Goal: Communication & Community: Answer question/provide support

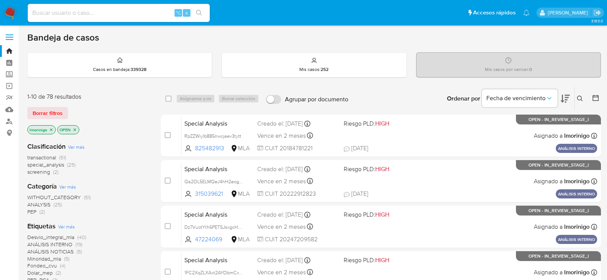
click at [74, 129] on icon "close-filter" at bounding box center [75, 129] width 3 height 3
click at [46, 174] on span "screening" at bounding box center [38, 172] width 23 height 8
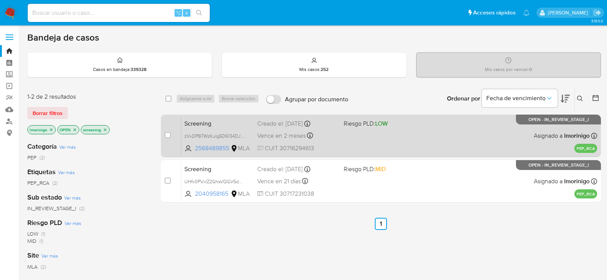
click at [355, 145] on div "Screening zVxDPB7WzKulg5D6134DJben 2568489855 MLA Riesgo PLD: LOW Creado el: 29…" at bounding box center [389, 135] width 416 height 38
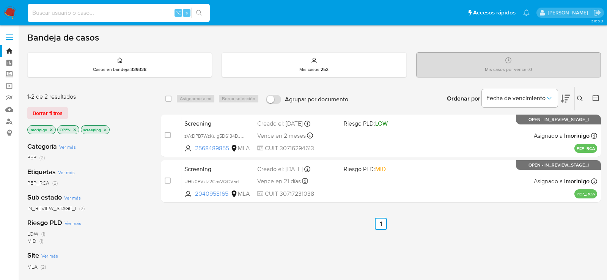
click at [140, 14] on input at bounding box center [119, 13] width 182 height 10
paste input "M1W9Lldpc35CV4wYVeUJEVUT"
type input "M1W9Lldpc35CV4wYVeUJEVUT"
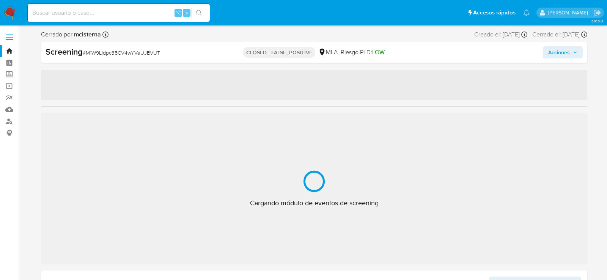
select select "10"
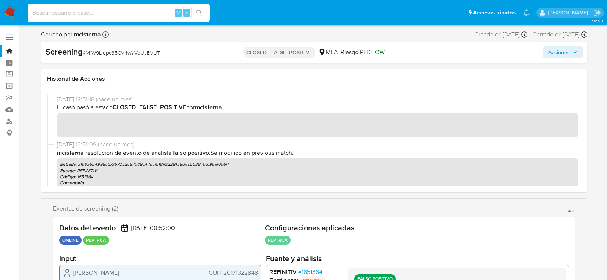
click at [128, 16] on input at bounding box center [119, 13] width 182 height 10
paste input "BfLohqthYFJzEG99J6U4mzJW"
type input "BfLohqthYFJzEG99J6U4mzJW"
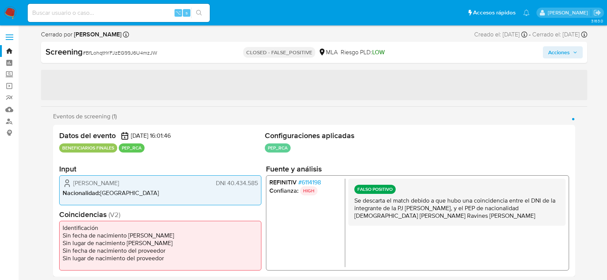
select select "10"
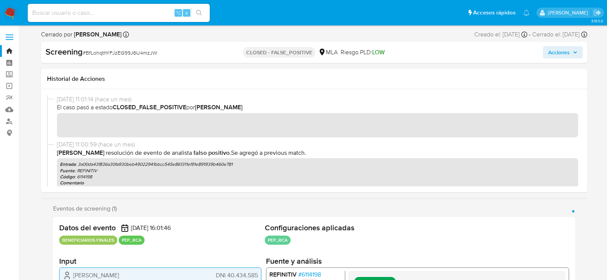
scroll to position [0, 0]
click at [120, 9] on input at bounding box center [119, 13] width 182 height 10
paste input "a1mCs5LBNolhfHOC9Zhfsu28"
type input "a1mCs5LBNolhfHOC9Zhfsu28"
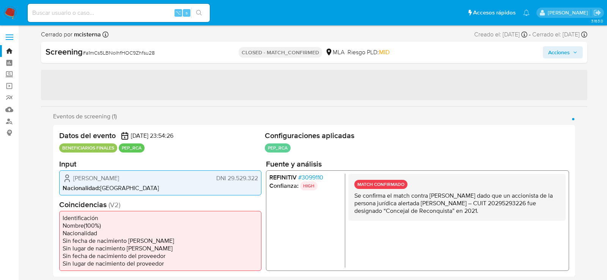
select select "10"
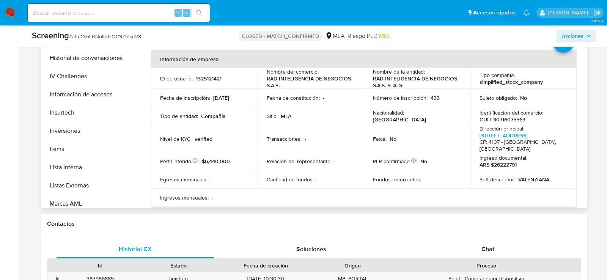
scroll to position [316, 0]
click at [59, 165] on button "Lista Interna" at bounding box center [87, 166] width 89 height 18
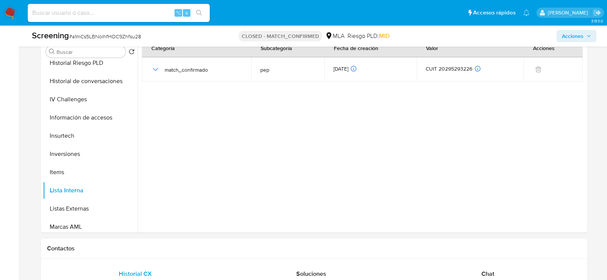
scroll to position [344, 0]
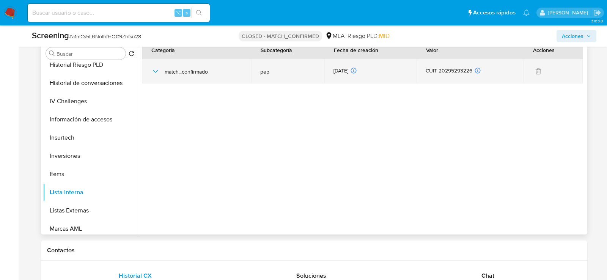
click at [150, 67] on td "match_confirmado" at bounding box center [196, 71] width 109 height 24
click at [156, 70] on icon "button" at bounding box center [155, 71] width 9 height 9
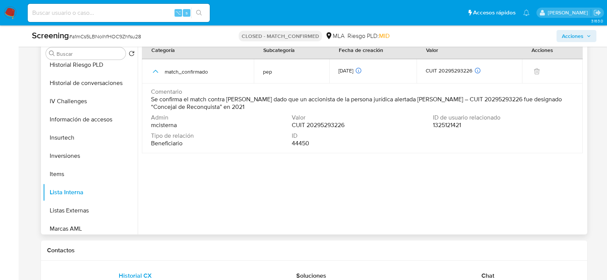
click at [168, 103] on span "Se confirma el match contra PEP dado que un accionista de la persona jurídica a…" at bounding box center [361, 103] width 421 height 15
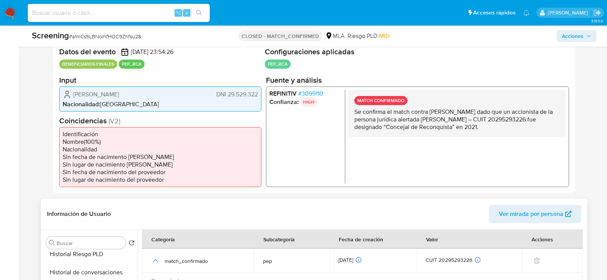
scroll to position [150, 0]
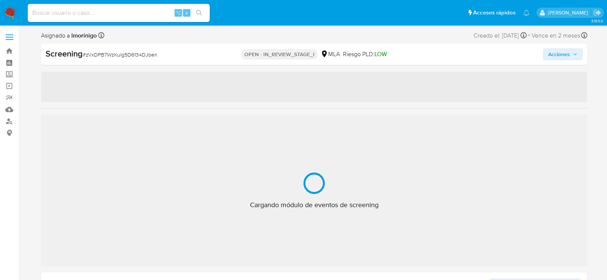
select select "10"
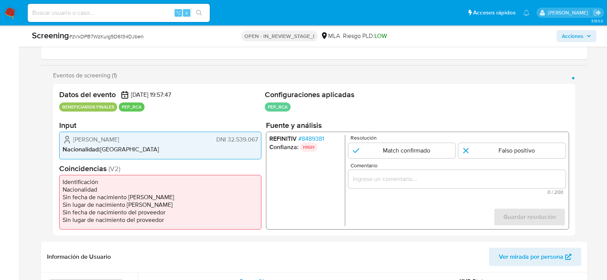
scroll to position [127, 0]
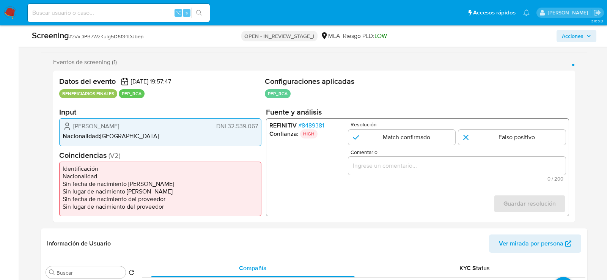
click at [310, 125] on span "# 8489381" at bounding box center [311, 126] width 26 height 8
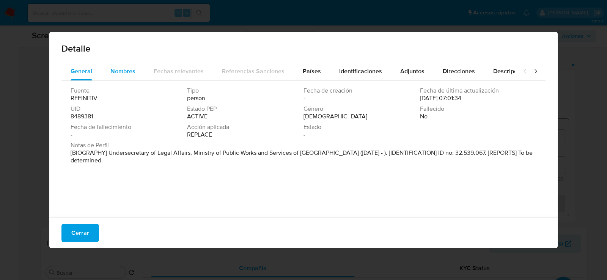
click at [134, 69] on span "Nombres" at bounding box center [122, 71] width 25 height 9
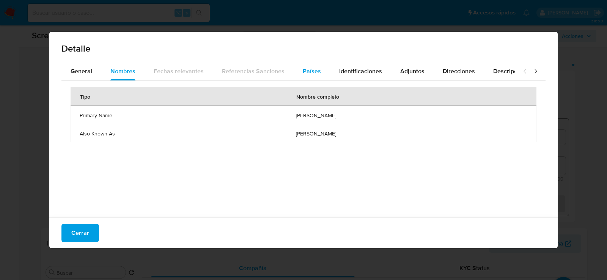
click at [310, 76] on div "Países" at bounding box center [312, 71] width 18 height 18
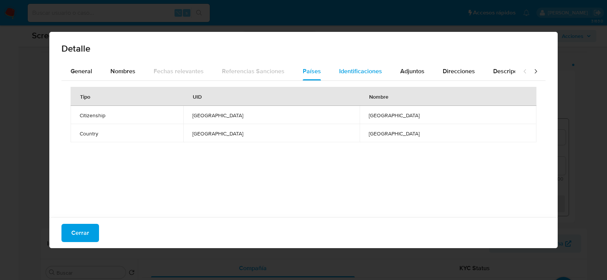
click at [353, 74] on span "Identificaciones" at bounding box center [360, 71] width 43 height 9
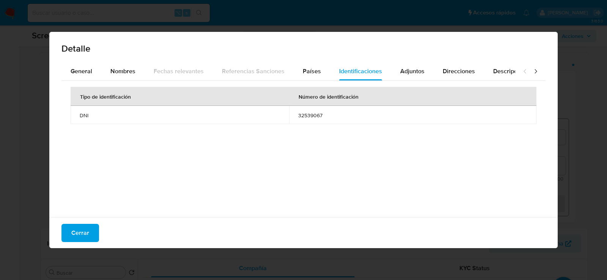
click at [310, 115] on span "32539067" at bounding box center [412, 115] width 229 height 7
click at [117, 79] on div "Nombres" at bounding box center [122, 71] width 25 height 18
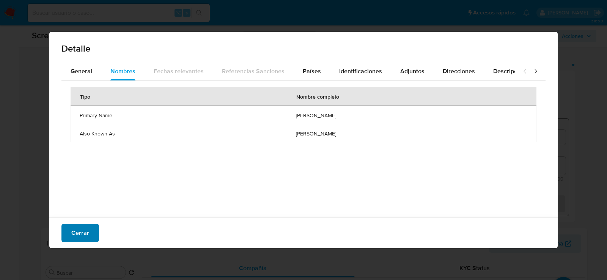
click at [87, 227] on span "Cerrar" at bounding box center [80, 233] width 18 height 17
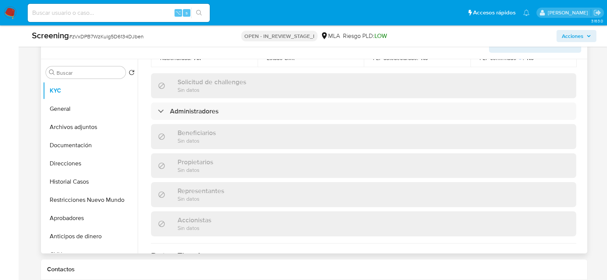
scroll to position [407, 0]
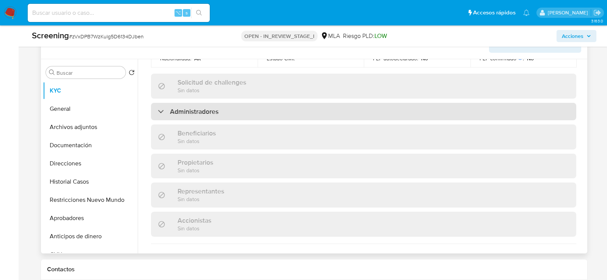
click at [252, 103] on div "Administradores" at bounding box center [363, 111] width 425 height 17
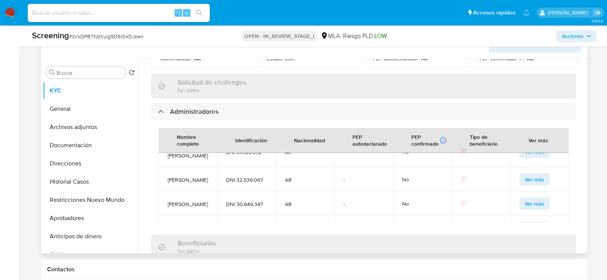
scroll to position [18, 0]
drag, startPoint x: 235, startPoint y: 165, endPoint x: 263, endPoint y: 164, distance: 28.1
click at [263, 176] on span "DNI 32.539.067" at bounding box center [246, 179] width 40 height 7
copy span "32.539.067"
click at [86, 129] on button "Archivos adjuntos" at bounding box center [87, 127] width 89 height 18
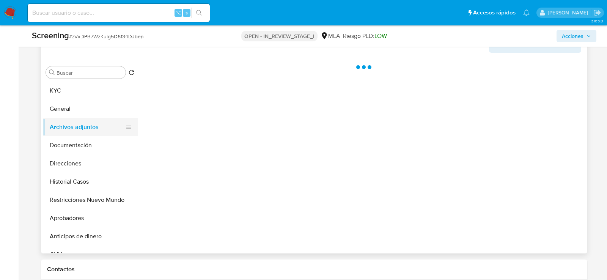
scroll to position [0, 0]
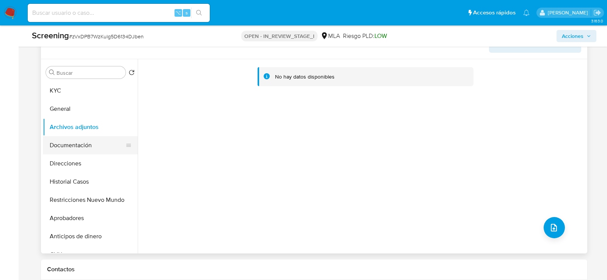
click at [83, 145] on button "Documentación" at bounding box center [87, 145] width 89 height 18
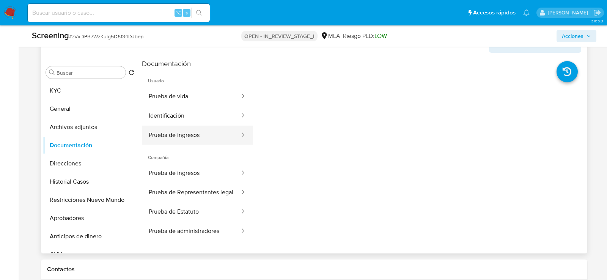
click at [167, 134] on button "Prueba de ingresos" at bounding box center [191, 135] width 99 height 19
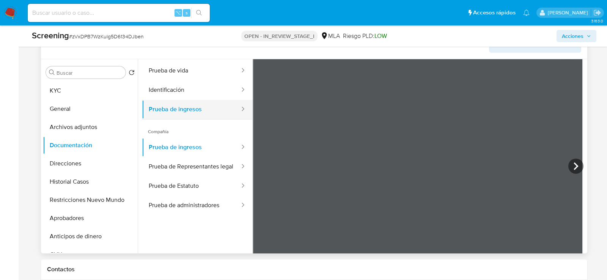
scroll to position [36, 0]
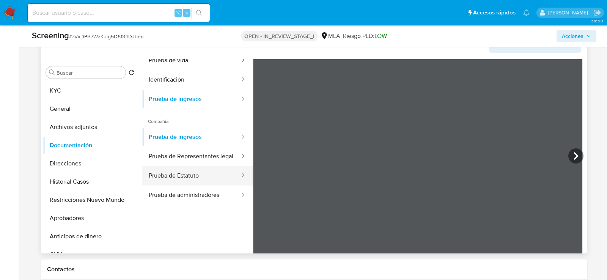
click at [188, 181] on button "Prueba de Estatuto" at bounding box center [191, 175] width 99 height 19
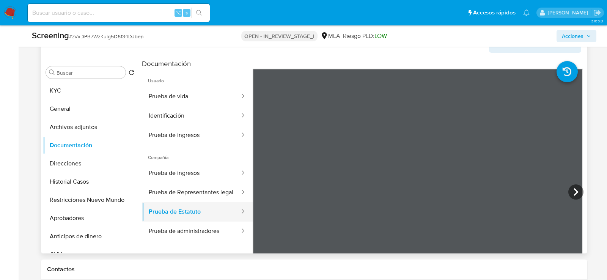
scroll to position [66, 0]
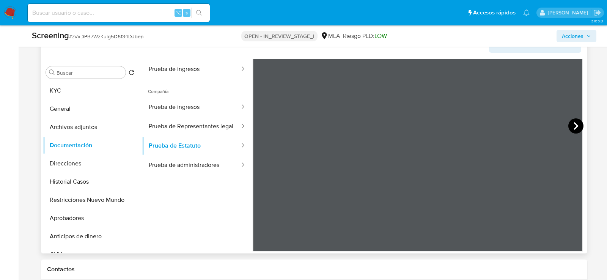
click at [575, 124] on icon at bounding box center [575, 125] width 15 height 15
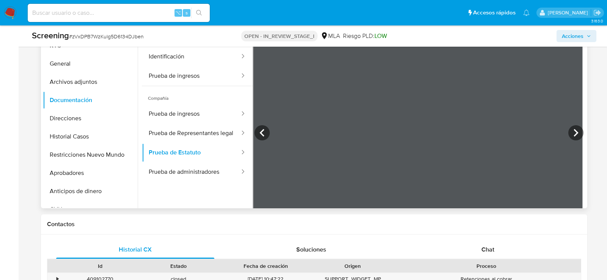
scroll to position [377, 0]
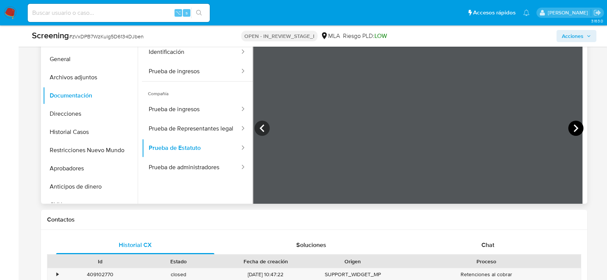
click at [575, 124] on icon at bounding box center [575, 128] width 15 height 15
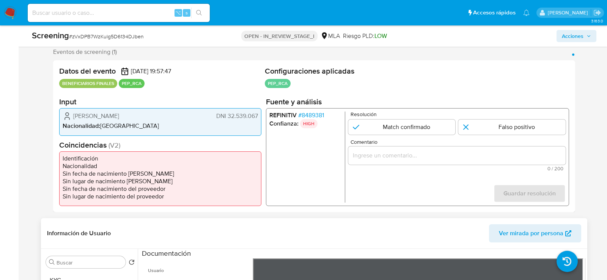
scroll to position [158, 0]
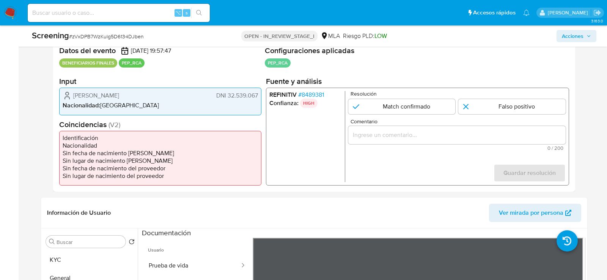
drag, startPoint x: 72, startPoint y: 96, endPoint x: 121, endPoint y: 96, distance: 48.6
click at [121, 96] on div "Agustín Ciccone DNI 32.539.067" at bounding box center [160, 95] width 195 height 9
drag, startPoint x: 228, startPoint y: 95, endPoint x: 259, endPoint y: 96, distance: 31.1
click at [259, 96] on div "Agustín Ciccone DNI 32.539.067 Nacionalidad : Argentina" at bounding box center [160, 101] width 202 height 27
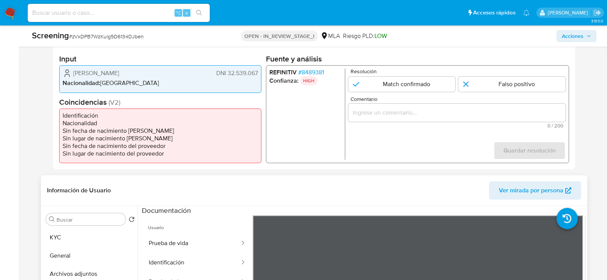
scroll to position [168, 0]
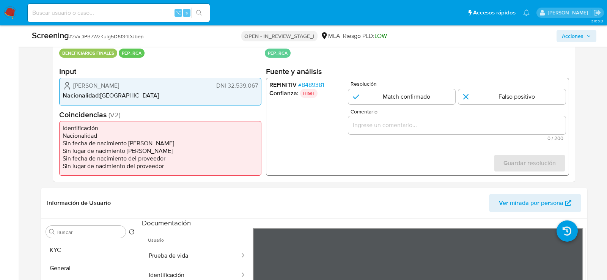
click at [305, 85] on span "# 8489381" at bounding box center [311, 85] width 26 height 8
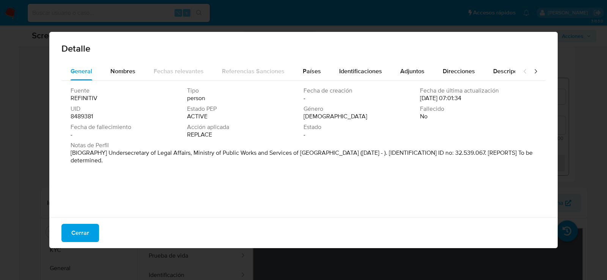
drag, startPoint x: 110, startPoint y: 154, endPoint x: 329, endPoint y: 153, distance: 218.6
click at [329, 153] on p "[BIOGRAPHY] Undersecretary of Legal Affairs, Ministry of Public Works and Servi…" at bounding box center [303, 156] width 464 height 15
click at [72, 248] on div "Detalle General Nombres Fechas relevantes Referencias Sanciones Países Identifi…" at bounding box center [303, 140] width 607 height 280
click at [76, 233] on span "Cerrar" at bounding box center [80, 233] width 18 height 17
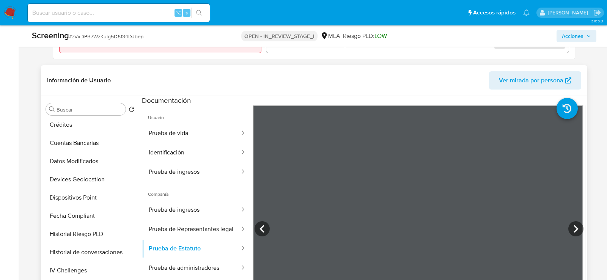
scroll to position [412, 0]
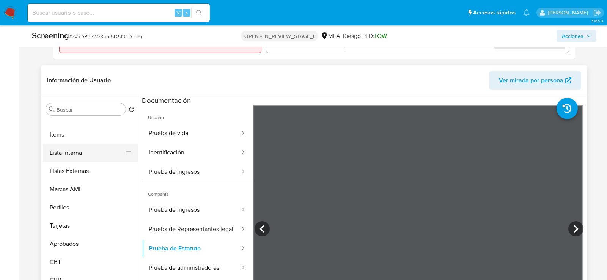
click at [67, 149] on button "Lista Interna" at bounding box center [87, 153] width 89 height 18
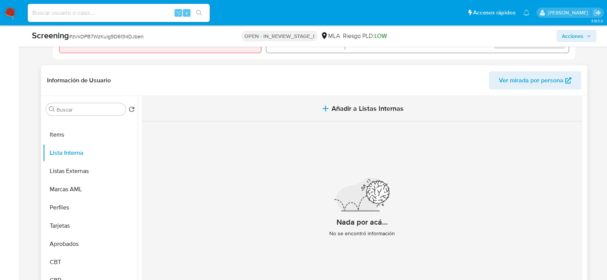
click at [429, 111] on button "Añadir a Listas Internas" at bounding box center [362, 108] width 441 height 25
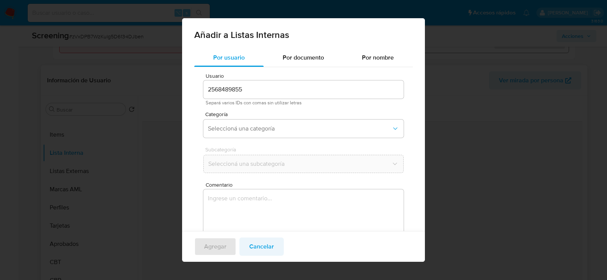
click at [256, 251] on span "Cancelar" at bounding box center [261, 246] width 25 height 17
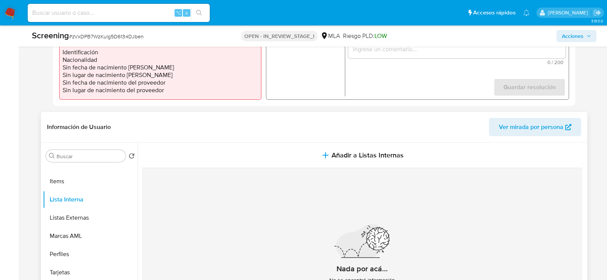
scroll to position [299, 0]
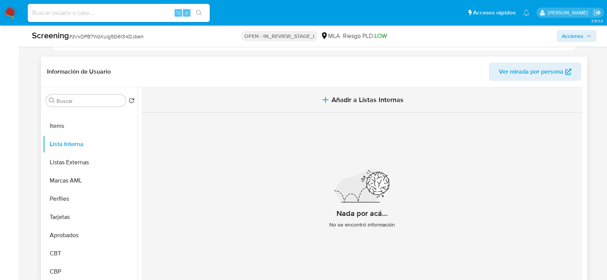
click at [281, 99] on button "Añadir a Listas Internas" at bounding box center [362, 99] width 441 height 25
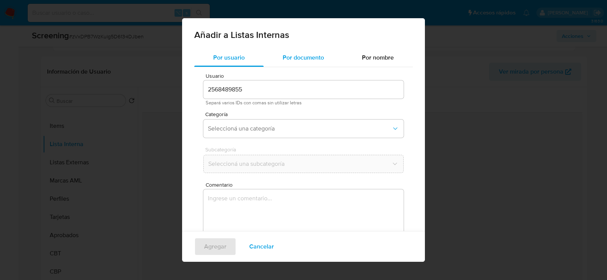
click at [305, 57] on span "Por documento" at bounding box center [303, 57] width 41 height 9
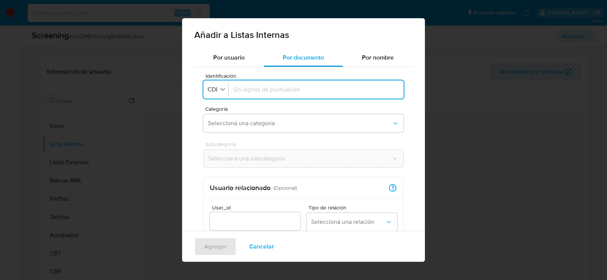
click at [278, 82] on div at bounding box center [316, 89] width 166 height 18
click at [219, 90] on icon "button" at bounding box center [222, 89] width 7 height 7
click at [220, 125] on span "CUIL" at bounding box center [214, 122] width 13 height 8
click at [257, 92] on input "Identificación" at bounding box center [317, 89] width 163 height 8
paste input "20325390671"
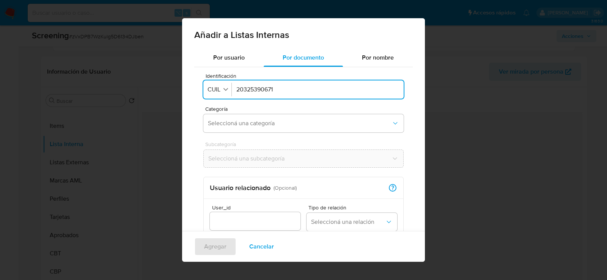
type input "20325390671"
click at [295, 127] on button "Seleccioná una categoría" at bounding box center [303, 123] width 200 height 18
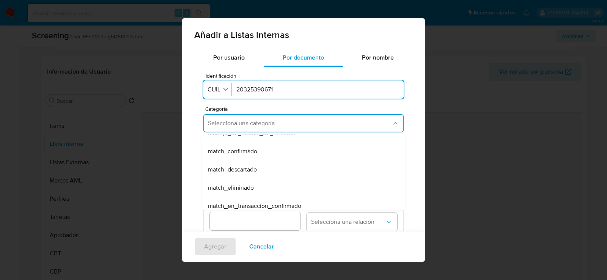
scroll to position [50, 0]
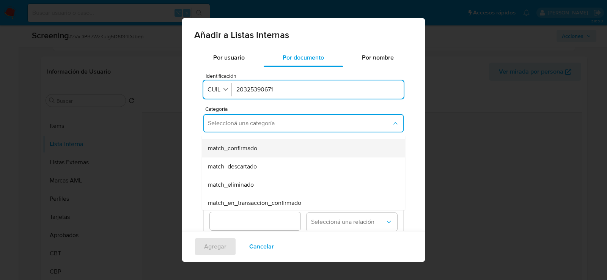
click at [275, 153] on div "match_confirmado" at bounding box center [301, 148] width 187 height 18
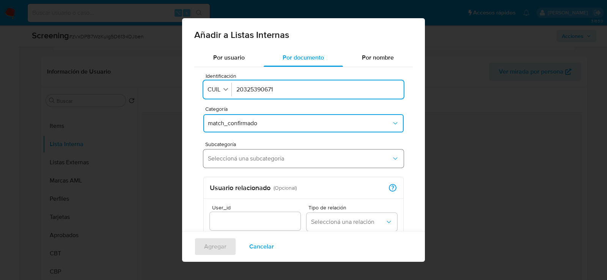
click at [273, 163] on button "Seleccioná una subcategoría" at bounding box center [303, 159] width 200 height 18
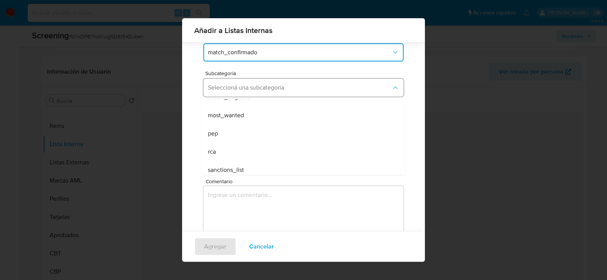
scroll to position [52, 0]
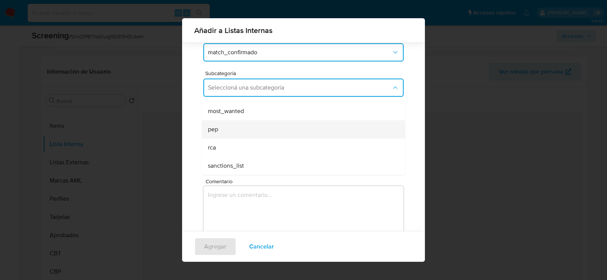
click at [265, 130] on div "pep" at bounding box center [301, 129] width 187 height 18
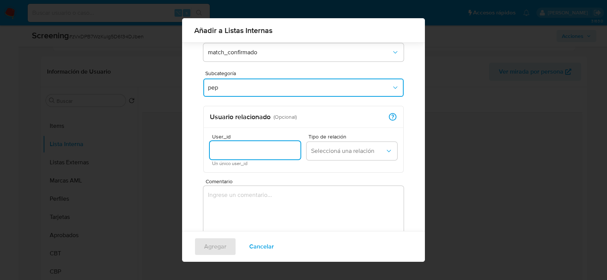
click at [259, 146] on input "User_id" at bounding box center [255, 150] width 91 height 10
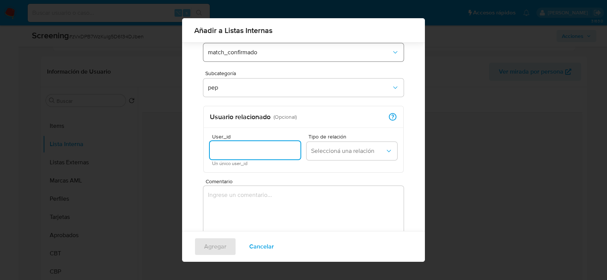
paste input "2568489855"
type input "2568489855"
click at [335, 154] on button "Seleccioná una relación" at bounding box center [352, 151] width 91 height 18
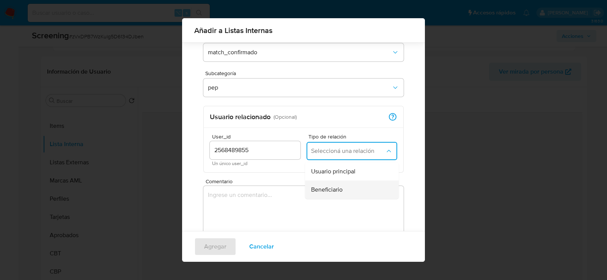
click at [332, 196] on div "Beneficiario" at bounding box center [349, 190] width 77 height 18
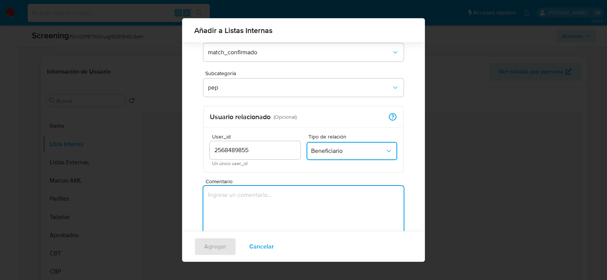
click at [323, 192] on textarea "Comentario" at bounding box center [303, 222] width 200 height 73
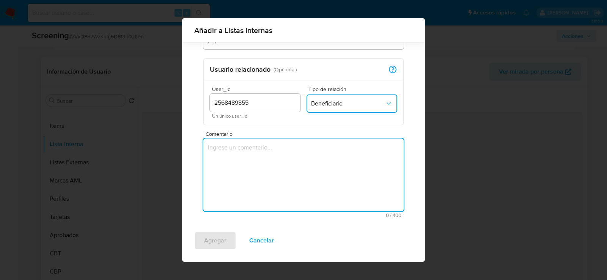
scroll to position [113, 0]
paste textarea "Se confirma el match contra PEP dado que el secretario de la persona jurídica a…"
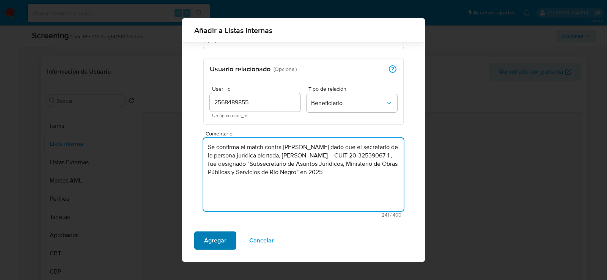
type textarea "Se confirma el match contra PEP dado que el secretario de la persona jurídica a…"
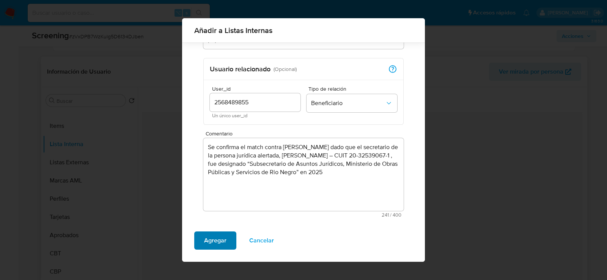
click at [213, 238] on span "Agregar" at bounding box center [215, 240] width 22 height 17
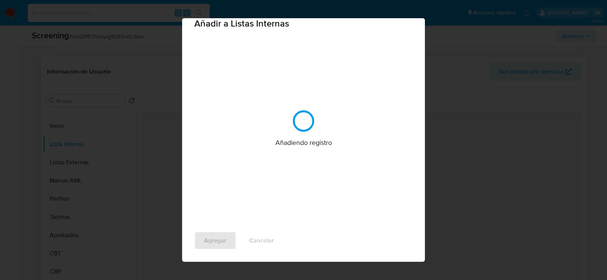
scroll to position [0, 0]
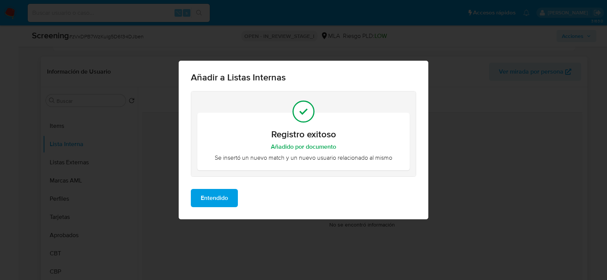
click at [223, 200] on span "Entendido" at bounding box center [214, 198] width 27 height 17
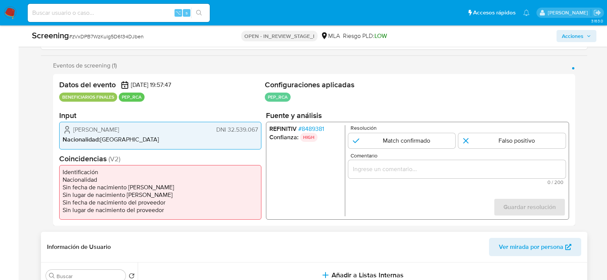
scroll to position [147, 0]
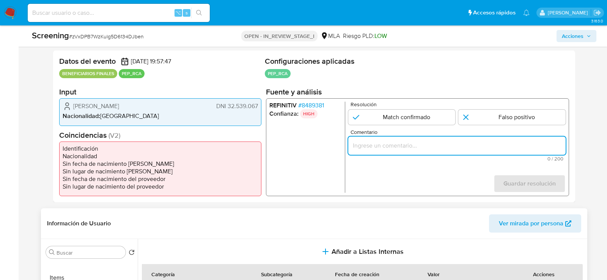
click at [465, 143] on input "Comentario" at bounding box center [456, 146] width 217 height 10
paste input "Se confirma el match contra PEP dado que el secretario de la persona jurídica a…"
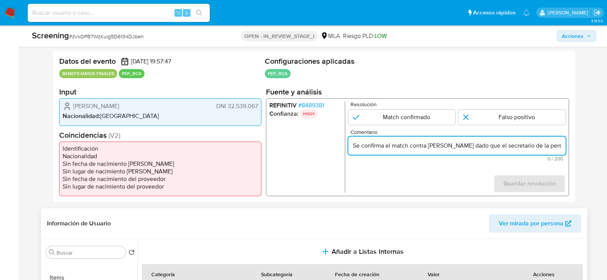
scroll to position [0, 333]
type input "Se confirma el match contra PEP dado que el secretario de la persona jurídica a…"
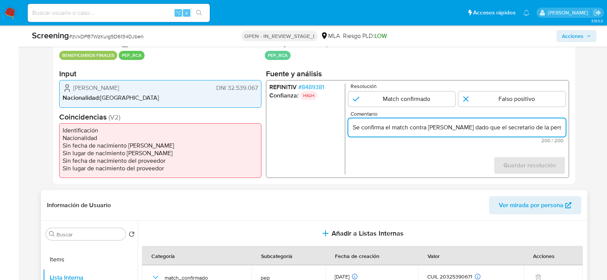
scroll to position [165, 0]
click at [371, 127] on input "Se confirma el match contra PEP dado que el secretario de la persona jurídica a…" at bounding box center [456, 128] width 217 height 10
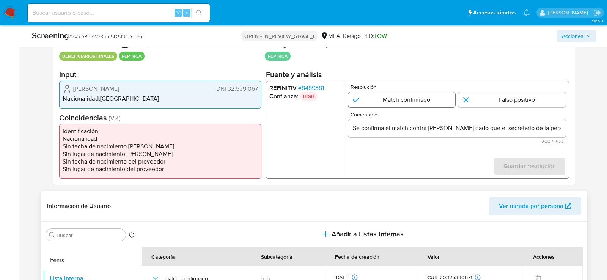
click at [406, 96] on input "1 de 1" at bounding box center [401, 99] width 107 height 15
radio input "true"
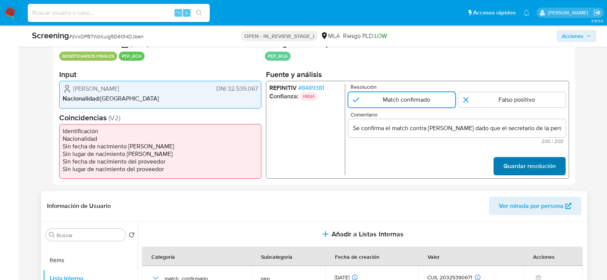
click at [518, 167] on span "Guardar resolución" at bounding box center [530, 166] width 52 height 17
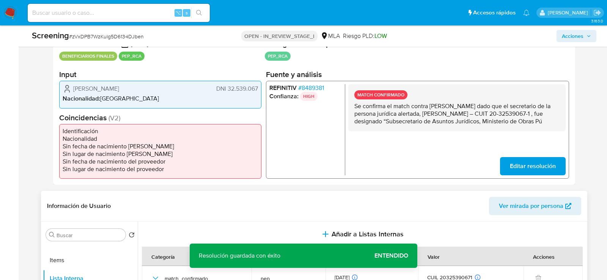
click at [575, 40] on span "Acciones" at bounding box center [573, 36] width 22 height 12
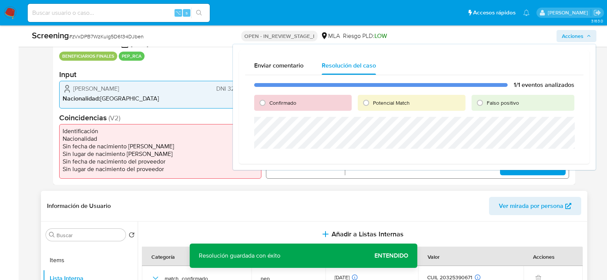
click at [305, 113] on div "1/1 eventos analizados Confirmado Potencial Match Falso positivo" at bounding box center [414, 116] width 338 height 83
click at [266, 108] on input "Confirmado" at bounding box center [263, 103] width 12 height 12
radio input "true"
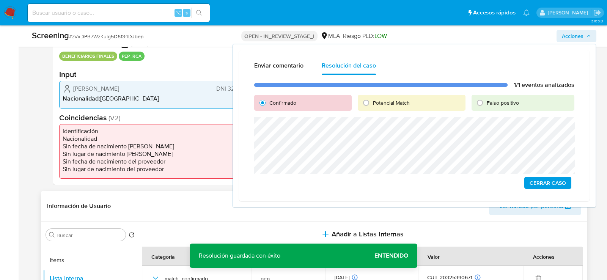
click at [550, 187] on span "Cerrar Caso" at bounding box center [548, 183] width 36 height 11
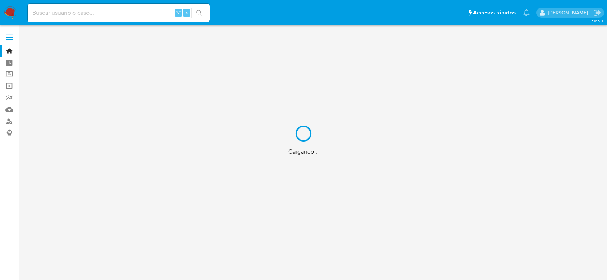
click at [13, 118] on div "Cargando..." at bounding box center [303, 140] width 607 height 280
click at [11, 119] on div "Cargando..." at bounding box center [303, 140] width 607 height 280
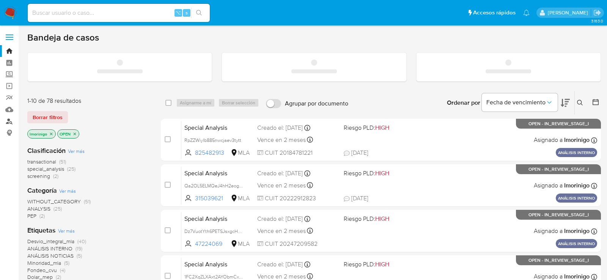
click at [11, 120] on link "Buscador de personas" at bounding box center [45, 121] width 90 height 12
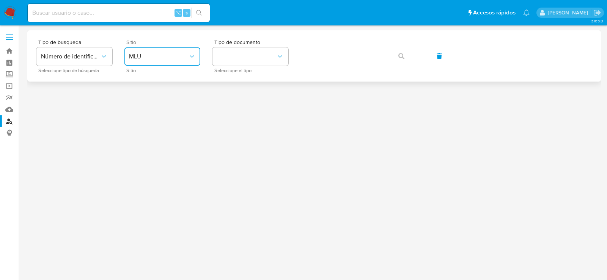
click at [156, 52] on button "MLU" at bounding box center [162, 56] width 76 height 18
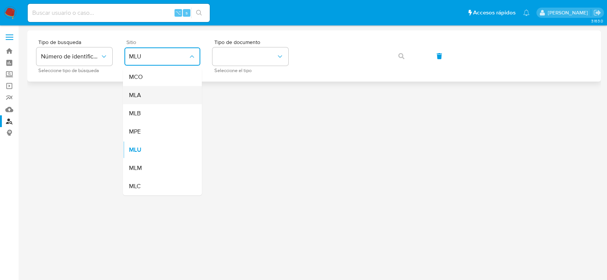
click at [156, 93] on div "MLA" at bounding box center [160, 95] width 62 height 18
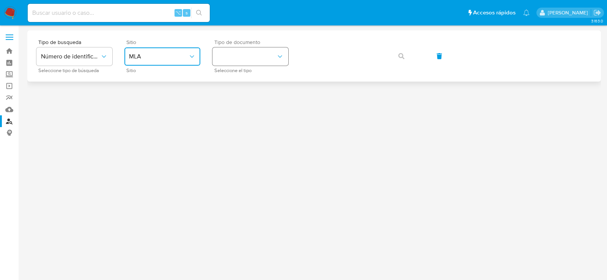
click at [244, 50] on button "identificationType" at bounding box center [251, 56] width 76 height 18
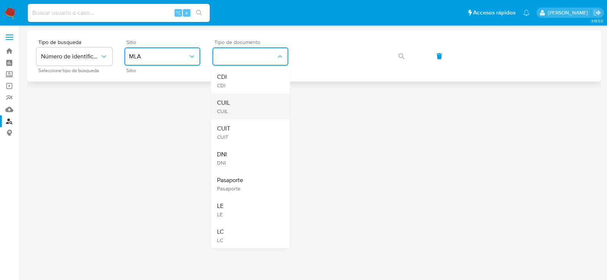
click at [248, 108] on div "CUIL CUIL" at bounding box center [248, 107] width 62 height 26
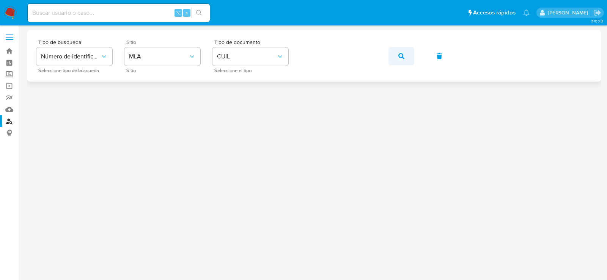
click at [402, 57] on icon "button" at bounding box center [401, 56] width 6 height 6
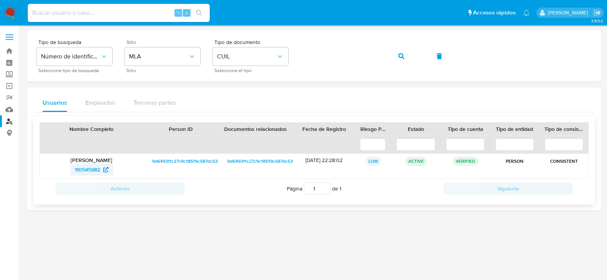
click at [85, 170] on span "110545982" at bounding box center [87, 170] width 25 height 12
click at [129, 11] on input at bounding box center [119, 13] width 182 height 10
paste input "kkEeN35nMkUFbVeWgS6LpLdw"
type input "kkEeN35nMkUFbVeWgS6LpLdw"
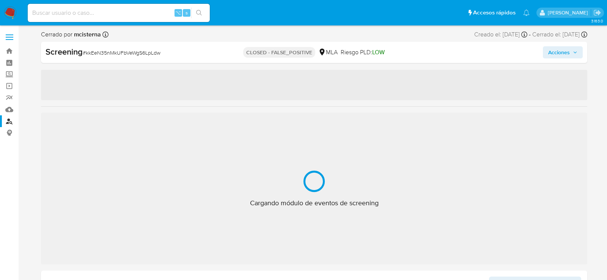
select select "10"
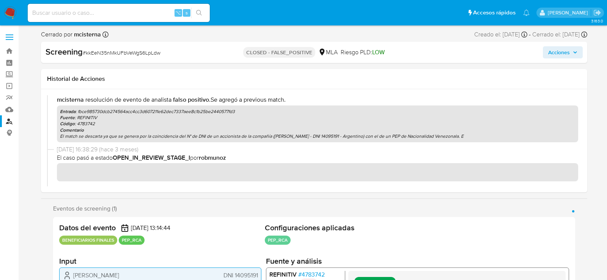
scroll to position [141, 0]
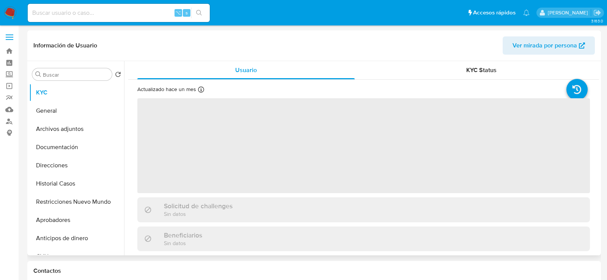
scroll to position [5, 0]
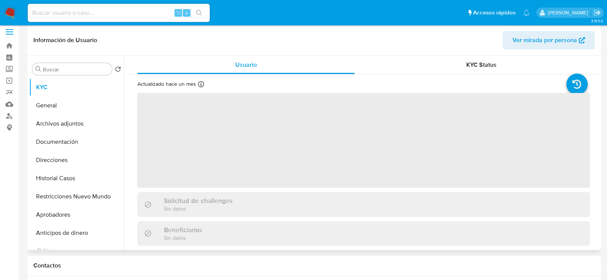
select select "10"
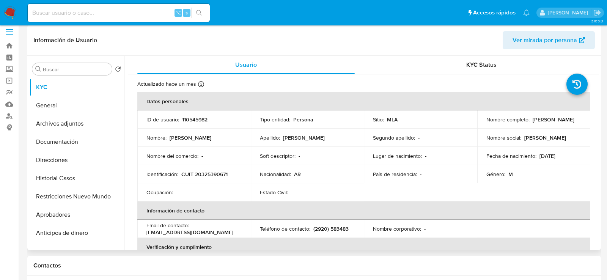
click at [213, 174] on p "CUIT 20325390671" at bounding box center [204, 174] width 46 height 7
copy p "20325390671"
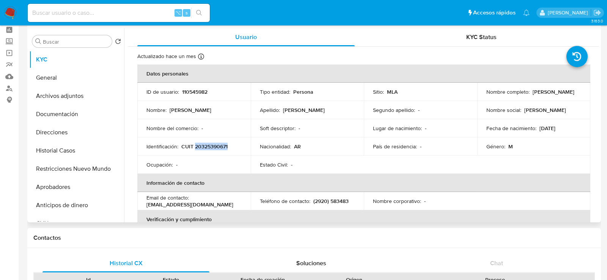
scroll to position [0, 0]
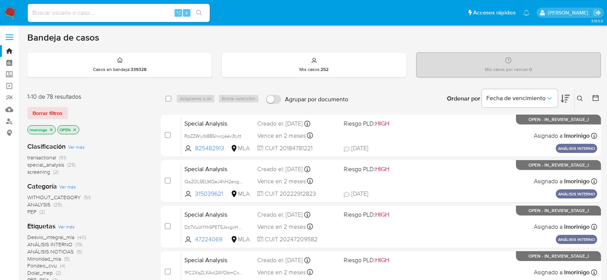
click at [45, 173] on span "screening" at bounding box center [38, 172] width 23 height 8
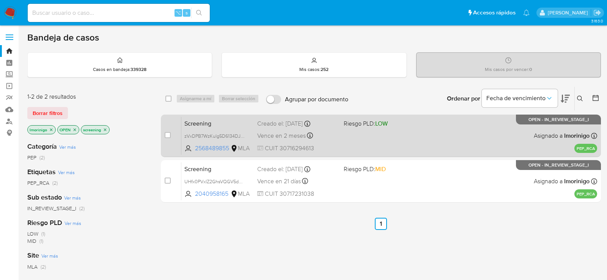
click at [353, 138] on div "Screening zVxDPB7WzKulg5D6134DJben 2568489855 MLA Riesgo PLD: LOW Creado el: 29…" at bounding box center [389, 135] width 416 height 38
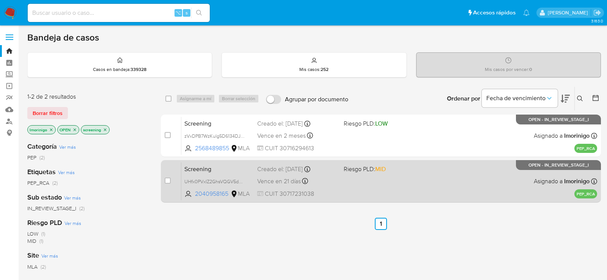
click at [356, 183] on div "Screening UHfx0PVxIZ2GhsVQGV5d0spI 2040958165 MLA Riesgo PLD: MID Creado el: 01…" at bounding box center [389, 181] width 416 height 38
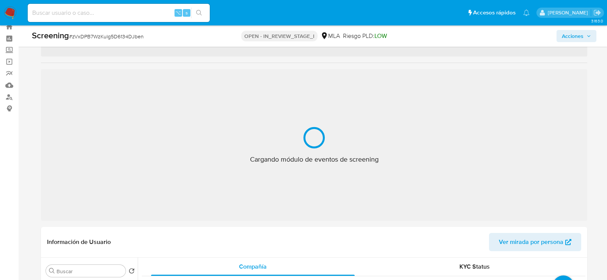
scroll to position [31, 0]
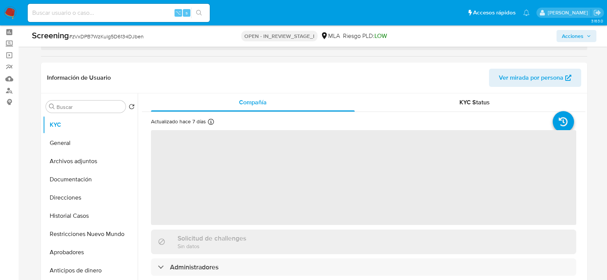
select select "10"
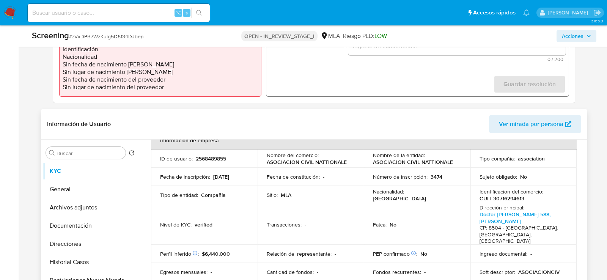
scroll to position [48, 0]
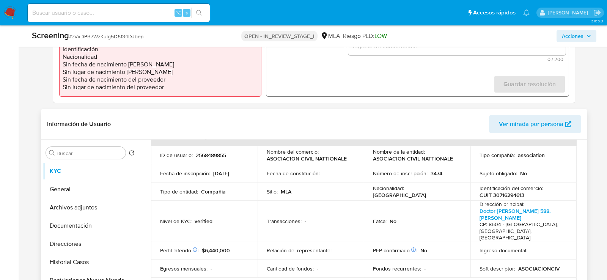
click at [496, 195] on p "CUIT 30716294613" at bounding box center [502, 195] width 45 height 7
copy p "30716294613"
click at [224, 164] on td "Fecha de inscripción : 02/11/2018" at bounding box center [204, 173] width 107 height 18
click at [224, 154] on p "2568489855" at bounding box center [211, 155] width 30 height 7
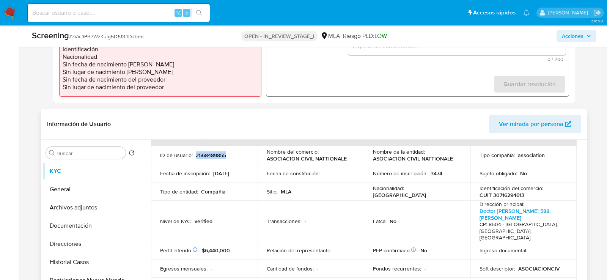
click at [224, 154] on p "2568489855" at bounding box center [211, 155] width 30 height 7
copy p "2568489855"
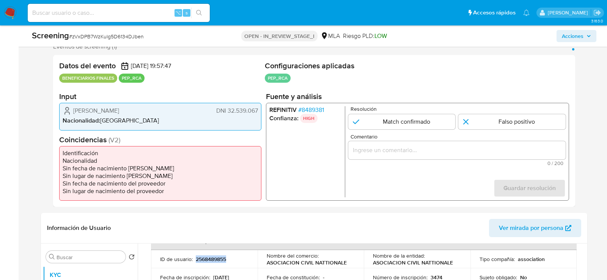
scroll to position [141, 0]
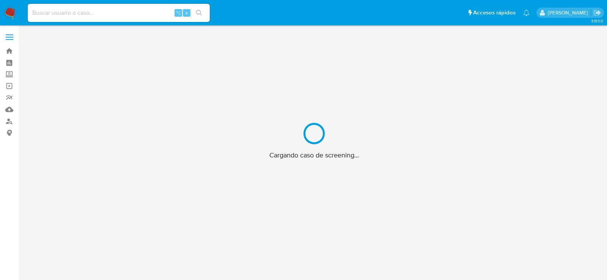
scroll to position [27, 0]
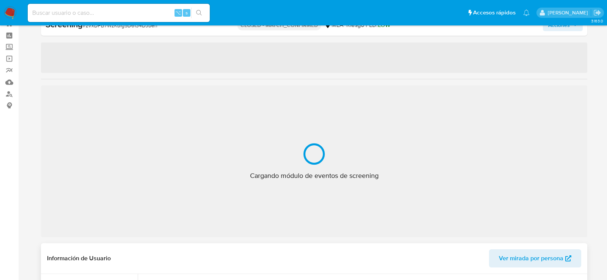
select select "10"
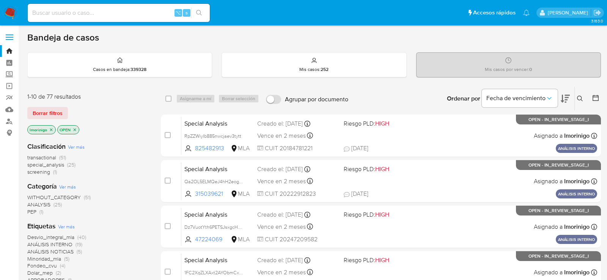
click at [49, 170] on span "screening" at bounding box center [38, 172] width 23 height 8
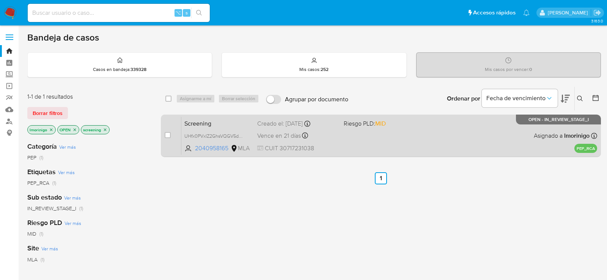
click at [344, 135] on span at bounding box center [384, 136] width 80 height 2
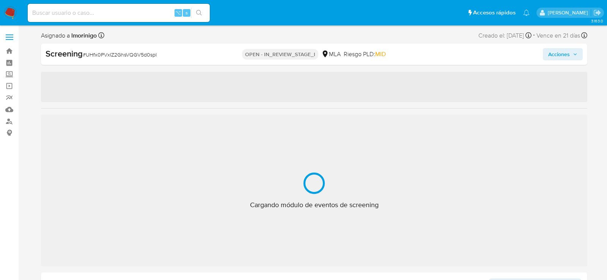
select select "10"
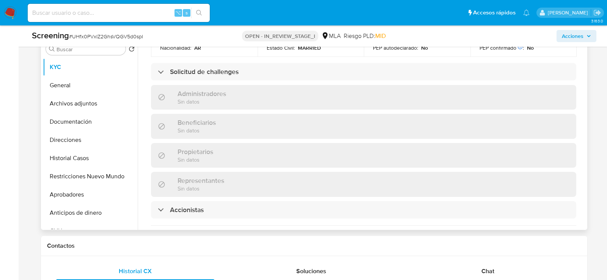
scroll to position [337, 0]
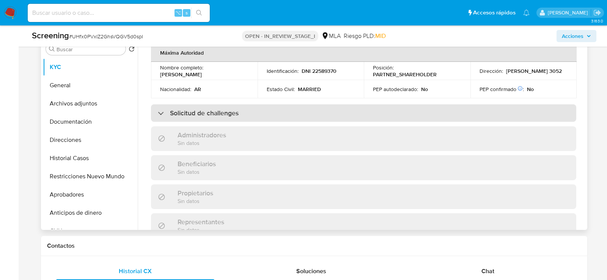
click at [162, 109] on div "Solicitud de challenges" at bounding box center [198, 113] width 81 height 8
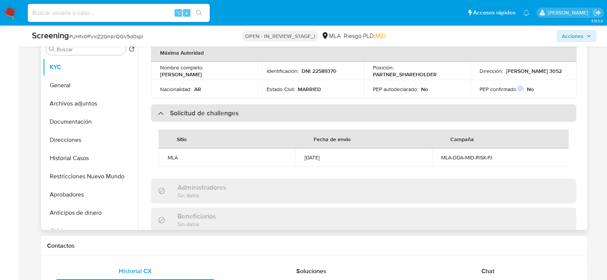
click at [158, 113] on div at bounding box center [158, 113] width 0 height 0
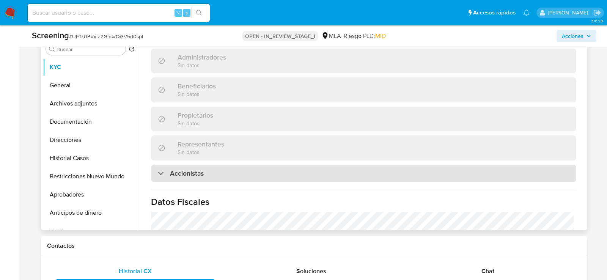
click at [176, 169] on h3 "Accionistas" at bounding box center [187, 173] width 34 height 8
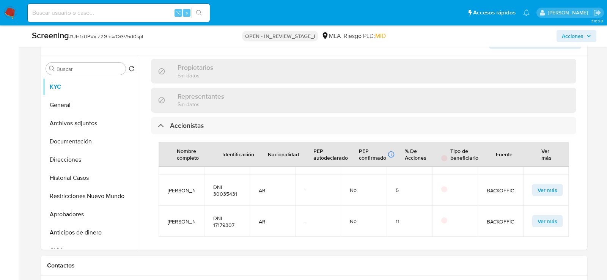
scroll to position [312, 0]
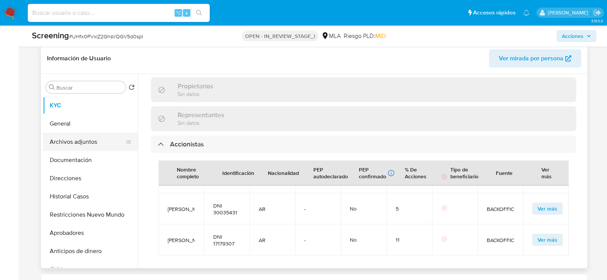
click at [63, 139] on button "Archivos adjuntos" at bounding box center [87, 142] width 89 height 18
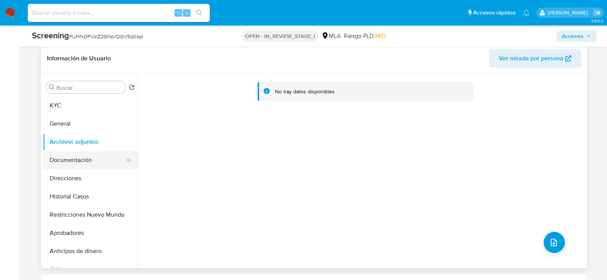
click at [79, 155] on button "Documentación" at bounding box center [87, 160] width 89 height 18
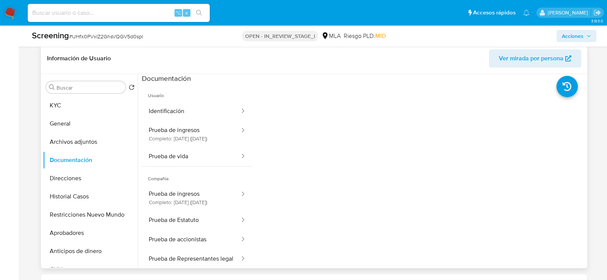
scroll to position [52, 0]
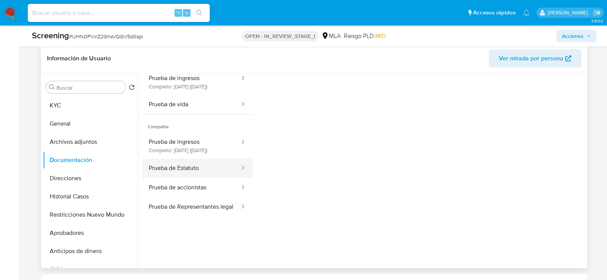
click at [189, 178] on button "Prueba de Estatuto" at bounding box center [191, 168] width 99 height 19
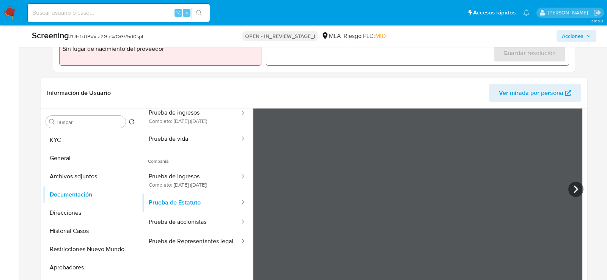
scroll to position [172, 0]
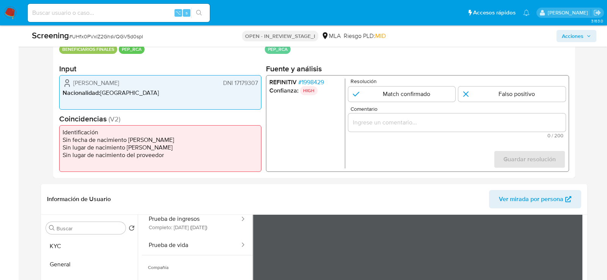
drag, startPoint x: 73, startPoint y: 83, endPoint x: 146, endPoint y: 84, distance: 72.9
click at [146, 84] on div "Francisco Jose Mutti DNI 17179307" at bounding box center [160, 83] width 195 height 9
click at [237, 82] on span "DNI 17179307" at bounding box center [240, 83] width 35 height 8
click at [239, 82] on span "DNI 17179307" at bounding box center [240, 83] width 35 height 8
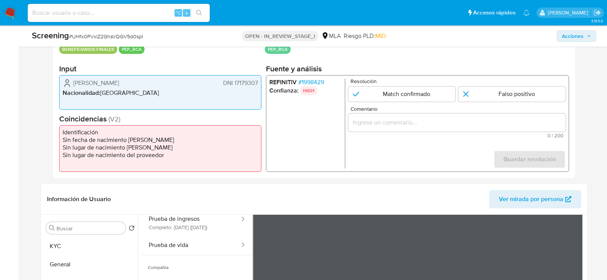
click at [310, 85] on span "# 1998429" at bounding box center [311, 83] width 26 height 8
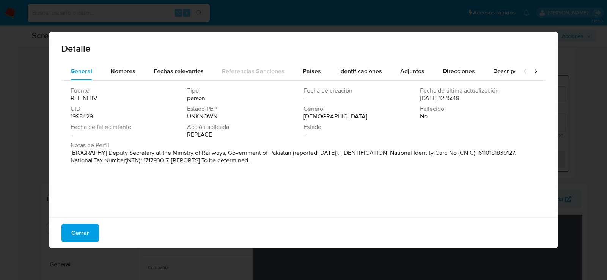
drag, startPoint x: 109, startPoint y: 152, endPoint x: 293, endPoint y: 154, distance: 184.1
click at [293, 154] on p "[BIOGRAPHY] Deputy Secretary at the Ministry of Railways, Government of Pakista…" at bounding box center [303, 156] width 464 height 15
click at [125, 73] on span "Nombres" at bounding box center [122, 71] width 25 height 9
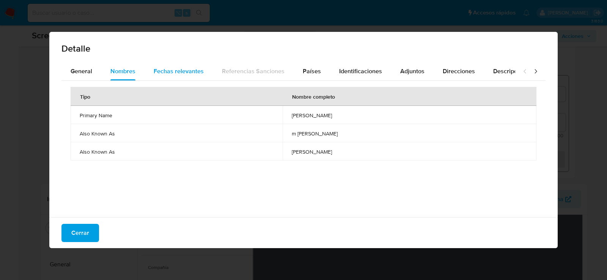
click at [168, 71] on span "Fechas relevantes" at bounding box center [179, 71] width 50 height 9
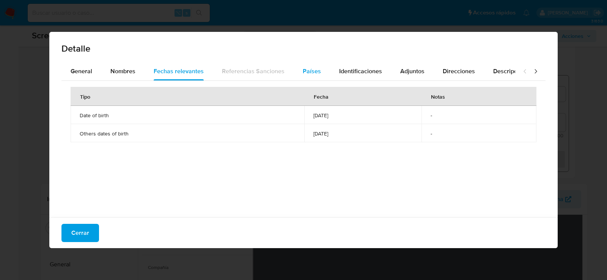
click at [297, 71] on button "Países" at bounding box center [312, 71] width 36 height 18
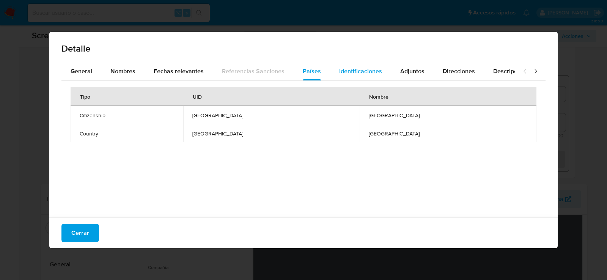
click at [355, 73] on span "Identificaciones" at bounding box center [360, 71] width 43 height 9
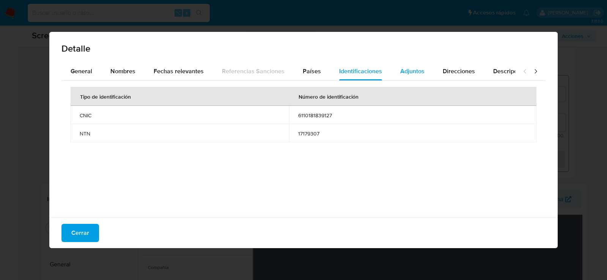
click at [412, 75] on span "Adjuntos" at bounding box center [412, 71] width 24 height 9
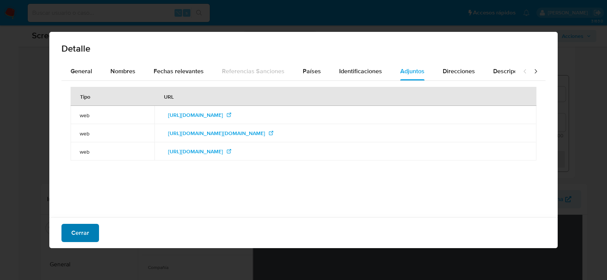
click at [87, 234] on span "Cerrar" at bounding box center [80, 233] width 18 height 17
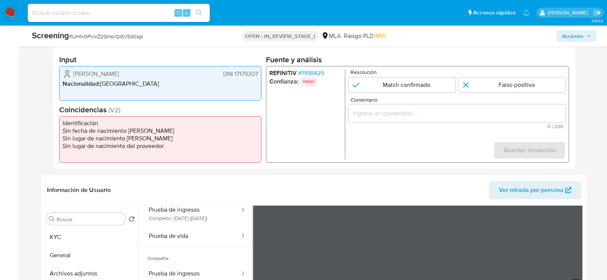
scroll to position [156, 0]
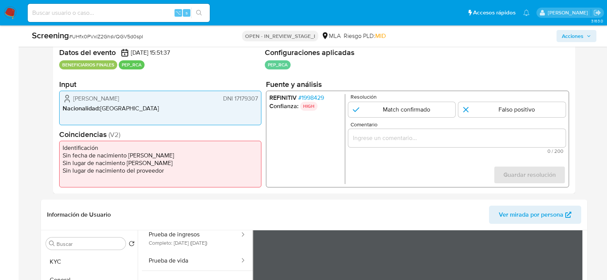
click at [305, 98] on span "# 1998429" at bounding box center [311, 98] width 26 height 8
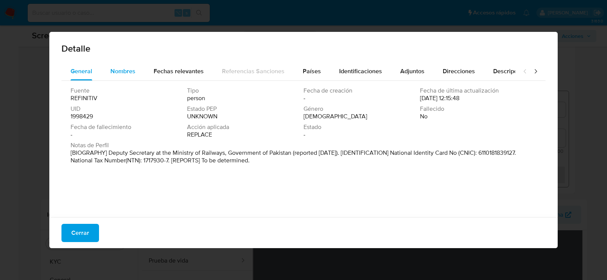
click at [136, 71] on button "Nombres" at bounding box center [122, 71] width 43 height 18
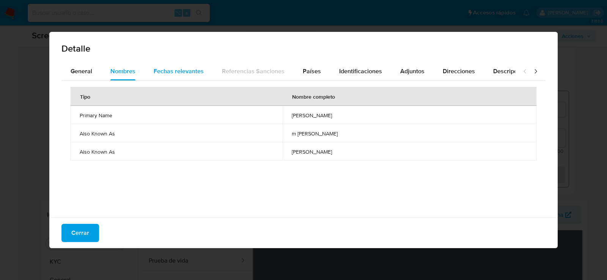
click at [163, 68] on span "Fechas relevantes" at bounding box center [179, 71] width 50 height 9
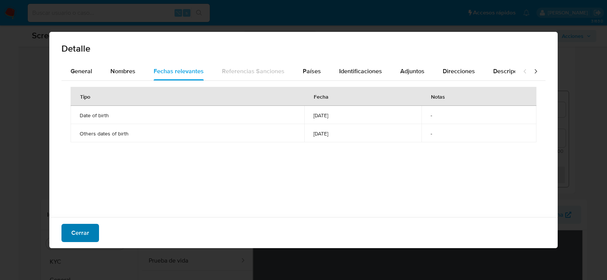
click at [80, 234] on span "Cerrar" at bounding box center [80, 233] width 18 height 17
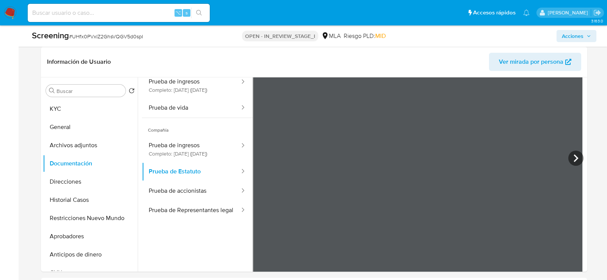
scroll to position [321, 0]
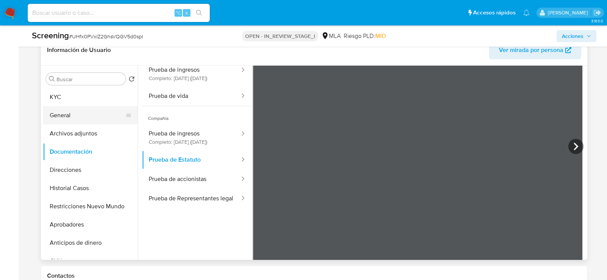
click at [67, 112] on button "General" at bounding box center [87, 115] width 89 height 18
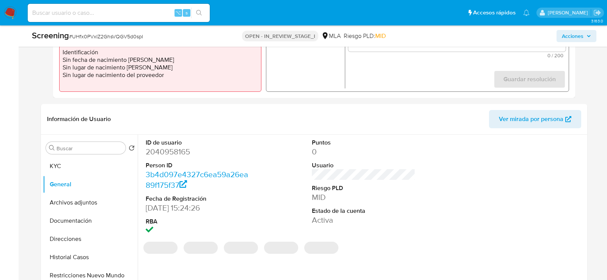
scroll to position [253, 0]
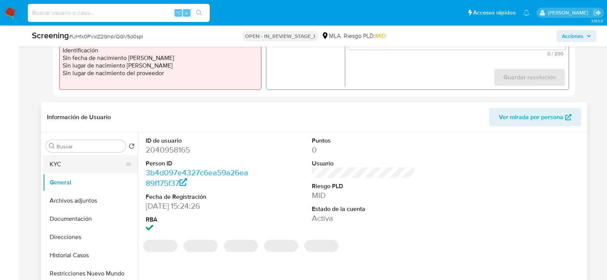
click at [61, 159] on button "KYC" at bounding box center [87, 164] width 89 height 18
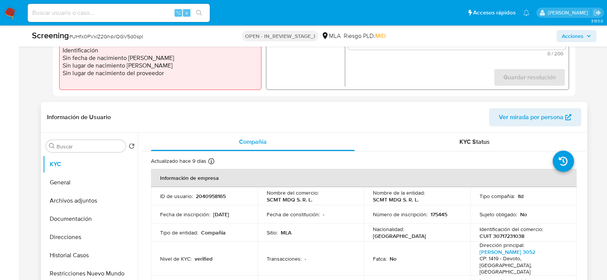
click at [206, 191] on td "ID de usuario : 2040958165" at bounding box center [204, 196] width 107 height 18
click at [206, 193] on p "2040958165" at bounding box center [211, 196] width 30 height 7
copy p "2040958165"
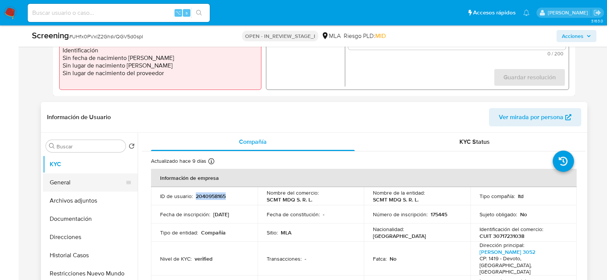
click at [68, 182] on button "General" at bounding box center [87, 182] width 89 height 18
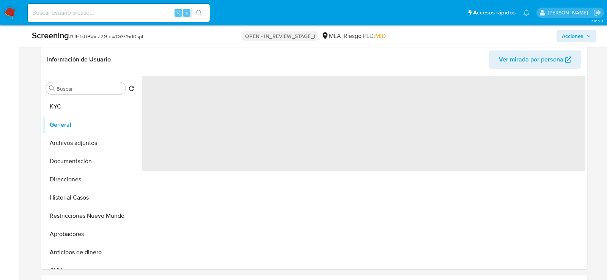
scroll to position [313, 0]
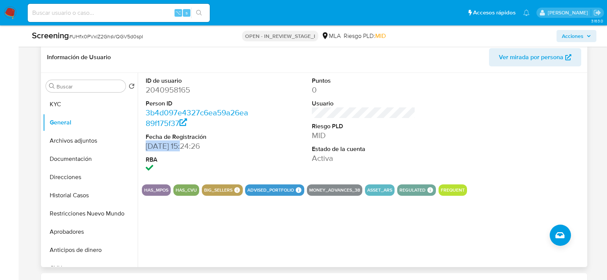
drag, startPoint x: 181, startPoint y: 148, endPoint x: 142, endPoint y: 148, distance: 39.5
click at [142, 148] on div "ID de usuario 2040958165 Person ID 3b4d097e4327c6ea59a26ea89f175f37 Fecha de Re…" at bounding box center [197, 125] width 111 height 105
copy dd "17/10/2024"
click at [79, 107] on button "KYC" at bounding box center [87, 104] width 89 height 18
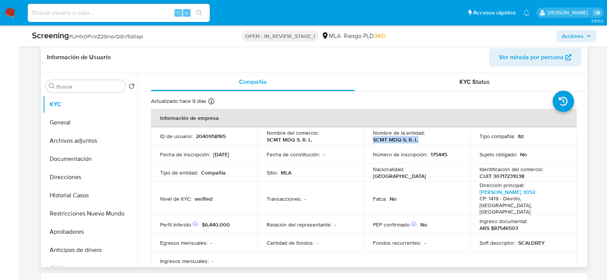
drag, startPoint x: 368, startPoint y: 141, endPoint x: 417, endPoint y: 141, distance: 49.7
click at [417, 141] on td "Nombre de la entidad : SCMT MDQ S. R. L." at bounding box center [417, 136] width 107 height 18
copy p "SCMT MDQ S. R. L."
click at [502, 225] on p "ARS $87546503" at bounding box center [499, 228] width 39 height 7
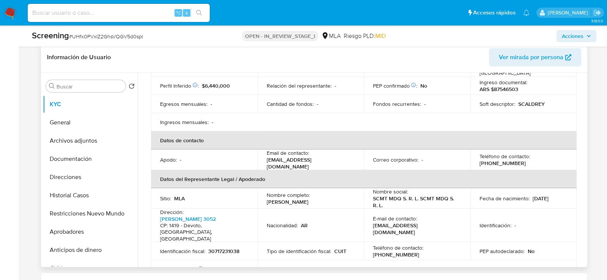
scroll to position [142, 0]
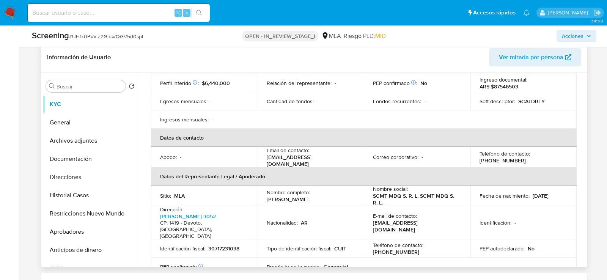
click at [228, 245] on p "30717231038" at bounding box center [223, 248] width 31 height 7
copy p "30717231038"
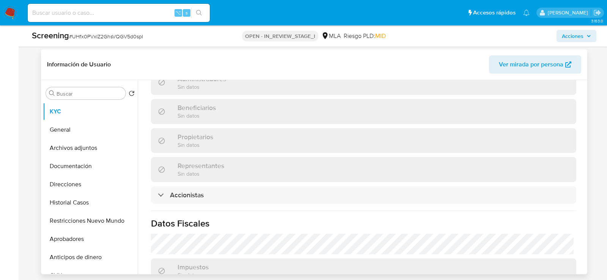
scroll to position [434, 0]
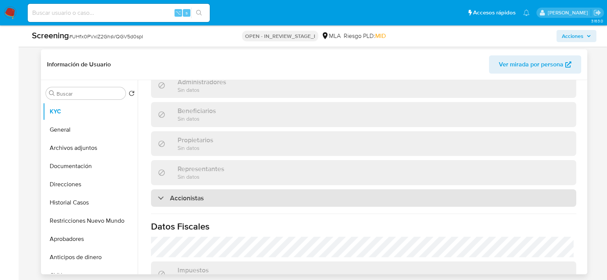
click at [250, 189] on div "Accionistas" at bounding box center [363, 197] width 425 height 17
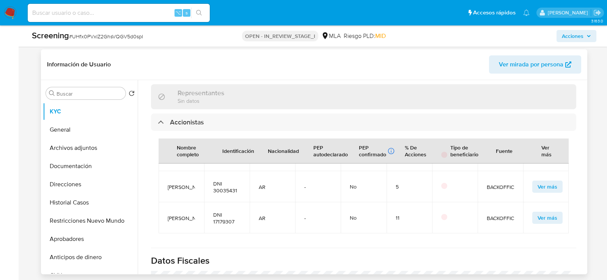
scroll to position [517, 0]
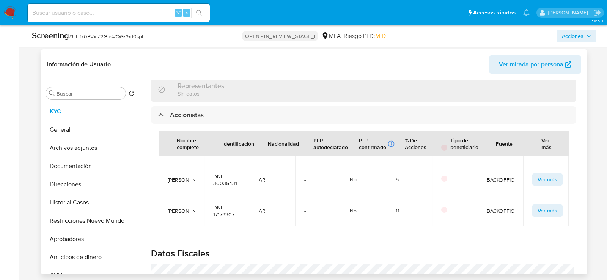
click at [227, 203] on td "DNI 17179307" at bounding box center [227, 210] width 46 height 31
click at [225, 204] on span "DNI 17179307" at bounding box center [226, 211] width 27 height 14
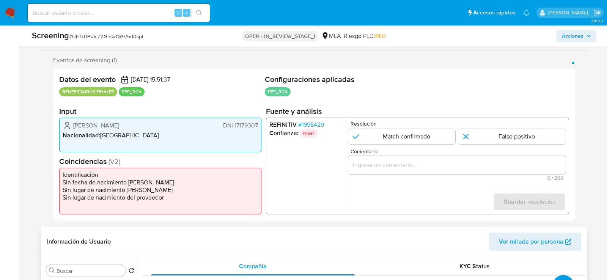
scroll to position [130, 0]
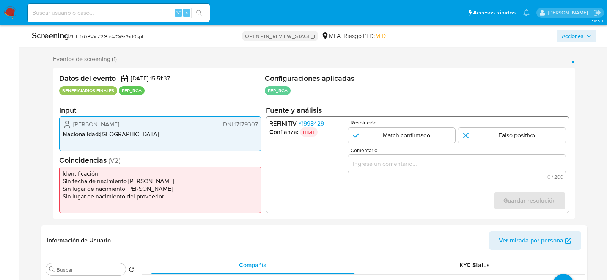
click at [311, 123] on span "# 1998429" at bounding box center [311, 124] width 26 height 8
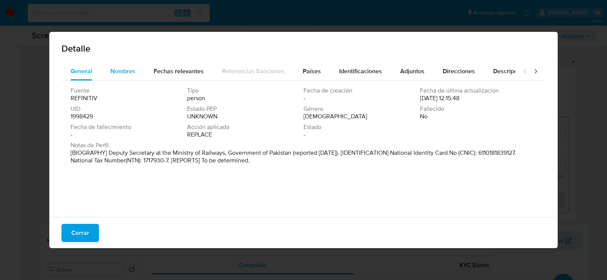
click at [124, 71] on span "Nombres" at bounding box center [122, 71] width 25 height 9
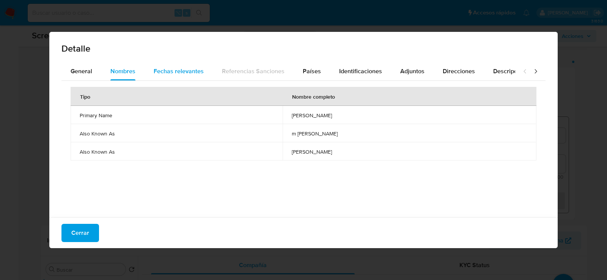
click at [184, 75] on span "Fechas relevantes" at bounding box center [179, 71] width 50 height 9
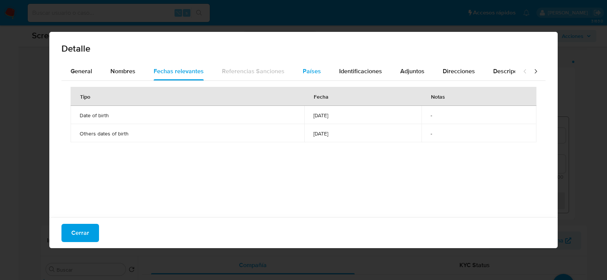
click at [314, 76] on div "Países" at bounding box center [312, 71] width 18 height 18
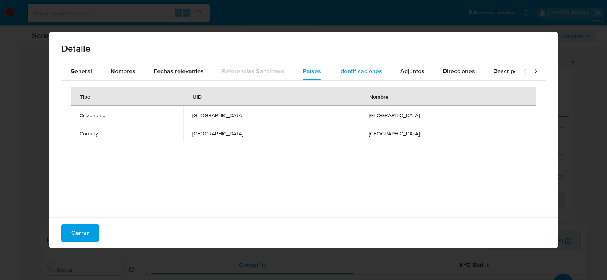
click at [351, 76] on div "Identificaciones" at bounding box center [360, 71] width 43 height 18
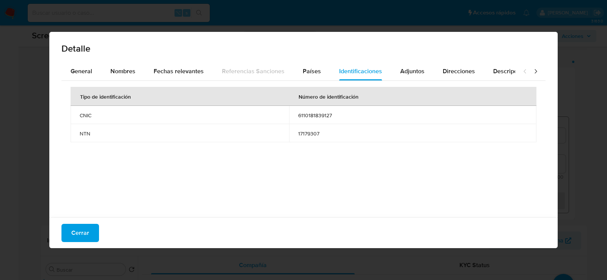
click at [323, 126] on td "17179307" at bounding box center [412, 133] width 247 height 18
click at [313, 132] on span "17179307" at bounding box center [412, 133] width 229 height 7
click at [80, 238] on span "Cerrar" at bounding box center [80, 233] width 18 height 17
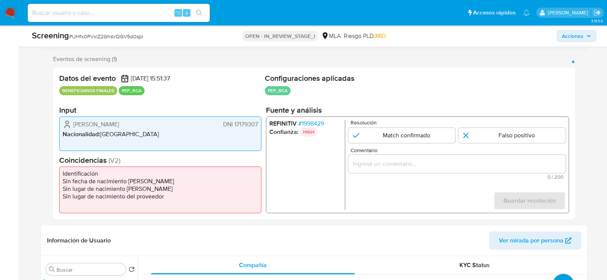
click at [108, 123] on span "Francisco Jose Mutti" at bounding box center [96, 125] width 46 height 8
click at [244, 127] on span "DNI 17179307" at bounding box center [240, 125] width 35 height 8
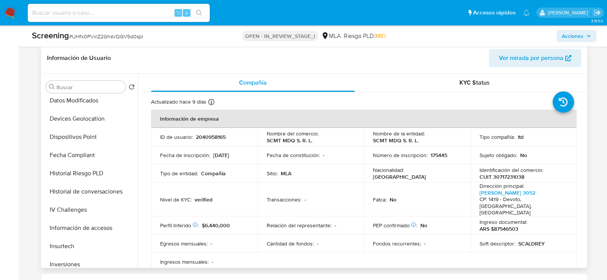
scroll to position [343, 0]
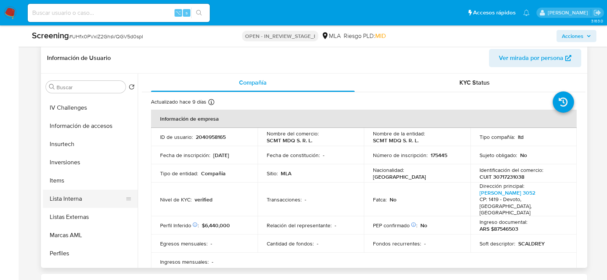
click at [68, 198] on button "Lista Interna" at bounding box center [87, 199] width 89 height 18
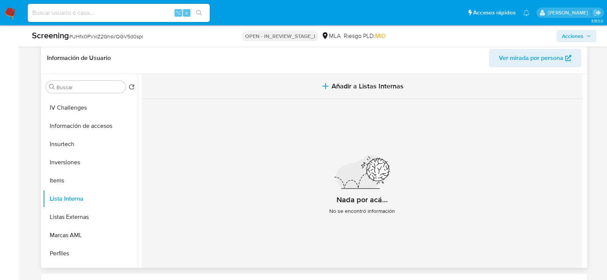
click at [342, 94] on button "Añadir a Listas Internas" at bounding box center [362, 86] width 441 height 25
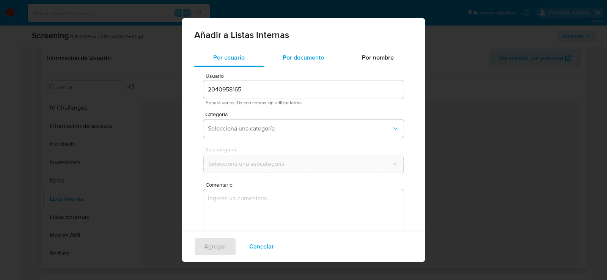
click at [282, 64] on div "Por documento" at bounding box center [303, 58] width 79 height 18
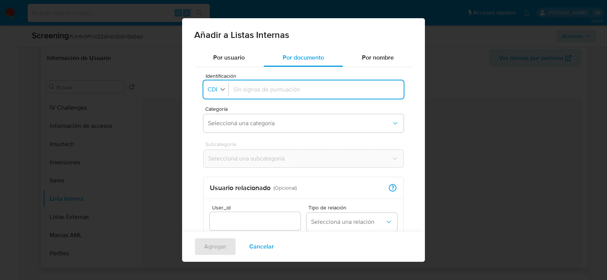
click at [210, 92] on span "CDI" at bounding box center [212, 90] width 11 height 8
click at [218, 139] on span "CUIT" at bounding box center [214, 141] width 13 height 8
click at [262, 90] on input "Identificación" at bounding box center [318, 89] width 162 height 8
paste input "20171793077"
type input "20171793077"
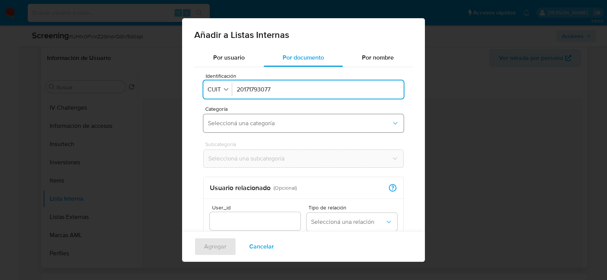
click at [245, 130] on button "Seleccioná una categoría" at bounding box center [303, 123] width 200 height 18
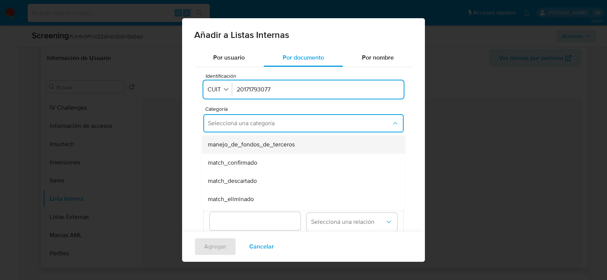
scroll to position [35, 0]
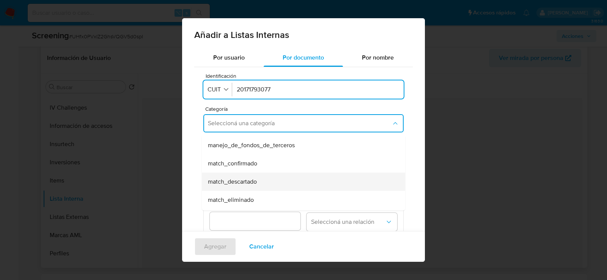
drag, startPoint x: 244, startPoint y: 162, endPoint x: 244, endPoint y: 181, distance: 19.4
click at [244, 181] on ul "hr_incorporación_revisada_por_la_gerencia incorporación_revisada_por_la_gerenci…" at bounding box center [303, 227] width 203 height 255
click at [244, 181] on span "match_descartado" at bounding box center [232, 182] width 49 height 8
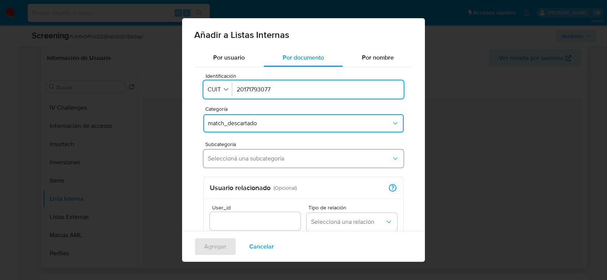
click at [231, 164] on button "Seleccioná una subcategoría" at bounding box center [303, 159] width 200 height 18
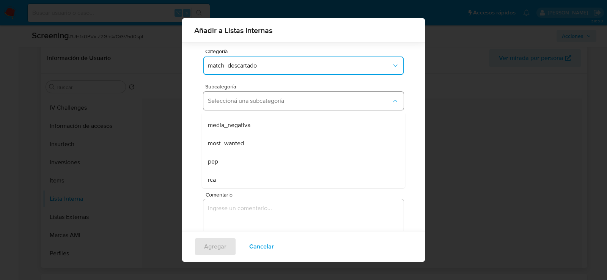
scroll to position [37, 0]
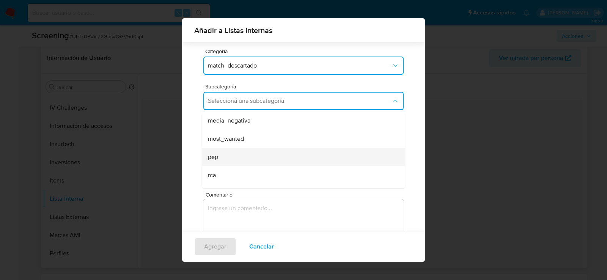
click at [229, 158] on div "pep" at bounding box center [301, 157] width 187 height 18
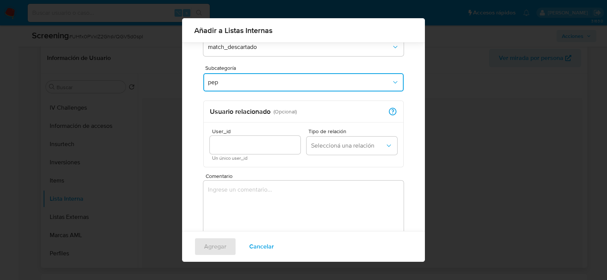
scroll to position [76, 0]
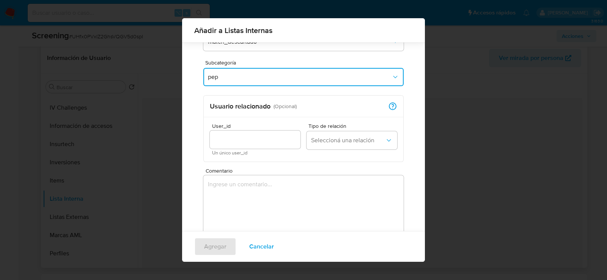
click at [233, 139] on input "User_id" at bounding box center [255, 140] width 91 height 10
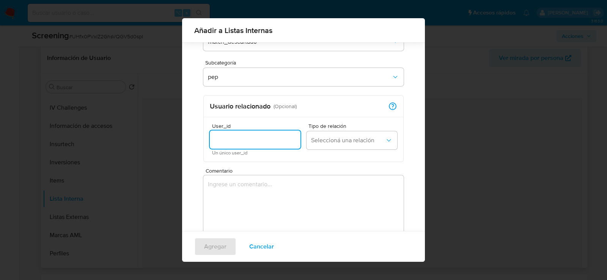
paste input "2040958165"
type input "2040958165"
click at [328, 142] on span "Seleccioná una relación" at bounding box center [348, 141] width 74 height 8
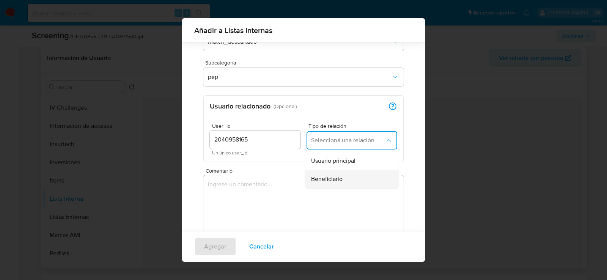
click at [327, 181] on span "Beneficiario" at bounding box center [326, 179] width 31 height 8
click at [280, 197] on textarea "Comentario" at bounding box center [303, 211] width 200 height 73
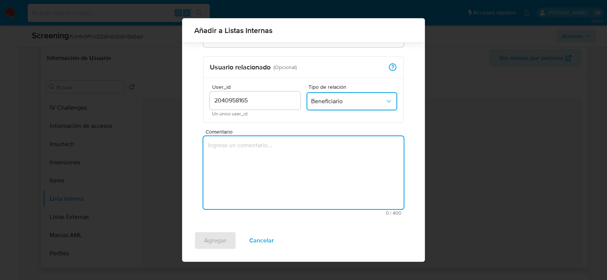
scroll to position [116, 0]
paste textarea "El usuario 2040958165 se encuentra registrado con fecha 17/10/2024 a nombre de …"
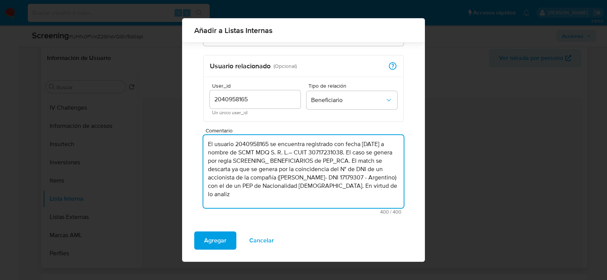
drag, startPoint x: 357, startPoint y: 188, endPoint x: 360, endPoint y: 198, distance: 11.2
click at [360, 198] on textarea "El usuario 2040958165 se encuentra registrado con fecha 17/10/2024 a nombre de …" at bounding box center [303, 171] width 200 height 73
type textarea "El usuario 2040958165 se encuentra registrado con fecha 17/10/2024 a nombre de …"
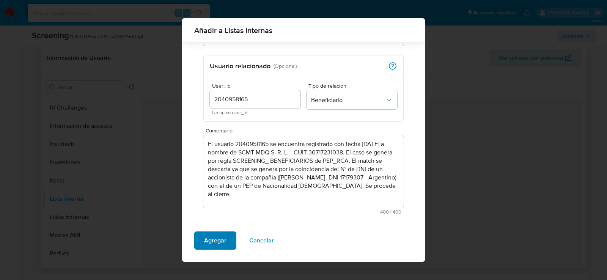
click at [216, 242] on span "Agregar" at bounding box center [215, 240] width 22 height 17
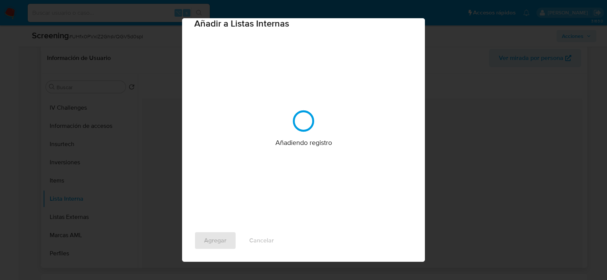
scroll to position [0, 0]
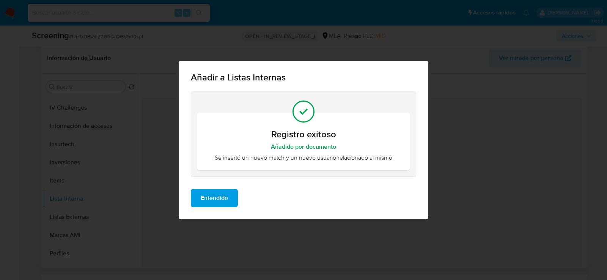
click at [230, 192] on button "Entendido" at bounding box center [214, 198] width 47 height 18
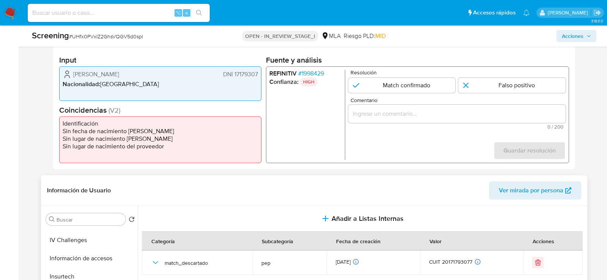
scroll to position [168, 0]
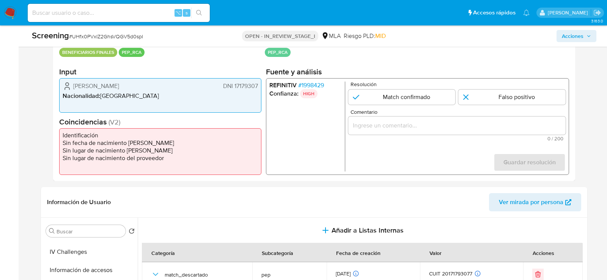
click at [453, 127] on input "Comentario" at bounding box center [456, 126] width 217 height 10
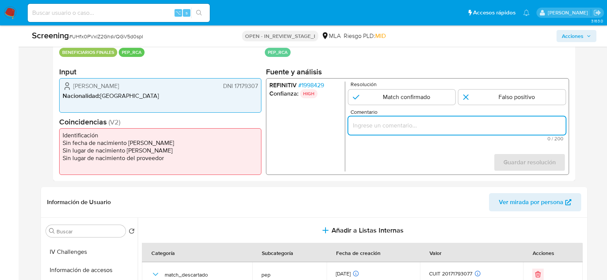
paste input "El usuario 2040958165 se encuentra registrado con fecha 17/10/2024 a nombre de …"
type input "El usuario 2040958165 se encuentra registrado con fecha 17/10/2024 a nombre de …"
paste input "El caso se genera por regla SCREENING_ BENEFICIARIOS de PEP_RCA. El match se de…"
type input "El caso se genera por regla SCREENING_ BENEFICIARIOS de PEP_RCA. El match se de…"
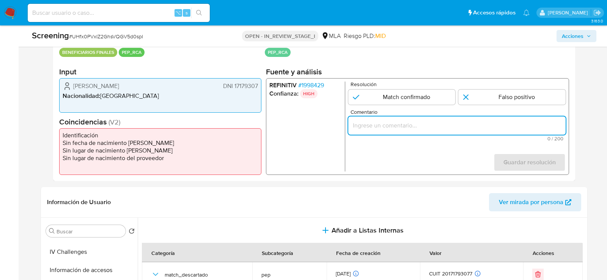
paste input "El match se descarta ya que se genera por la coincidencia del N° de DNI de un a…"
type input "El match se descarta ya que se genera por la coincidencia del N° de DNI de un a…"
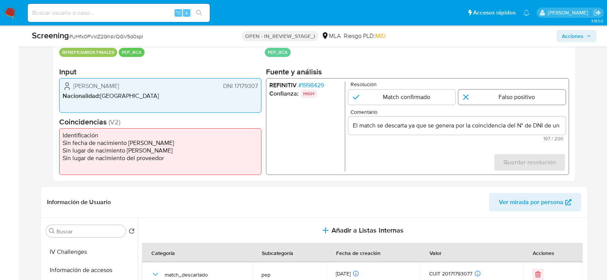
click at [493, 99] on input "1 de 1" at bounding box center [511, 97] width 107 height 15
radio input "true"
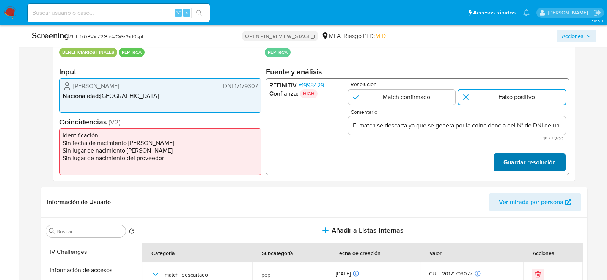
click at [526, 159] on span "Guardar resolución" at bounding box center [530, 162] width 52 height 17
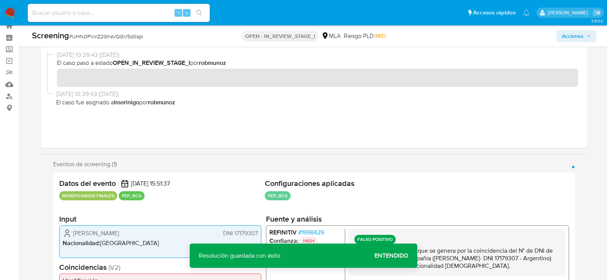
scroll to position [6, 0]
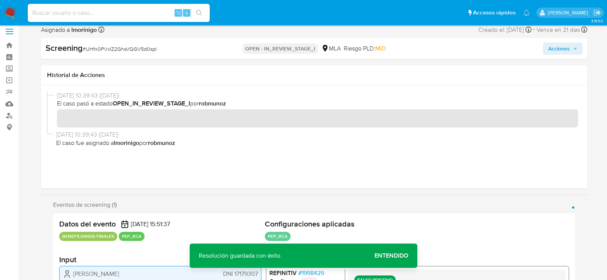
click at [553, 49] on span "Acciones" at bounding box center [559, 49] width 22 height 12
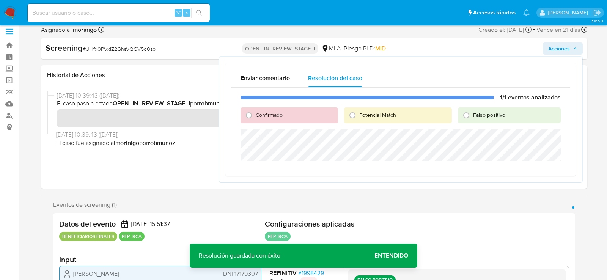
click at [265, 113] on span "Confirmado" at bounding box center [269, 115] width 27 height 8
click at [255, 113] on input "Confirmado" at bounding box center [249, 115] width 12 height 12
radio input "true"
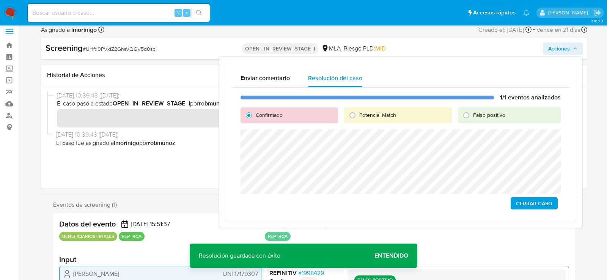
drag, startPoint x: 539, startPoint y: 202, endPoint x: 349, endPoint y: 275, distance: 203.9
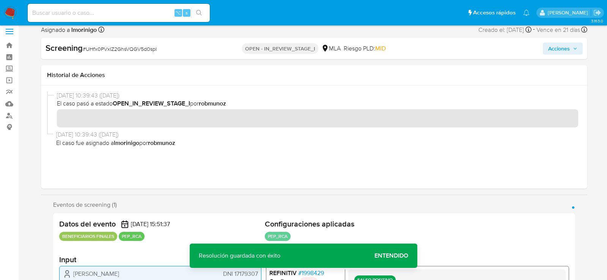
click at [559, 52] on span "Acciones" at bounding box center [559, 49] width 22 height 12
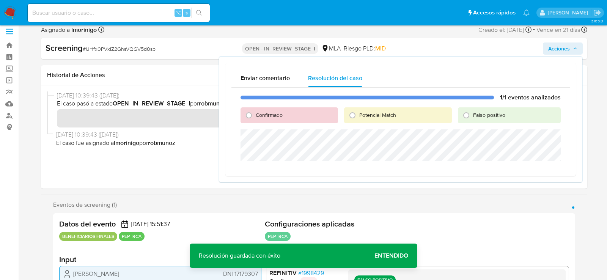
click at [485, 116] on span "Falso positivo" at bounding box center [489, 115] width 32 height 8
click at [472, 116] on input "Falso positivo" at bounding box center [466, 115] width 12 height 12
radio input "true"
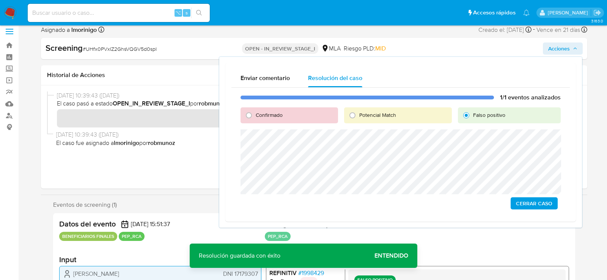
click at [537, 207] on span "Cerrar Caso" at bounding box center [534, 203] width 36 height 11
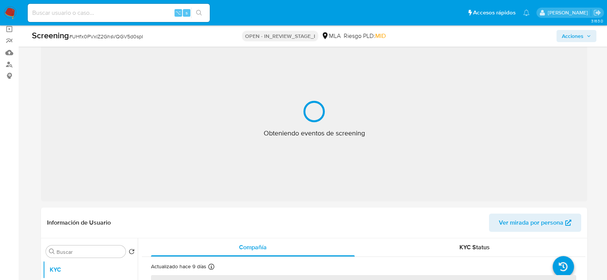
select select "10"
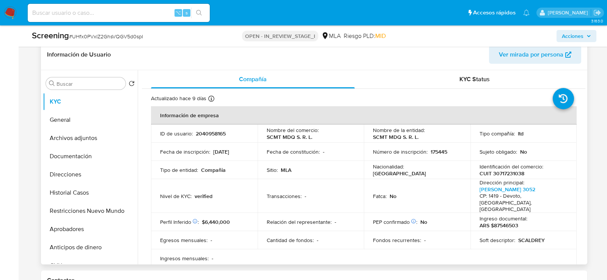
scroll to position [348, 0]
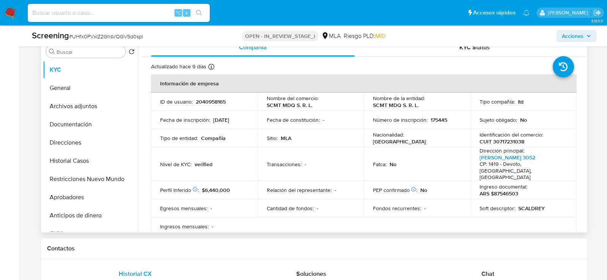
click at [210, 103] on p "2040958165" at bounding box center [211, 101] width 30 height 7
copy p "2040958165"
click at [217, 102] on p "2040958165" at bounding box center [211, 101] width 30 height 7
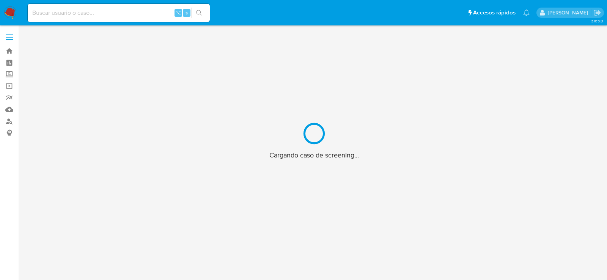
scroll to position [6, 0]
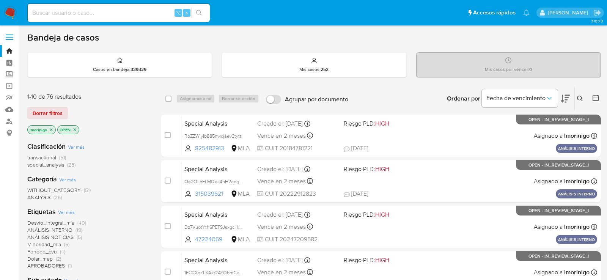
click at [77, 128] on p "OPEN" at bounding box center [68, 130] width 21 height 8
click at [74, 128] on icon "close-filter" at bounding box center [74, 130] width 5 height 5
click at [137, 20] on div "⌥ s" at bounding box center [119, 13] width 182 height 18
click at [135, 17] on input at bounding box center [119, 13] width 182 height 10
paste input "8P1zs5uzaDhnPhPY6pTxSKm2"
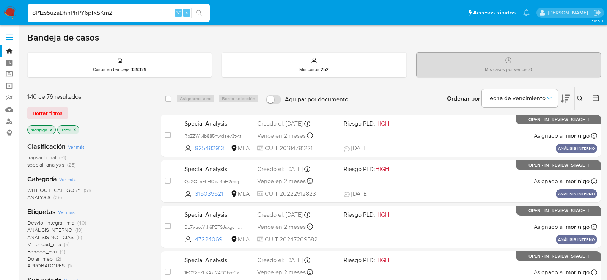
type input "8P1zs5uzaDhnPhPY6pTxSKm2"
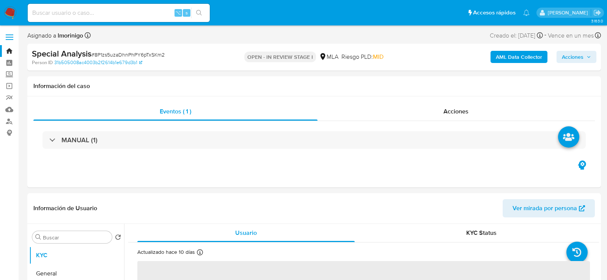
select select "10"
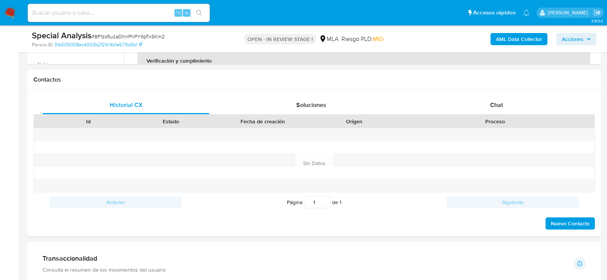
scroll to position [338, 0]
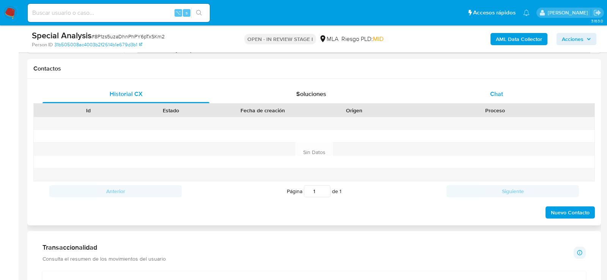
click at [449, 102] on div "Chat" at bounding box center [496, 94] width 167 height 18
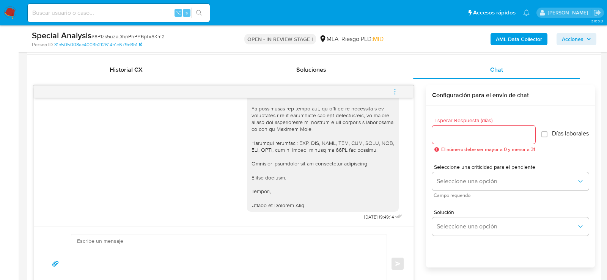
scroll to position [363, 0]
click at [223, 247] on textarea at bounding box center [227, 263] width 300 height 58
paste textarea "Hola, esperamos que te encuentres muy bien. Te consultamos si tuviste oportunid…"
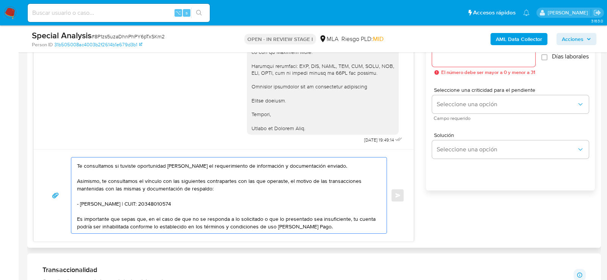
scroll to position [9, 0]
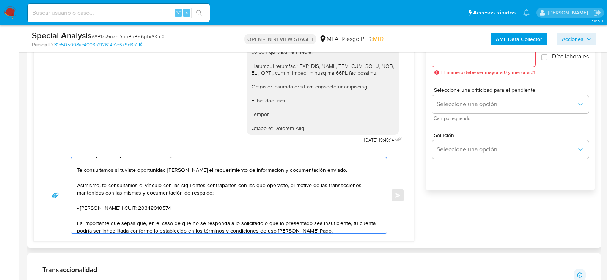
drag, startPoint x: 77, startPoint y: 183, endPoint x: 207, endPoint y: 210, distance: 132.1
click at [207, 210] on textarea "Hola, esperamos que te encuentres muy bien. Te consultamos si tuviste oportunid…" at bounding box center [227, 195] width 300 height 76
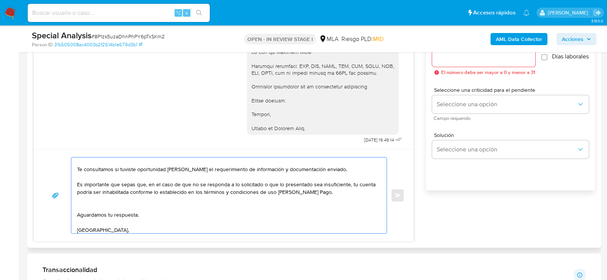
scroll to position [0, 0]
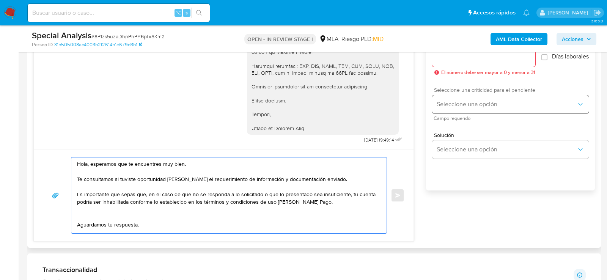
type textarea "Hola, esperamos que te encuentres muy bien. Te consultamos si tuviste oportunid…"
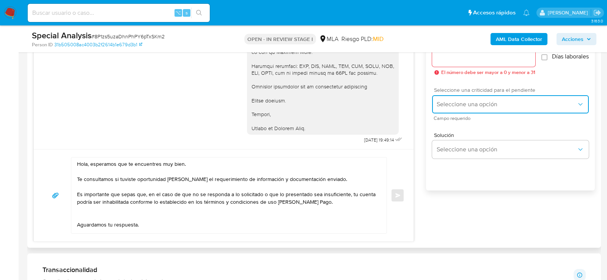
click at [440, 113] on button "Seleccione una opción" at bounding box center [510, 104] width 157 height 18
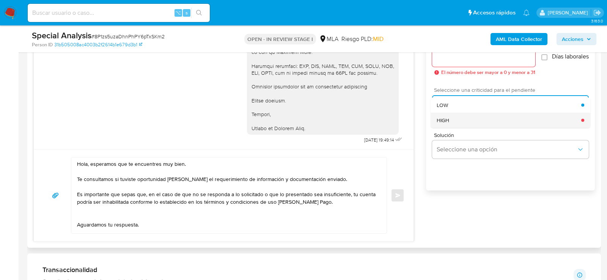
click at [442, 128] on div "HIGH" at bounding box center [509, 120] width 145 height 15
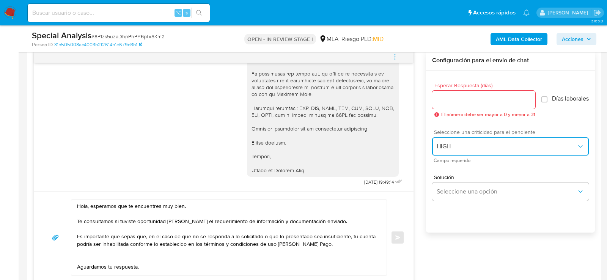
scroll to position [390, 0]
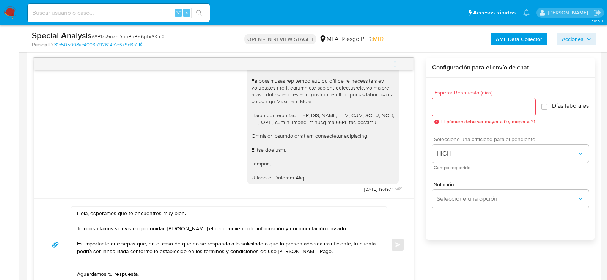
click at [450, 102] on input "Esperar Respuesta (días)" at bounding box center [483, 107] width 103 height 10
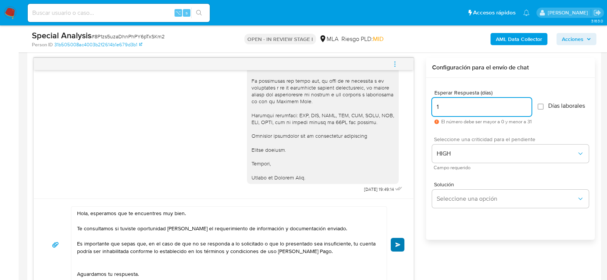
type input "1"
click at [401, 246] on button "Enviar" at bounding box center [398, 245] width 14 height 14
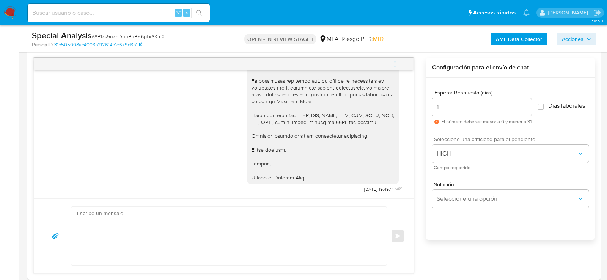
scroll to position [420, 0]
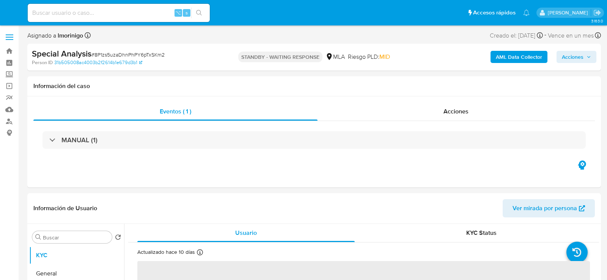
select select "10"
click at [113, 13] on input at bounding box center [119, 13] width 182 height 10
paste input "PveetFiBR4bKnjfs6uf34OMQ"
type input "PveetFiBR4bKnjfs6uf34OMQ"
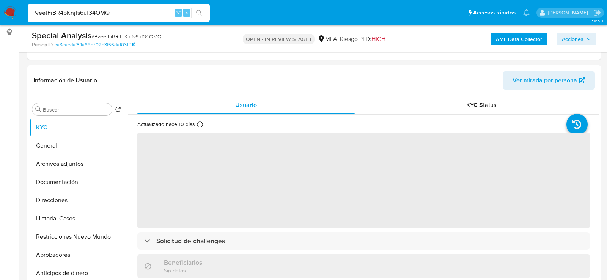
scroll to position [112, 0]
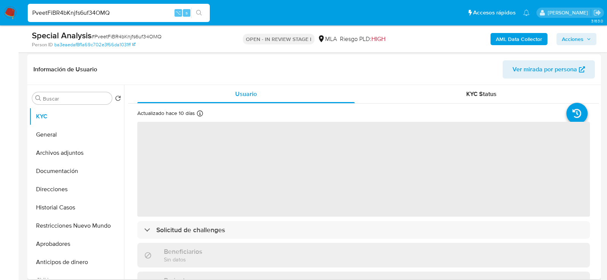
select select "10"
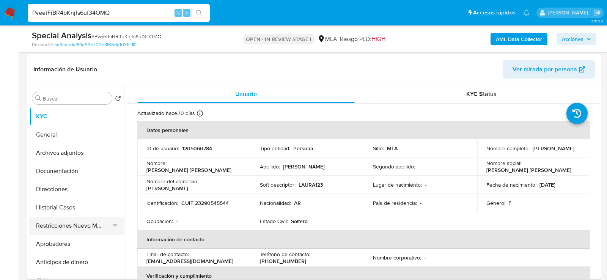
click at [50, 222] on button "Restricciones Nuevo Mundo" at bounding box center [73, 226] width 89 height 18
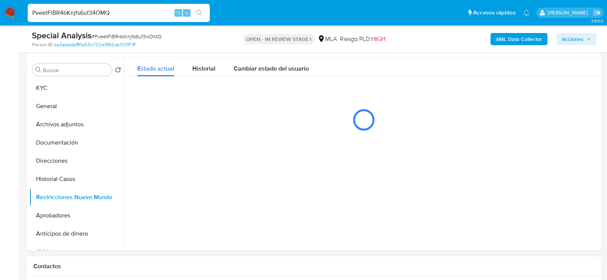
scroll to position [141, 0]
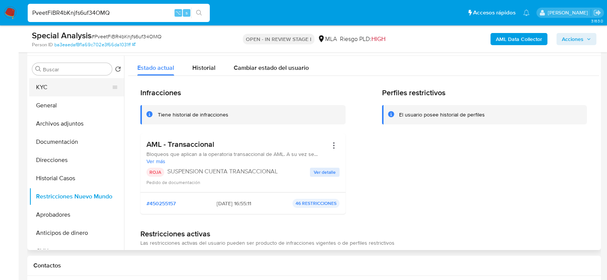
click at [56, 95] on button "KYC" at bounding box center [73, 87] width 89 height 18
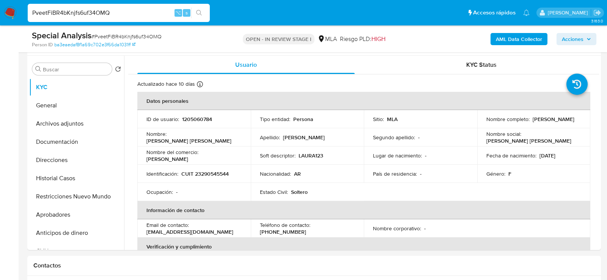
click at [197, 121] on p "1205060784" at bounding box center [197, 119] width 30 height 7
copy p "1205060784"
click at [66, 199] on button "Restricciones Nuevo Mundo" at bounding box center [73, 196] width 89 height 18
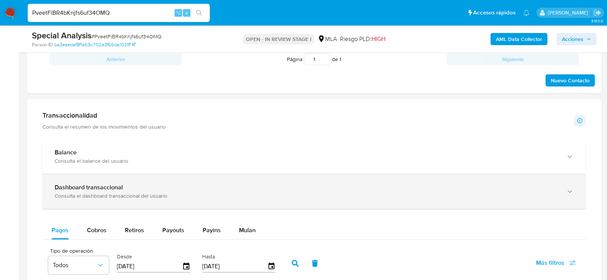
scroll to position [414, 0]
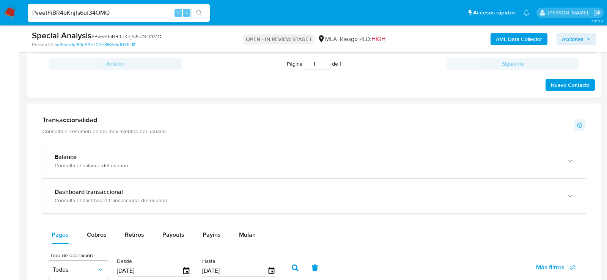
click at [240, 240] on div "Mulan" at bounding box center [247, 235] width 17 height 18
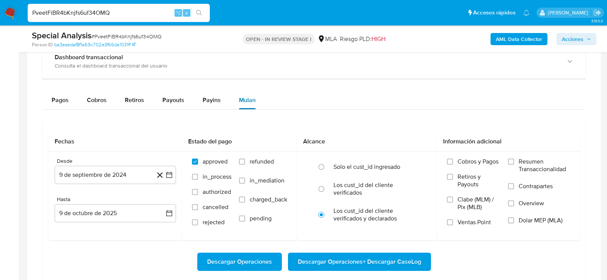
scroll to position [574, 0]
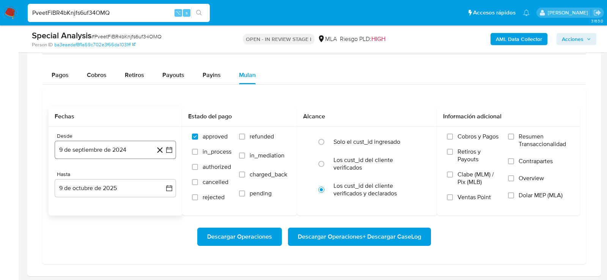
click at [130, 144] on button "9 de septiembre de 2024" at bounding box center [115, 150] width 121 height 18
click at [22, 182] on main "3.163.0 Asignado a lmorinigo Asignado el: 16/09/2025 09:55:24 Creado el: 16/09/…" at bounding box center [303, 39] width 607 height 1227
click at [116, 187] on button "9 de octubre de 2025" at bounding box center [115, 188] width 121 height 18
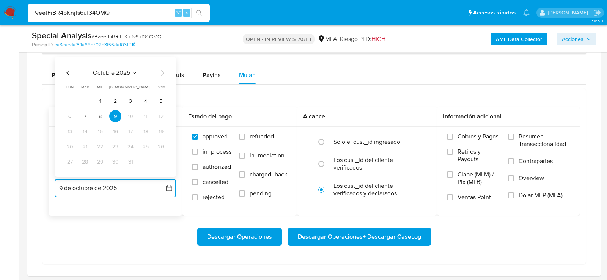
click at [69, 69] on icon "Mes anterior" at bounding box center [68, 73] width 9 height 9
click at [98, 127] on button "13" at bounding box center [100, 132] width 12 height 12
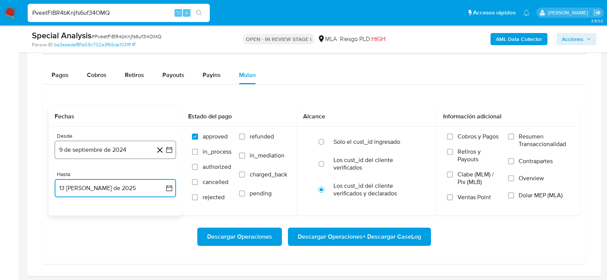
click at [102, 150] on button "9 de septiembre de 2024" at bounding box center [115, 150] width 121 height 18
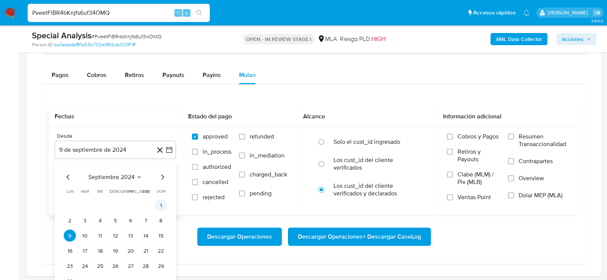
click at [162, 203] on button "1" at bounding box center [161, 205] width 12 height 12
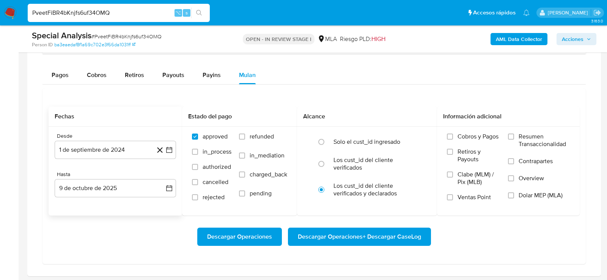
click at [130, 221] on div "Descargar Operaciones Descargar Operaciones + Descargar CaseLog" at bounding box center [314, 237] width 531 height 43
click at [122, 194] on button "9 de octubre de 2025" at bounding box center [115, 188] width 121 height 18
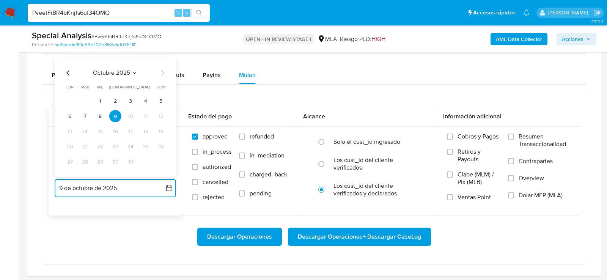
click at [64, 72] on icon "Mes anterior" at bounding box center [68, 73] width 9 height 9
click at [65, 72] on icon "Mes anterior" at bounding box center [68, 73] width 9 height 9
click at [98, 130] on button "13" at bounding box center [100, 132] width 12 height 12
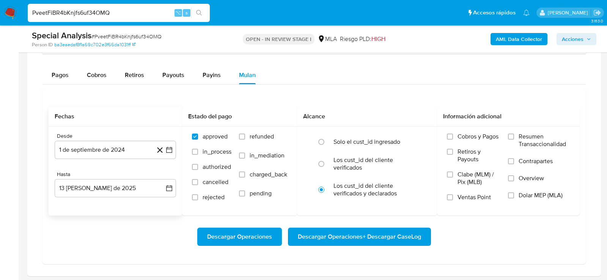
click at [31, 164] on div at bounding box center [314, 110] width 574 height 332
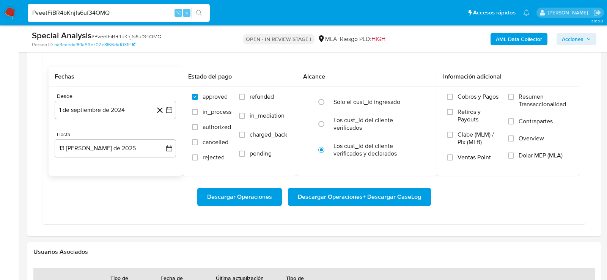
scroll to position [619, 0]
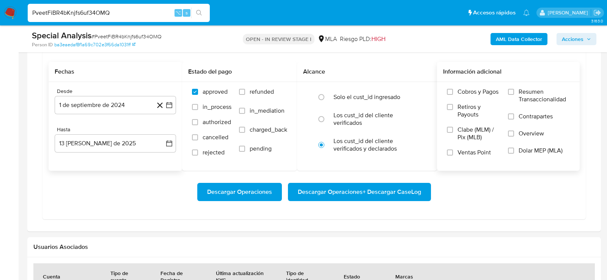
click at [553, 153] on span "Dolar MEP (MLA)" at bounding box center [541, 151] width 44 height 8
click at [514, 153] on input "Dolar MEP (MLA)" at bounding box center [511, 151] width 6 height 6
click at [406, 189] on span "Descargar Operaciones + Descargar CaseLog" at bounding box center [359, 192] width 123 height 17
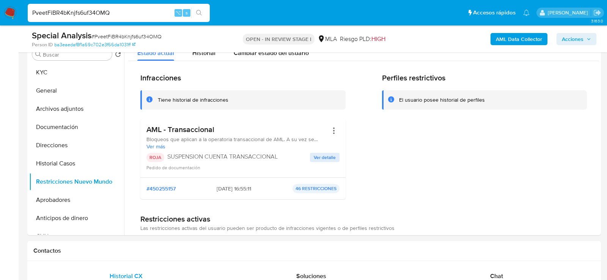
scroll to position [116, 0]
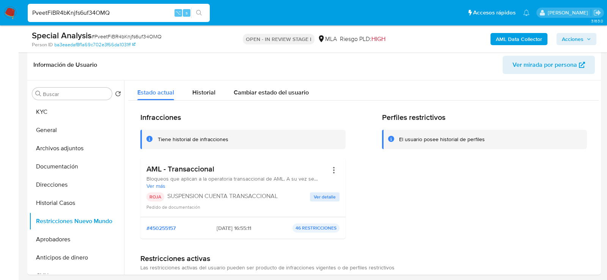
click at [82, 11] on input "PveetFiBR4bKnjfs6uf34OMQ" at bounding box center [119, 13] width 182 height 10
paste input "kIYtmFUx3iFyITl3StXBQeGk"
type input "kIYtmFUx3iFyITl3StXBQeGk"
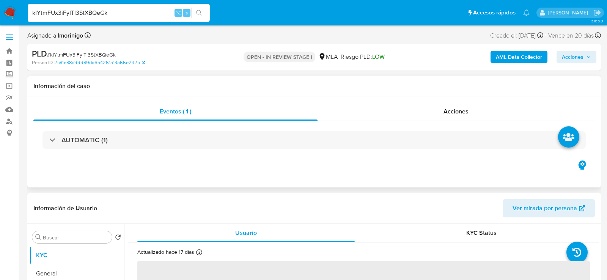
select select "10"
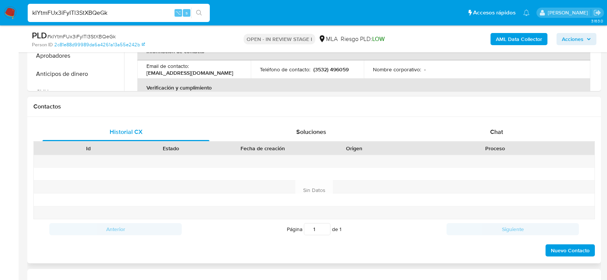
scroll to position [343, 0]
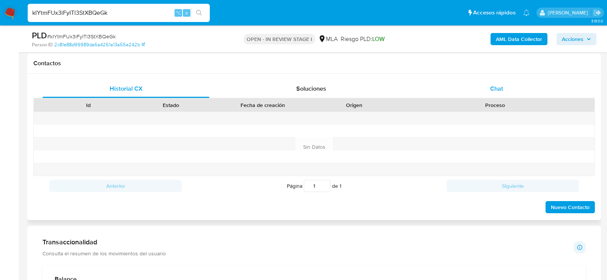
click at [488, 94] on div "Chat" at bounding box center [496, 89] width 167 height 18
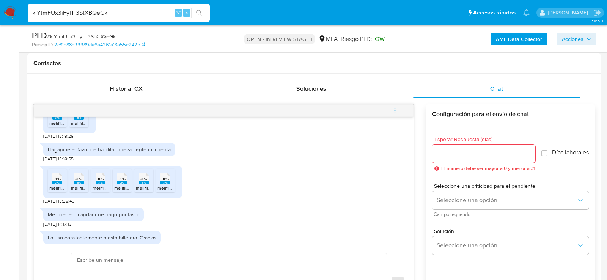
scroll to position [817, 0]
drag, startPoint x: 67, startPoint y: 140, endPoint x: 43, endPoint y: 139, distance: 24.3
click at [43, 139] on div "18/08/2025 17:34:05 Hola, Esperamos que te encuentres muy bien. Te consultamos …" at bounding box center [224, 181] width 380 height 128
copy span "22/09/2025"
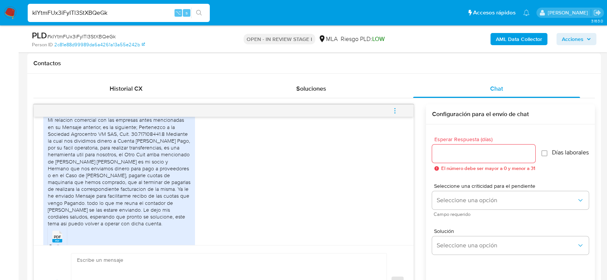
scroll to position [2101, 0]
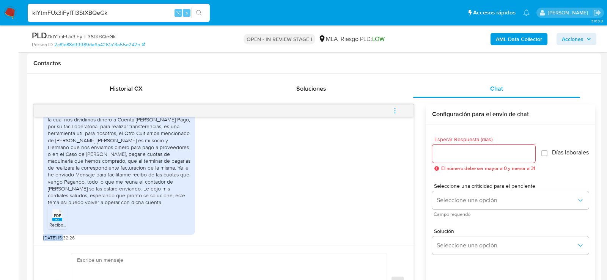
drag, startPoint x: 66, startPoint y: 238, endPoint x: 43, endPoint y: 236, distance: 24.0
click at [43, 236] on div "18/08/2025 17:34:05 Hola, Esperamos que te encuentres muy bien. Te consultamos …" at bounding box center [224, 181] width 380 height 128
copy span "06/10/2025"
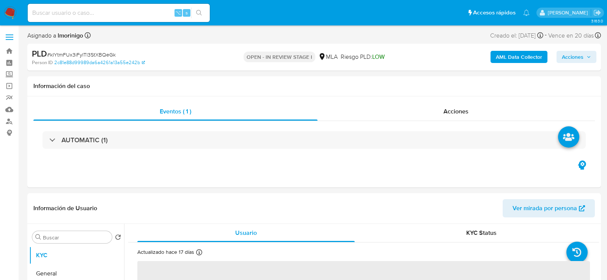
select select "10"
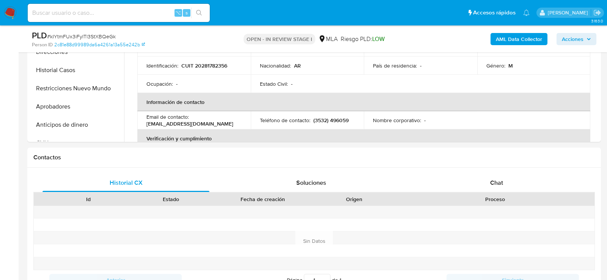
scroll to position [295, 0]
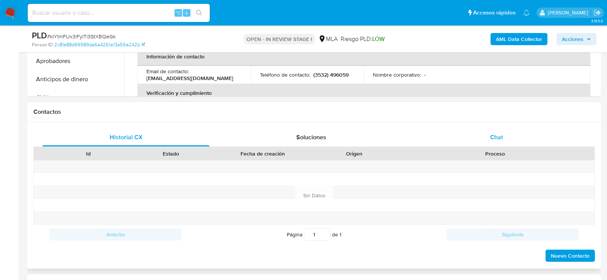
click at [502, 135] on span "Chat" at bounding box center [496, 137] width 13 height 9
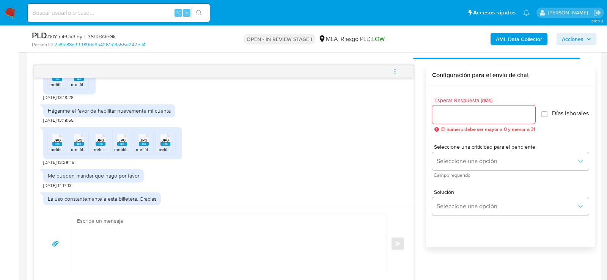
scroll to position [820, 0]
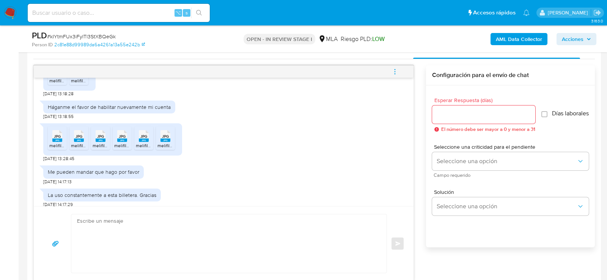
drag, startPoint x: 88, startPoint y: 89, endPoint x: 139, endPoint y: 89, distance: 50.8
click at [139, 54] on div "Socio gerente de agrocentro vm s.a.s 22/09/2025 13:09:01" at bounding box center [223, 42] width 361 height 23
copy div "agrocentro vm s.a.s"
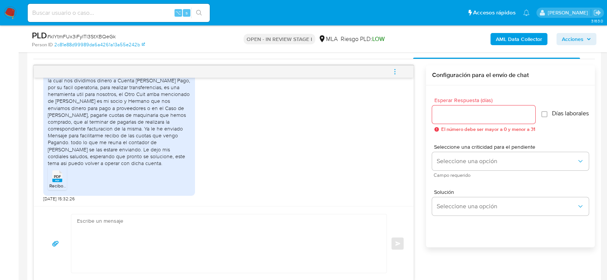
scroll to position [2079, 0]
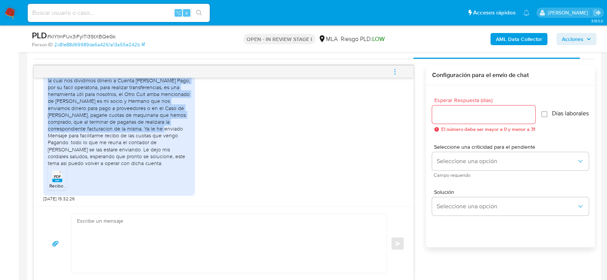
drag, startPoint x: 139, startPoint y: 85, endPoint x: 143, endPoint y: 148, distance: 62.8
click at [143, 148] on div "Buenos dias, mediante este mensaje comunico lo siguiente. Mi relacion comercial…" at bounding box center [119, 107] width 143 height 117
copy div "Pertenezco a la Sociedad Agrocentro VM SAS, Cuit. 30.717108441.8 Mediante la cu…"
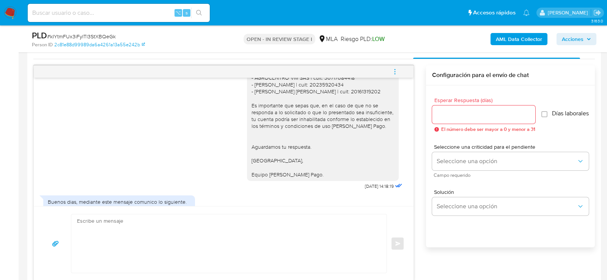
scroll to position [2101, 0]
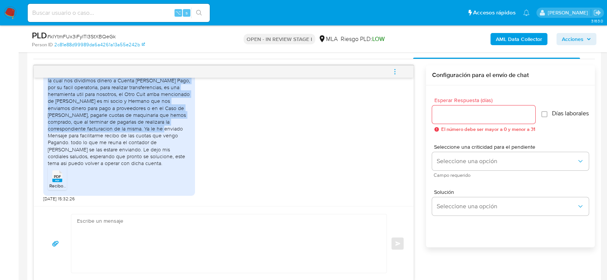
click at [217, 238] on textarea at bounding box center [227, 243] width 300 height 58
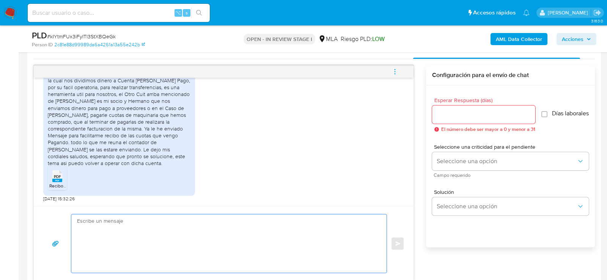
click at [191, 232] on textarea at bounding box center [227, 243] width 300 height 58
paste textarea "Hola, ¡Muchas gracias por tu respuesta! Confirmamos la recepción de la document…"
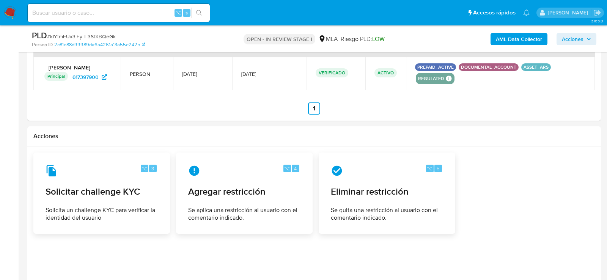
scroll to position [1143, 0]
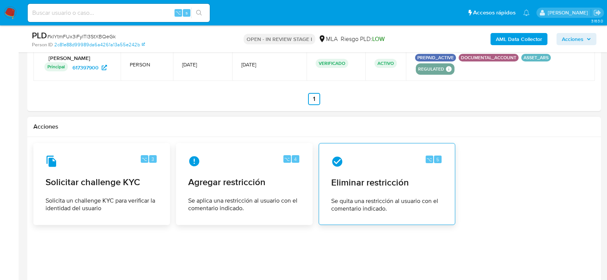
type textarea "Hola, ¡Muchas gracias por tu respuesta! Confirmamos la recepción de la document…"
click at [442, 203] on span "Se quita una restricción al usuario con el comentario indicado." at bounding box center [387, 204] width 112 height 15
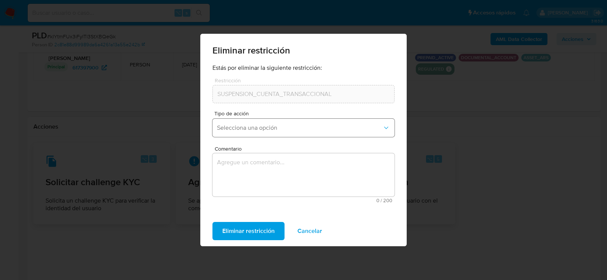
click at [264, 129] on span "Selecciona una opción" at bounding box center [299, 128] width 165 height 8
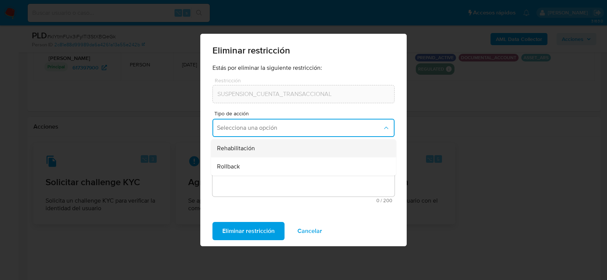
click at [262, 154] on div "Rehabilitación" at bounding box center [301, 148] width 168 height 18
click at [264, 180] on textarea "Comentario" at bounding box center [304, 174] width 182 height 43
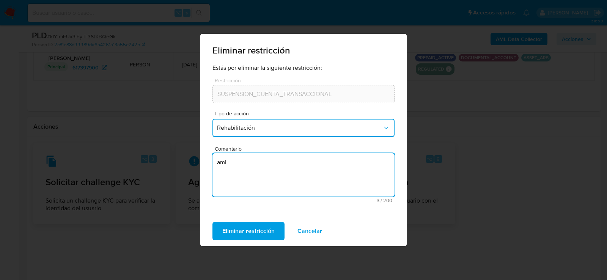
type textarea "aml"
click at [251, 214] on div "Estás por eliminar la siguiente restricción: Restricción SUSPENSION_CUENTA_TRAN…" at bounding box center [303, 140] width 206 height 152
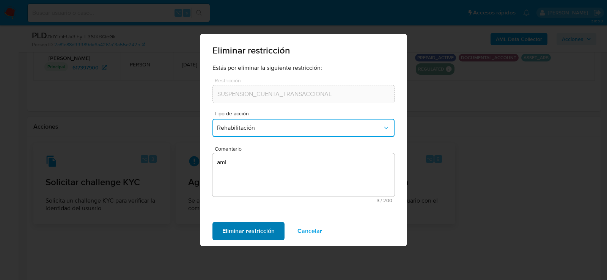
click at [251, 227] on span "Eliminar restricción" at bounding box center [248, 231] width 52 height 17
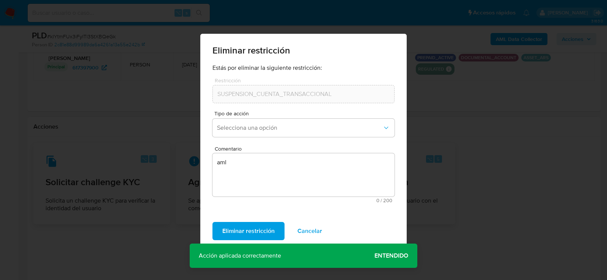
click at [301, 235] on span "Cancelar" at bounding box center [310, 231] width 25 height 17
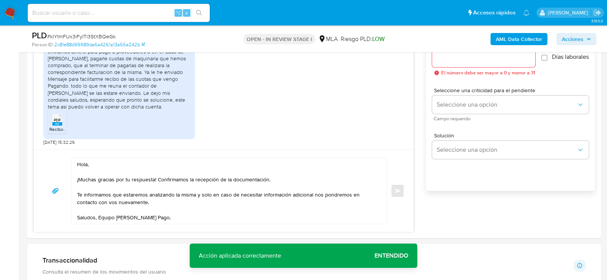
scroll to position [438, 0]
click at [112, 34] on span "# kIYtmFUx3iFyITl3StXBQeGk" at bounding box center [81, 37] width 69 height 8
copy span "kIYtmFUx3iFyITl3StXBQeGk"
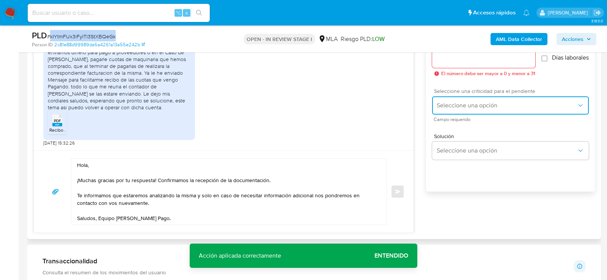
click at [462, 106] on span "Seleccione una opción" at bounding box center [507, 106] width 140 height 8
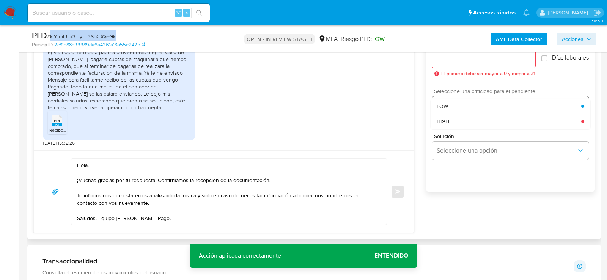
click at [462, 119] on div "HIGH" at bounding box center [509, 121] width 145 height 15
click at [450, 63] on div at bounding box center [483, 59] width 103 height 18
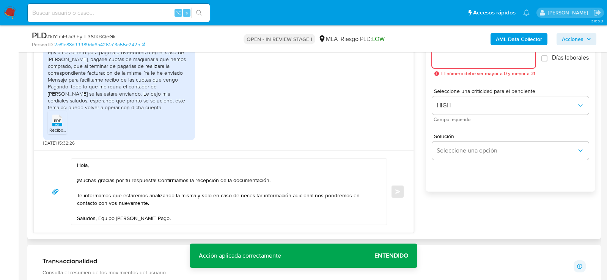
click at [449, 61] on input "Esperar Respuesta (días)" at bounding box center [483, 59] width 103 height 10
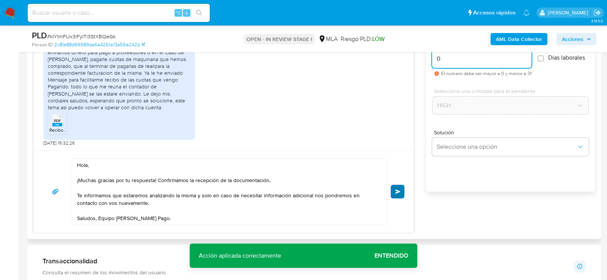
type input "0"
click at [399, 190] on span "Enviar" at bounding box center [397, 191] width 5 height 5
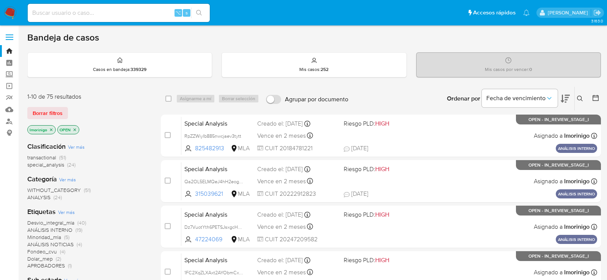
click at [582, 96] on icon at bounding box center [580, 99] width 6 height 6
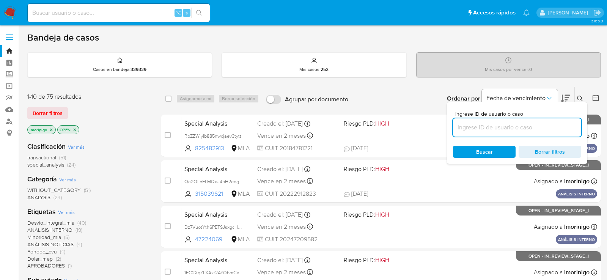
click at [500, 128] on input at bounding box center [517, 128] width 128 height 10
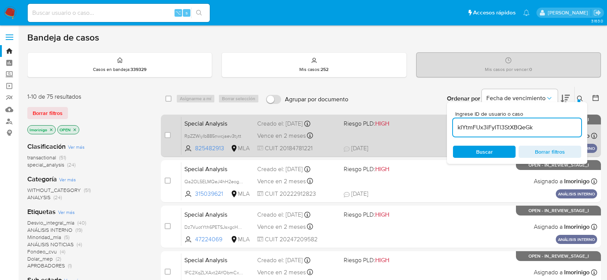
type input "kIYtmFUx3iFyITl3StXBQeGk"
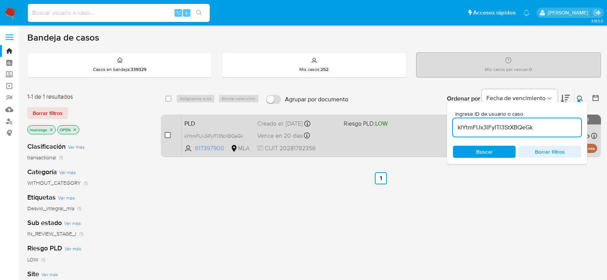
click at [169, 132] on input "checkbox" at bounding box center [168, 135] width 6 height 6
checkbox input "true"
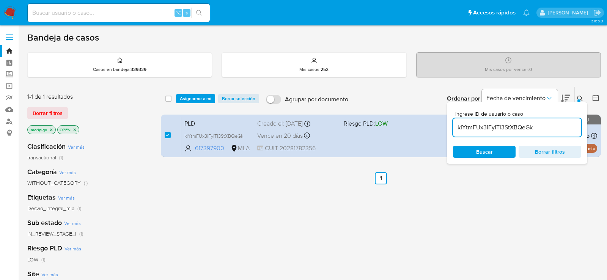
click at [188, 107] on div "select-all-cases-checkbox Asignarme a mí Borrar selección Agrupar por documento…" at bounding box center [381, 99] width 440 height 24
click at [189, 101] on span "Asignarme a mí" at bounding box center [195, 99] width 31 height 8
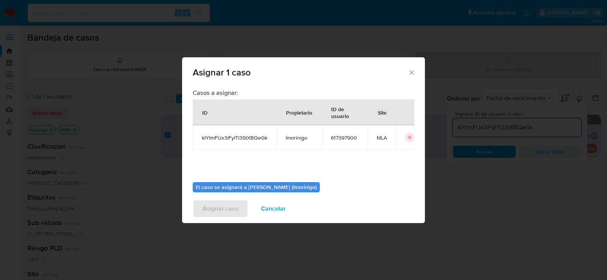
scroll to position [39, 0]
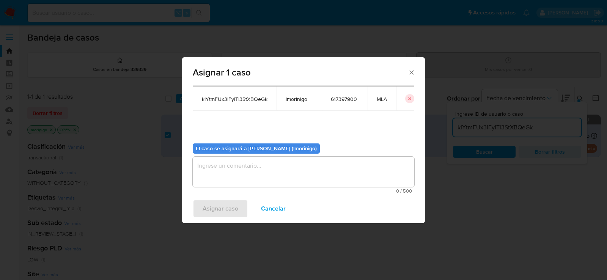
click at [232, 167] on textarea "assign-modal" at bounding box center [304, 172] width 222 height 30
click at [222, 210] on span "Asignar caso" at bounding box center [221, 208] width 36 height 17
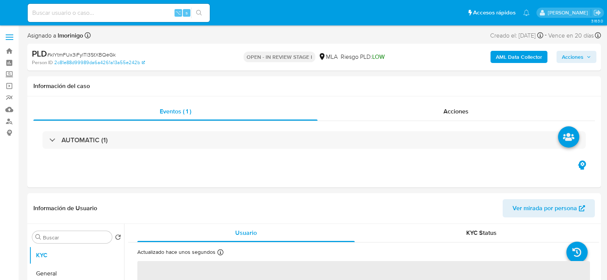
select select "10"
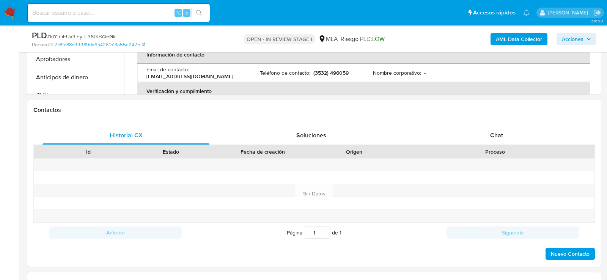
scroll to position [305, 0]
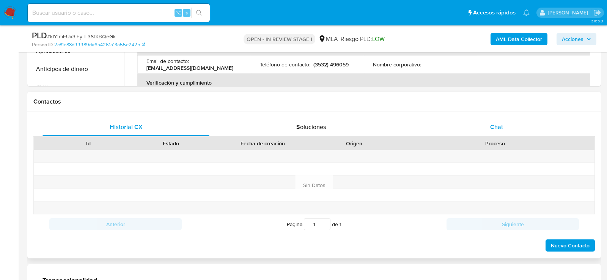
click at [501, 131] on div "Chat" at bounding box center [496, 127] width 167 height 18
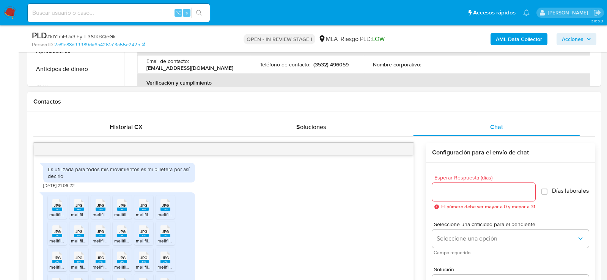
scroll to position [975, 0]
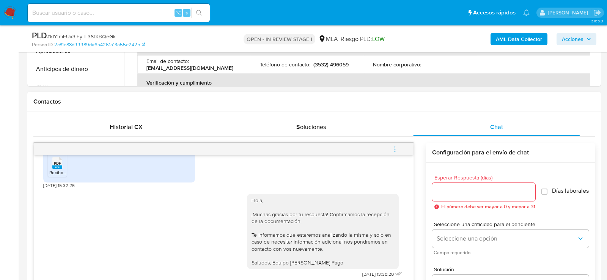
click at [397, 149] on icon "menu-action" at bounding box center [395, 149] width 7 height 7
click at [347, 132] on li "Cerrar conversación" at bounding box center [344, 134] width 78 height 14
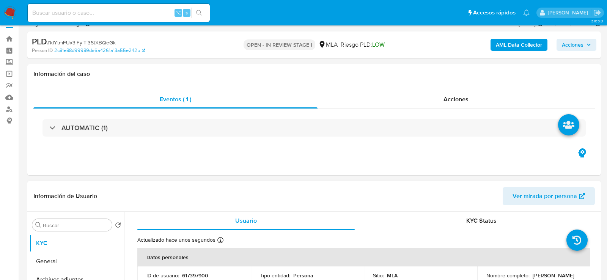
scroll to position [5, 0]
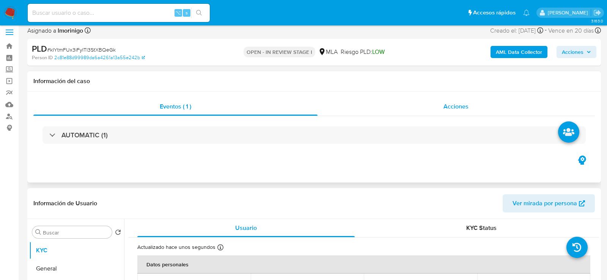
click at [419, 102] on div "Acciones" at bounding box center [457, 107] width 278 height 18
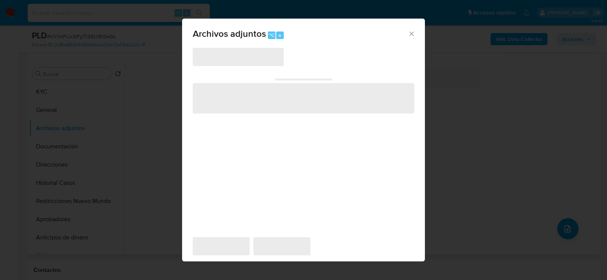
scroll to position [194, 0]
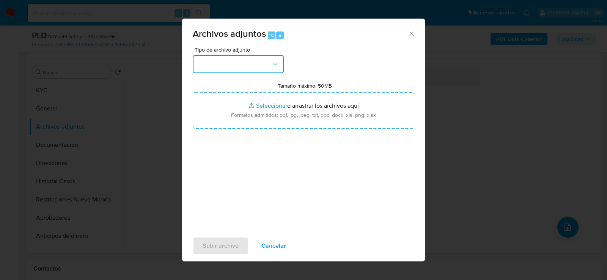
click at [260, 66] on button "button" at bounding box center [238, 64] width 91 height 18
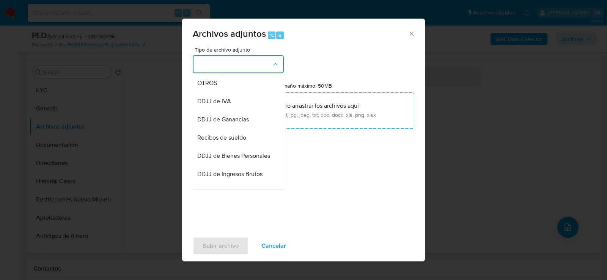
scroll to position [142, 0]
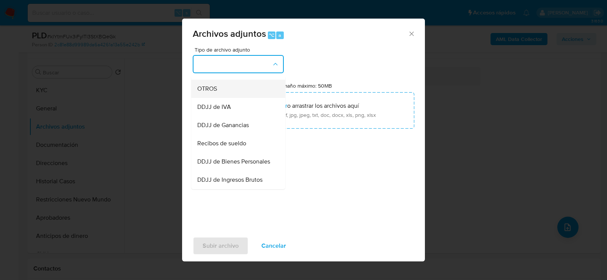
click at [255, 94] on div "OTROS" at bounding box center [235, 88] width 77 height 18
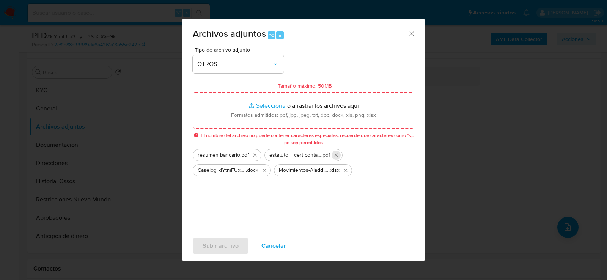
click at [337, 155] on icon "Eliminar estatuto + cert contable.pdf" at bounding box center [336, 155] width 6 height 6
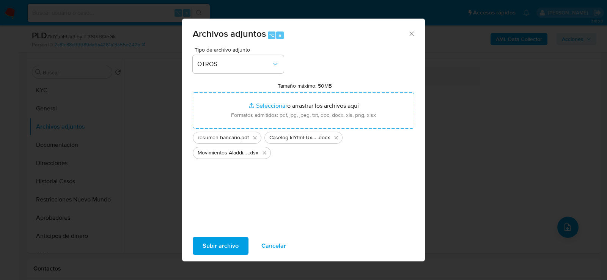
click at [222, 249] on span "Subir archivo" at bounding box center [221, 246] width 36 height 17
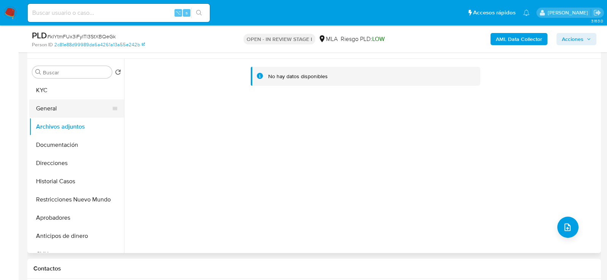
click at [61, 99] on button "General" at bounding box center [73, 108] width 89 height 18
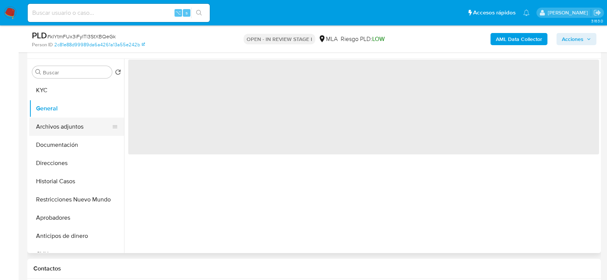
click at [61, 121] on button "Archivos adjuntos" at bounding box center [73, 127] width 89 height 18
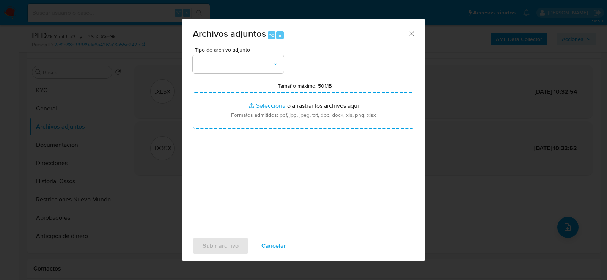
click at [242, 49] on span "Tipo de archivo adjunto" at bounding box center [240, 49] width 91 height 5
click at [242, 69] on button "button" at bounding box center [238, 64] width 91 height 18
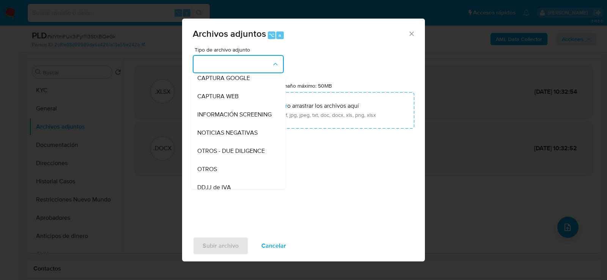
scroll to position [70, 0]
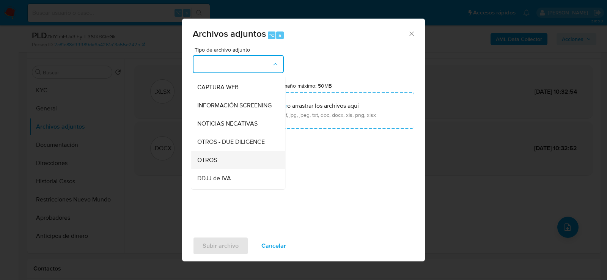
click at [235, 159] on div "OTROS" at bounding box center [235, 160] width 77 height 18
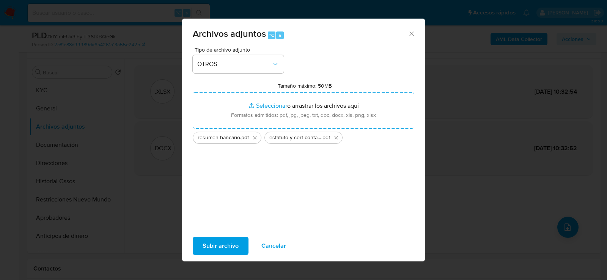
click at [215, 246] on span "Subir archivo" at bounding box center [221, 246] width 36 height 17
click at [235, 249] on span "Subir archivo" at bounding box center [221, 246] width 36 height 17
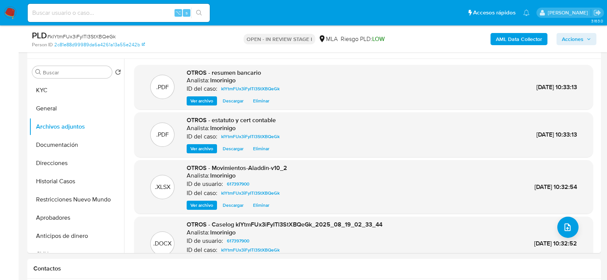
click at [534, 39] on b "AML Data Collector" at bounding box center [519, 39] width 46 height 12
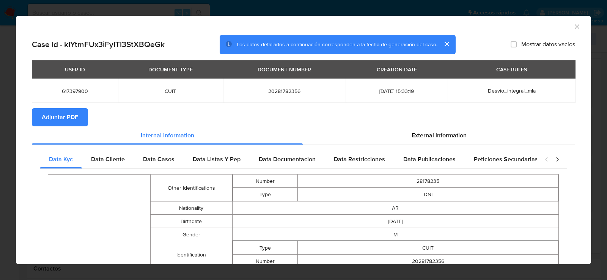
click at [63, 120] on span "Adjuntar PDF" at bounding box center [60, 117] width 36 height 17
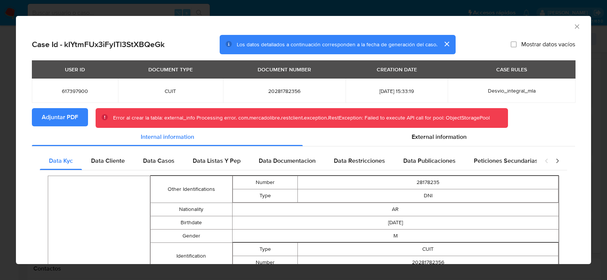
click at [47, 125] on span "Adjuntar PDF" at bounding box center [60, 117] width 36 height 17
click at [578, 27] on icon "Cerrar ventana" at bounding box center [577, 26] width 4 height 4
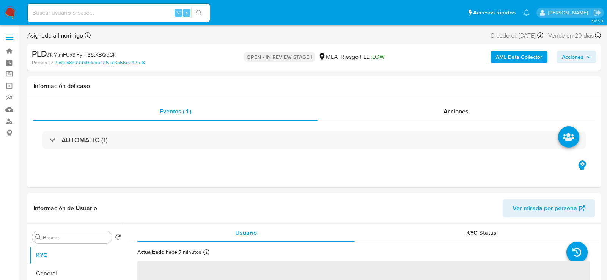
select select "10"
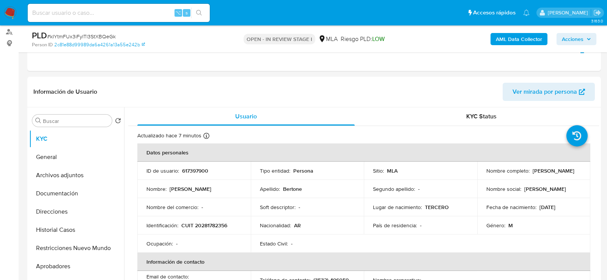
scroll to position [147, 0]
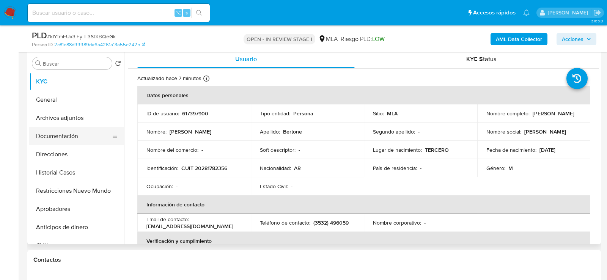
click at [72, 134] on button "Documentación" at bounding box center [73, 136] width 89 height 18
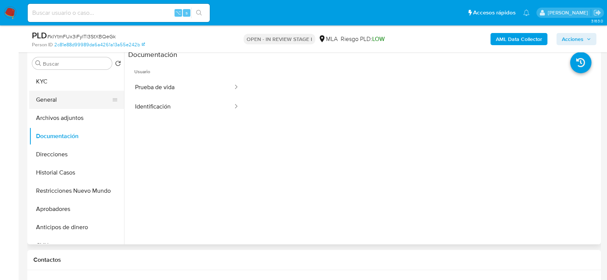
click at [75, 99] on button "General" at bounding box center [73, 100] width 89 height 18
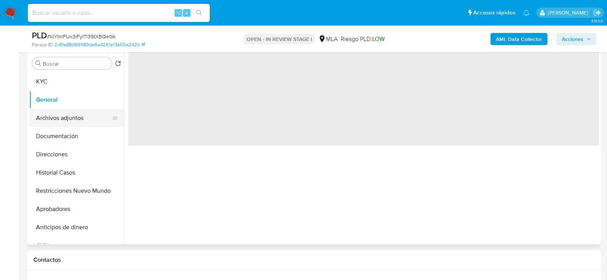
click at [75, 115] on button "Archivos adjuntos" at bounding box center [73, 118] width 89 height 18
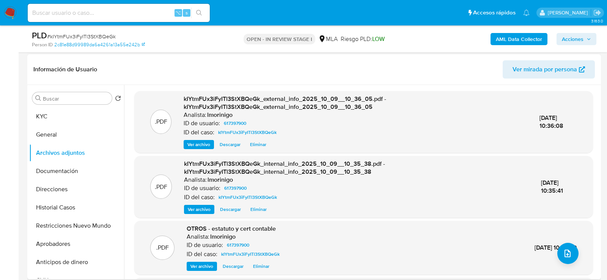
scroll to position [111, 0]
click at [573, 39] on span "Acciones" at bounding box center [573, 39] width 22 height 12
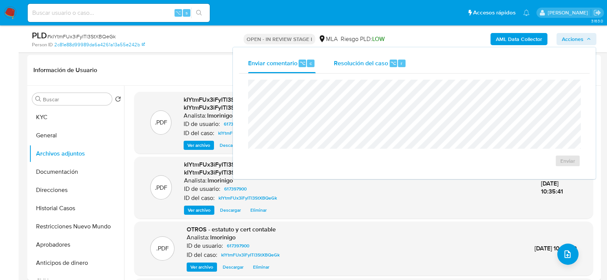
click at [379, 70] on div "Resolución del caso ⌥ r" at bounding box center [370, 64] width 72 height 20
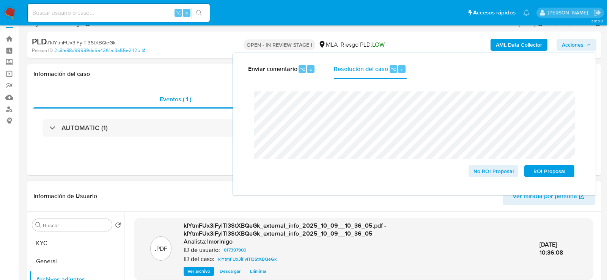
scroll to position [7, 0]
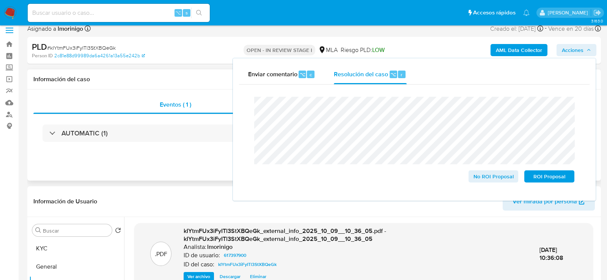
click at [163, 76] on h1 "Información del caso" at bounding box center [314, 80] width 562 height 8
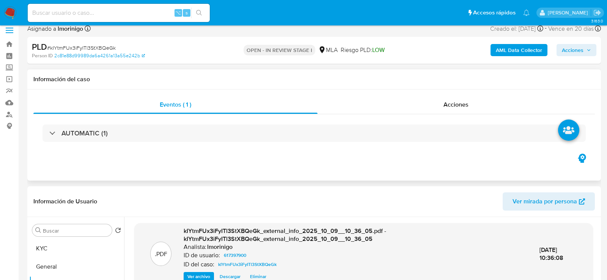
click at [453, 90] on div "Eventos ( 1 ) Acciones AUTOMATIC (1)" at bounding box center [314, 135] width 574 height 91
click at [453, 98] on div "Acciones" at bounding box center [457, 105] width 278 height 18
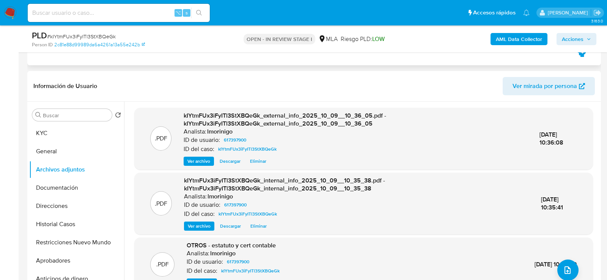
scroll to position [306, 0]
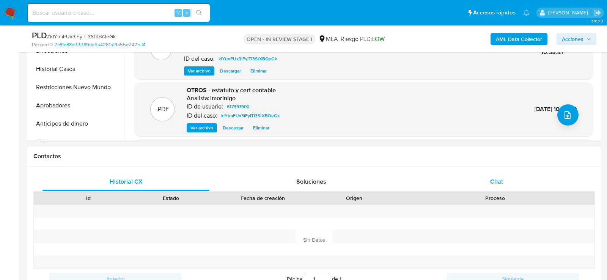
click at [463, 174] on div "Chat" at bounding box center [496, 182] width 167 height 18
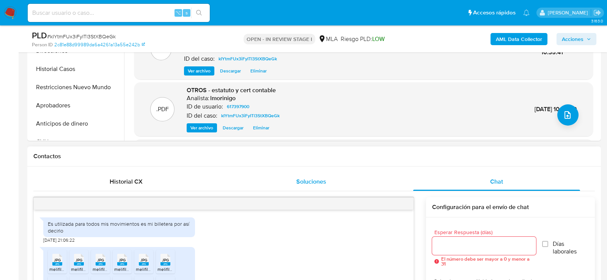
scroll to position [975, 0]
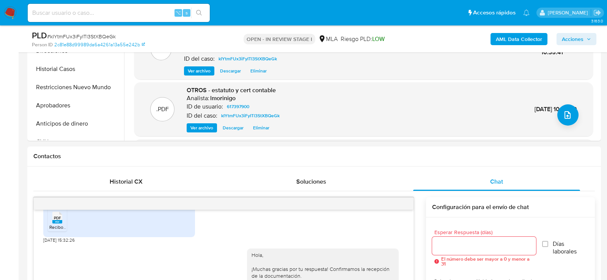
click at [562, 43] on button "Acciones" at bounding box center [577, 39] width 40 height 12
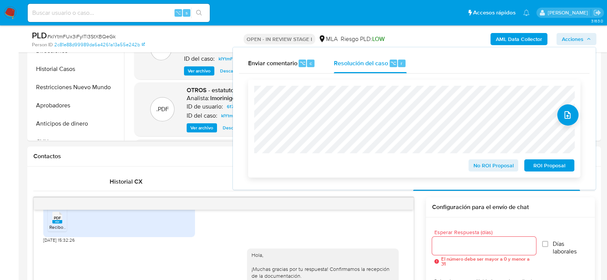
click at [506, 169] on span "No ROI Proposal" at bounding box center [493, 165] width 39 height 11
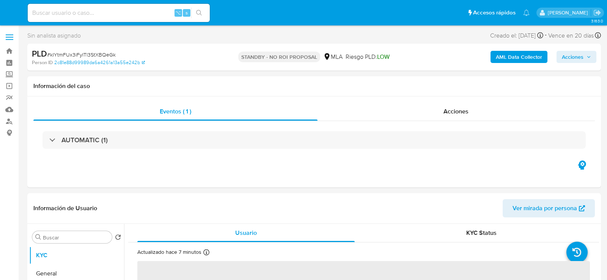
select select "10"
click at [108, 14] on input at bounding box center [119, 13] width 182 height 10
paste input "A2Ao7zg7bdqp9uscsJNrpfZO"
type input "A2Ao7zg7bdqp9uscsJNrpfZO"
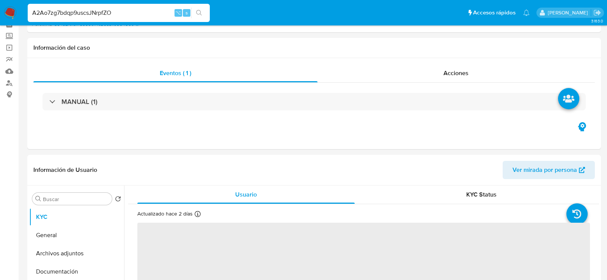
select select "10"
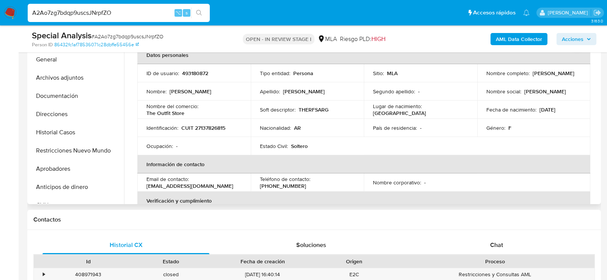
scroll to position [275, 0]
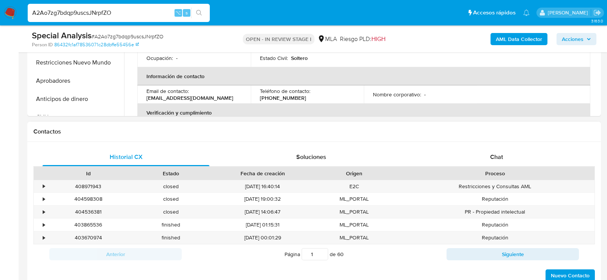
click at [520, 167] on div "Proceso" at bounding box center [495, 173] width 199 height 13
click at [519, 161] on div "Chat" at bounding box center [496, 157] width 167 height 18
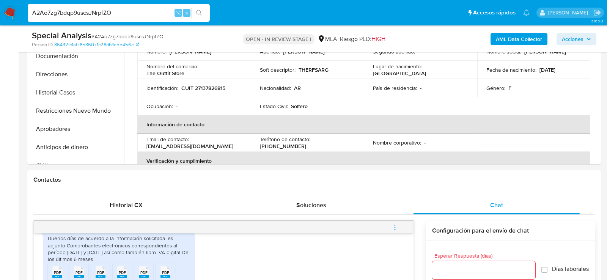
scroll to position [204, 0]
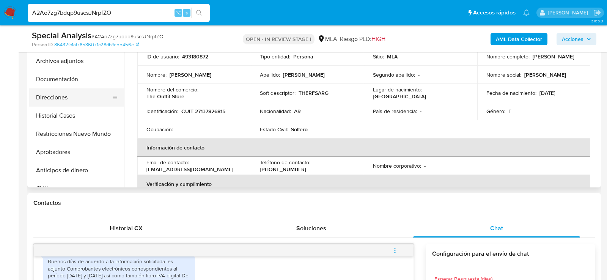
click at [41, 98] on button "Direcciones" at bounding box center [73, 97] width 89 height 18
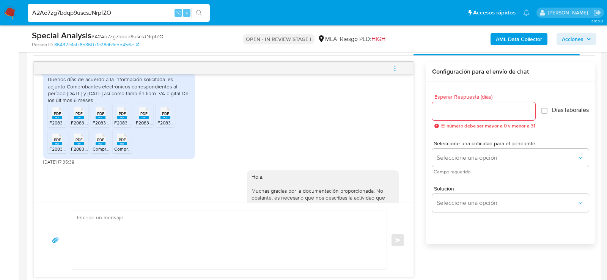
scroll to position [386, 0]
drag, startPoint x: 65, startPoint y: 172, endPoint x: 39, endPoint y: 172, distance: 26.2
click at [39, 172] on div "[DATE] 14:49:22 Buenos días de acuerdo a la información solicitada les adjunto …" at bounding box center [224, 138] width 380 height 128
copy span "[DATE]"
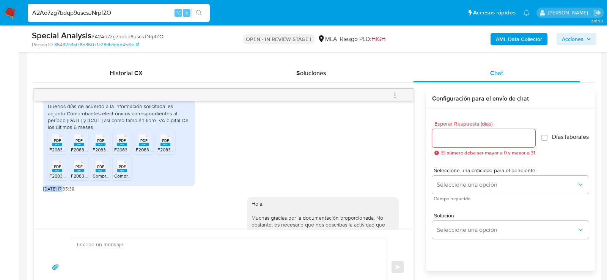
scroll to position [352, 0]
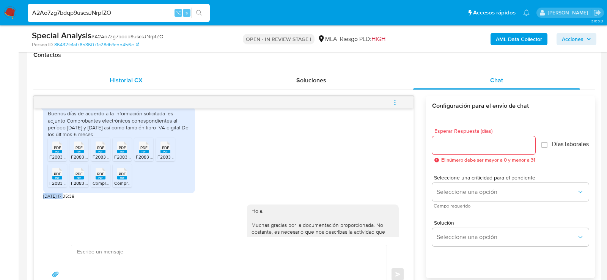
click at [118, 84] on div "Historial CX" at bounding box center [126, 80] width 167 height 18
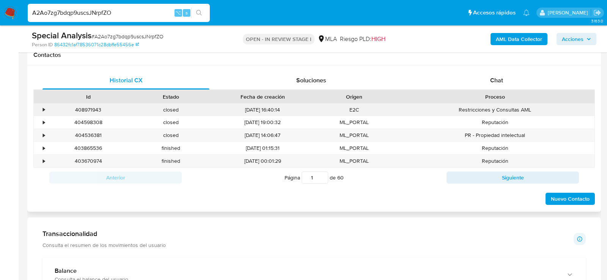
click at [96, 107] on div "408971943" at bounding box center [88, 110] width 83 height 13
copy div "408971943"
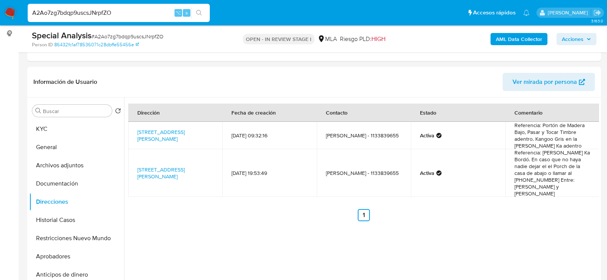
scroll to position [150, 0]
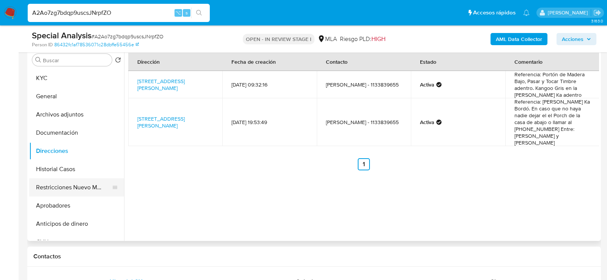
click at [49, 187] on button "Restricciones Nuevo Mundo" at bounding box center [73, 187] width 89 height 18
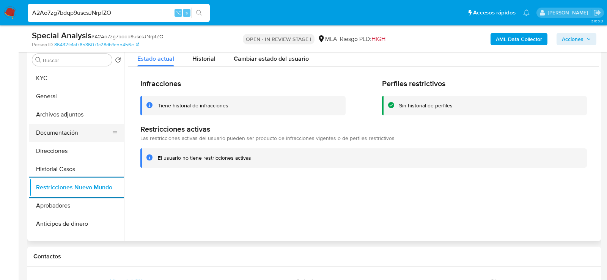
click at [47, 126] on button "Documentación" at bounding box center [73, 133] width 89 height 18
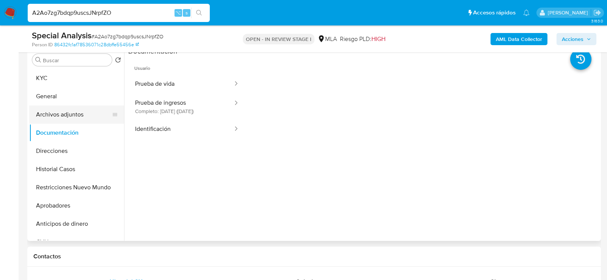
click at [88, 115] on button "Archivos adjuntos" at bounding box center [73, 114] width 89 height 18
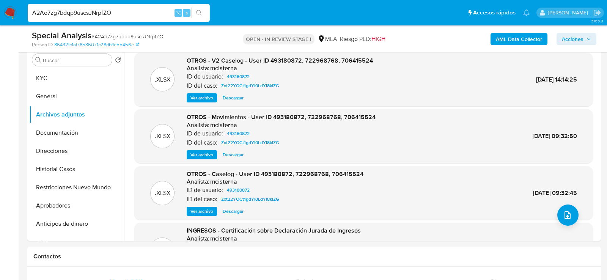
click at [506, 40] on b "AML Data Collector" at bounding box center [519, 39] width 46 height 12
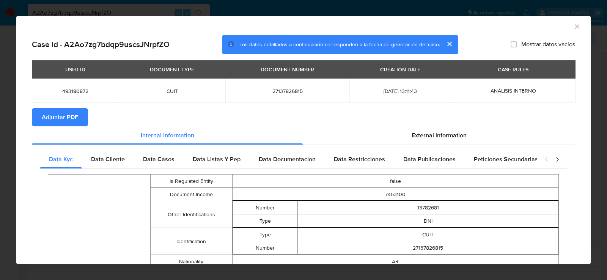
click at [47, 122] on span "Adjuntar PDF" at bounding box center [60, 117] width 36 height 17
click at [580, 28] on icon "Cerrar ventana" at bounding box center [577, 27] width 8 height 8
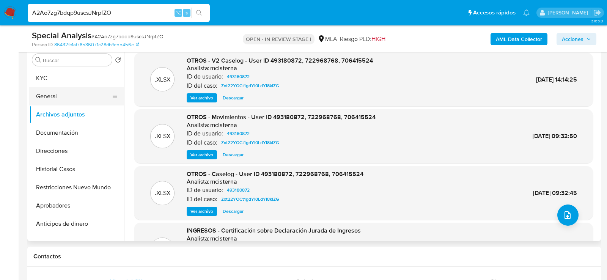
click at [60, 91] on button "General" at bounding box center [73, 96] width 89 height 18
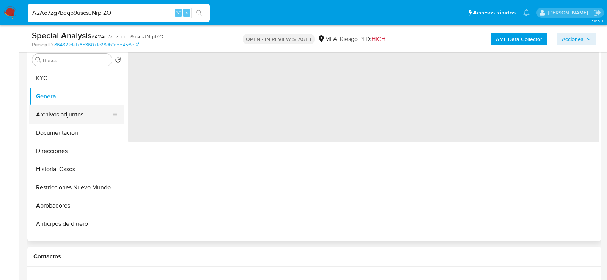
click at [60, 109] on button "Archivos adjuntos" at bounding box center [73, 114] width 89 height 18
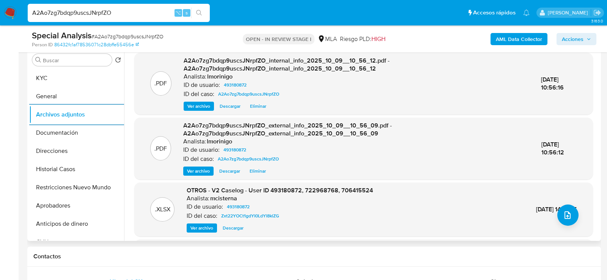
scroll to position [138, 0]
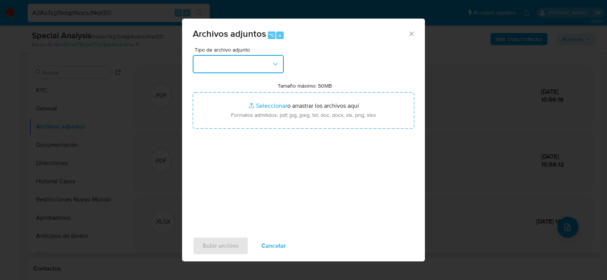
click at [258, 69] on button "button" at bounding box center [238, 64] width 91 height 18
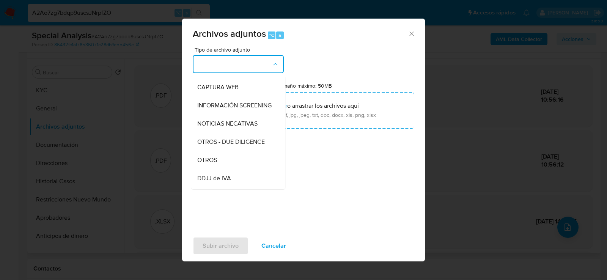
scroll to position [80, 0]
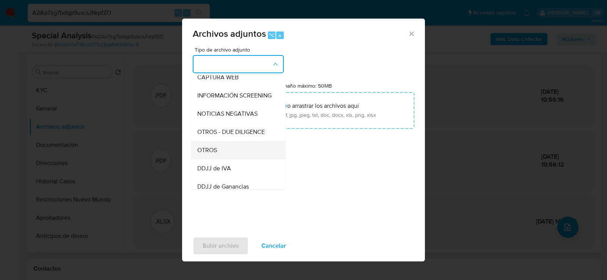
click at [246, 147] on div "OTROS" at bounding box center [235, 150] width 77 height 18
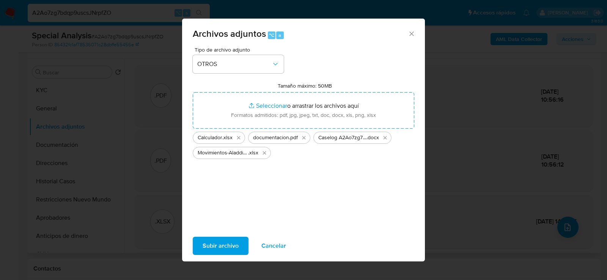
click at [238, 244] on button "Subir archivo" at bounding box center [221, 246] width 56 height 18
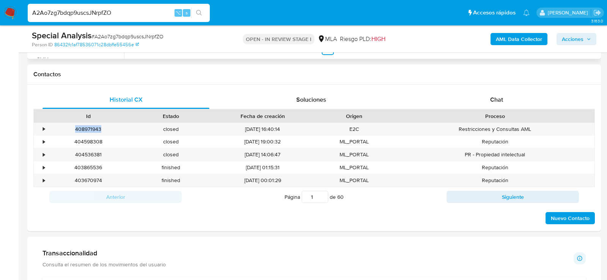
scroll to position [354, 0]
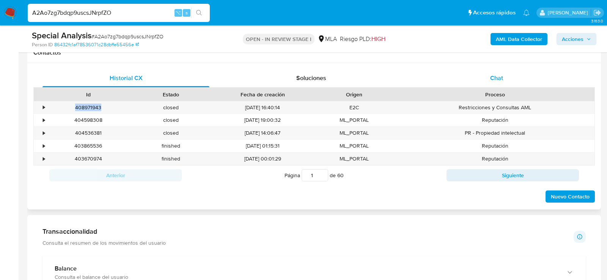
click at [486, 73] on div "Chat" at bounding box center [496, 78] width 167 height 18
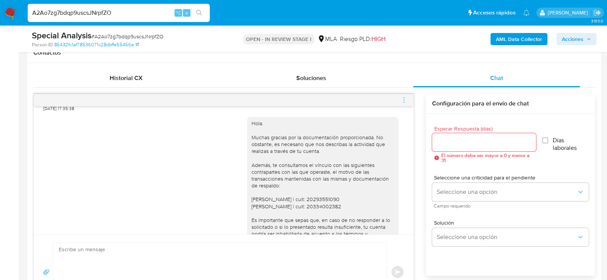
scroll to position [613, 0]
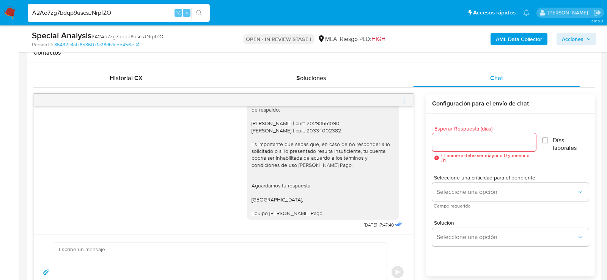
click at [403, 97] on icon "menu-action" at bounding box center [404, 100] width 7 height 7
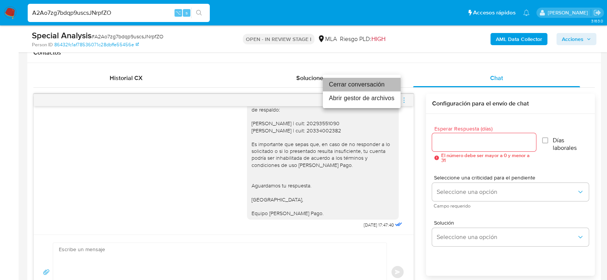
click at [345, 85] on li "Cerrar conversación" at bounding box center [362, 85] width 78 height 14
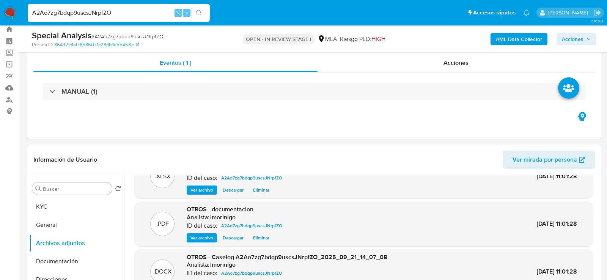
scroll to position [0, 0]
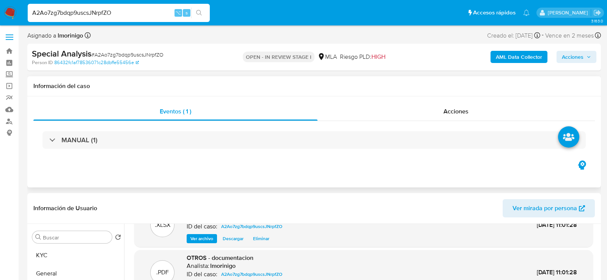
click at [375, 99] on div "Eventos ( 1 ) Acciones MANUAL (1)" at bounding box center [314, 141] width 574 height 91
click at [377, 102] on div "Acciones" at bounding box center [457, 111] width 278 height 18
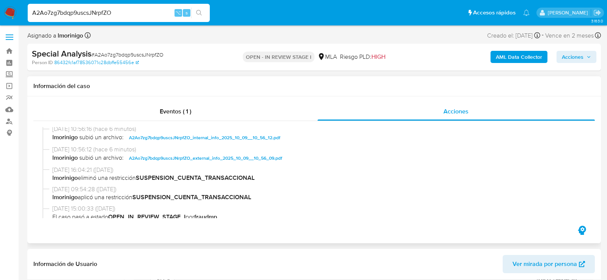
scroll to position [114, 0]
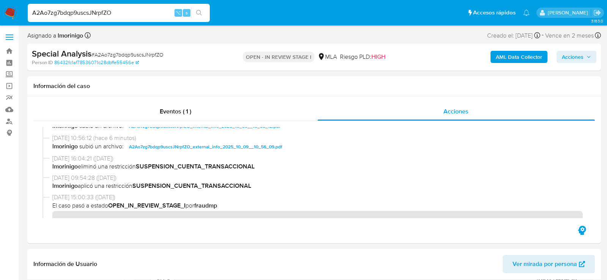
click at [592, 55] on button "Acciones" at bounding box center [577, 57] width 40 height 12
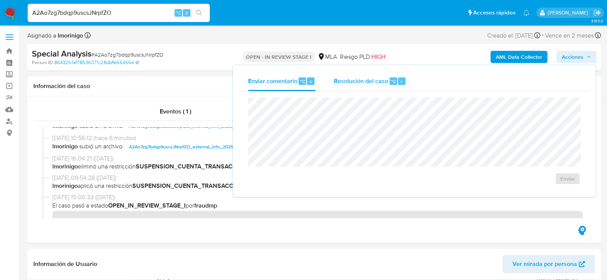
click at [386, 77] on span "Resolución del caso" at bounding box center [361, 81] width 54 height 9
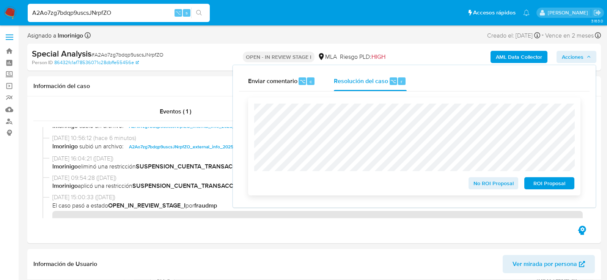
click at [498, 184] on span "No ROI Proposal" at bounding box center [493, 183] width 39 height 11
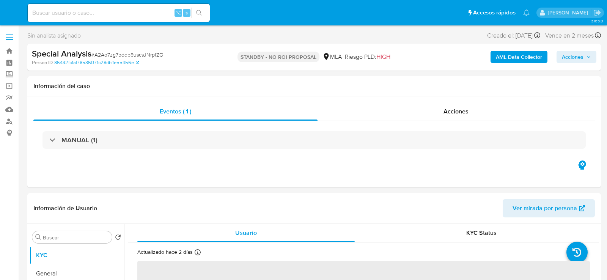
select select "10"
click at [104, 13] on input at bounding box center [119, 13] width 182 height 10
paste input "FywAynq37wEtVrhhRjnV30jG"
type input "FywAynq37wEtVrhhRjnV30jG"
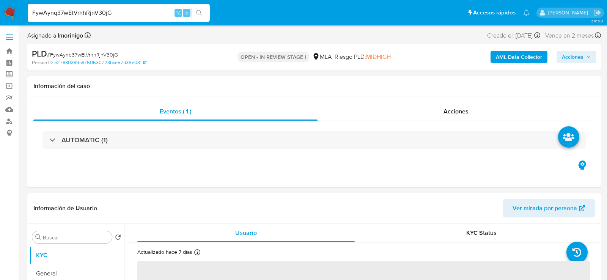
select select "10"
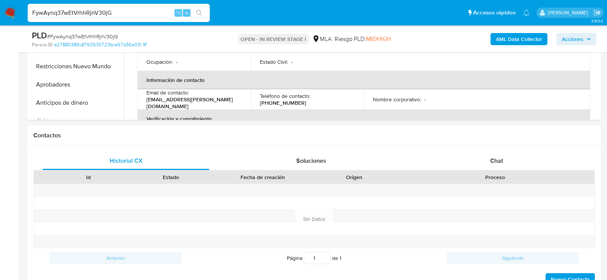
scroll to position [285, 0]
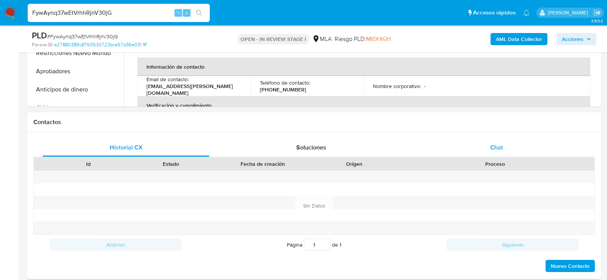
click at [524, 146] on div "Chat" at bounding box center [496, 148] width 167 height 18
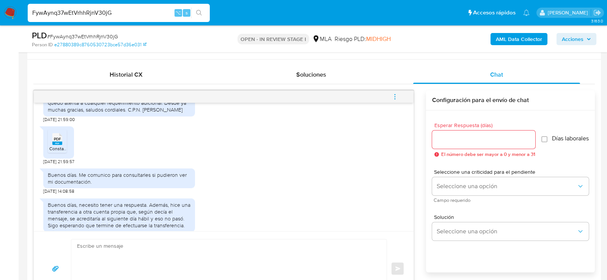
scroll to position [729, 0]
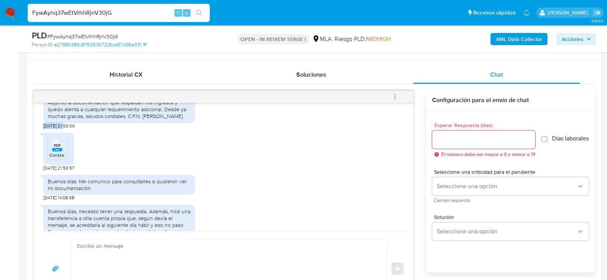
drag, startPoint x: 65, startPoint y: 146, endPoint x: 44, endPoint y: 146, distance: 21.3
click at [44, 129] on span "02/10/2025 21:59:00" at bounding box center [58, 126] width 31 height 6
copy span "02/10/2025"
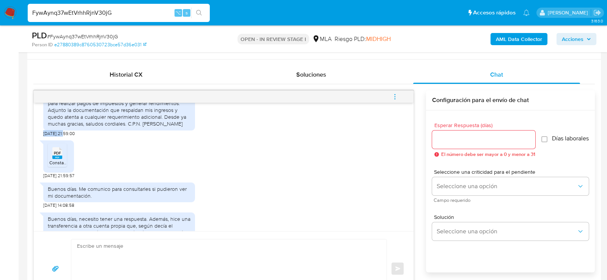
scroll to position [721, 0]
drag, startPoint x: 78, startPoint y: 117, endPoint x: 84, endPoint y: 119, distance: 6.6
click at [84, 119] on div "Por medio de la presente, en función de lo requerido, vengo a informar que mi c…" at bounding box center [119, 107] width 143 height 41
drag, startPoint x: 171, startPoint y: 108, endPoint x: 168, endPoint y: 122, distance: 13.9
click at [168, 122] on div "Por medio de la presente, en función de lo requerido, vengo a informar que mi c…" at bounding box center [119, 107] width 143 height 41
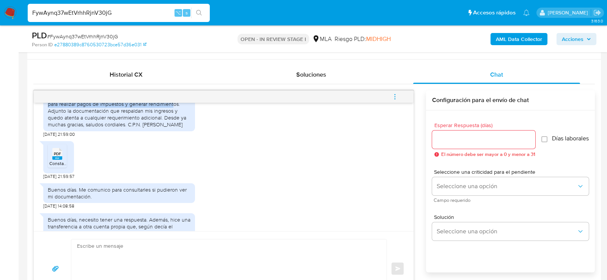
copy div "vengo a informar que mi cuenta de Mercado Pago fue utilizada para realizar pago…"
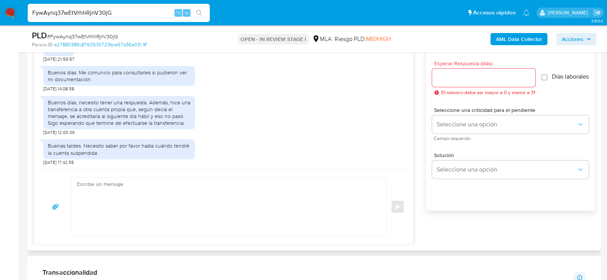
scroll to position [422, 0]
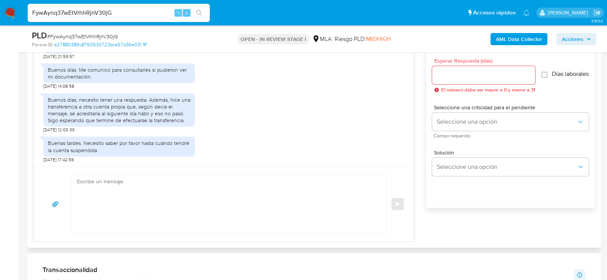
click at [111, 206] on textarea at bounding box center [227, 204] width 300 height 58
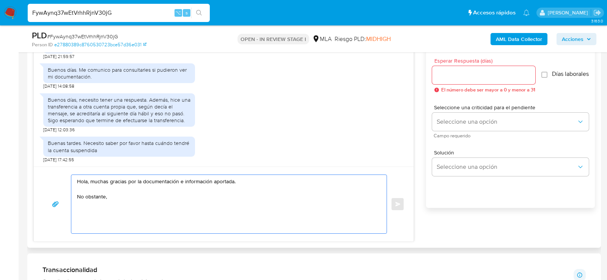
paste textarea "verificamos que dicha documentación expone un nivel de facturación en el"
paste textarea "ENERO"
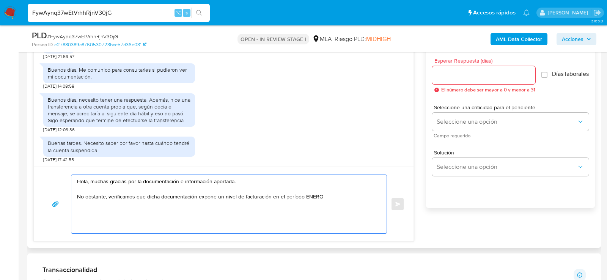
paste textarea "SEPTIEMBRE"
paste textarea "por un total de"
paste textarea "$ 17.945.378,00"
paste textarea "mientras que en su cuenta de Mercado Pago registran ingresos por cobros por un …"
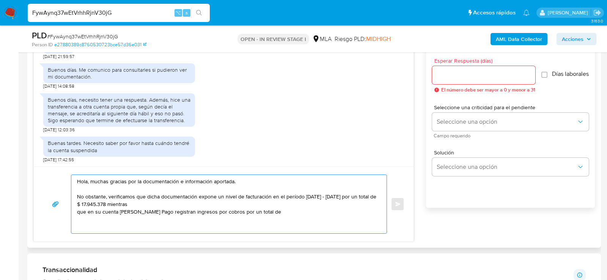
click at [77, 211] on textarea "Hola, muchas gracias por la documentación e información aportada. No obstante, …" at bounding box center [227, 204] width 300 height 58
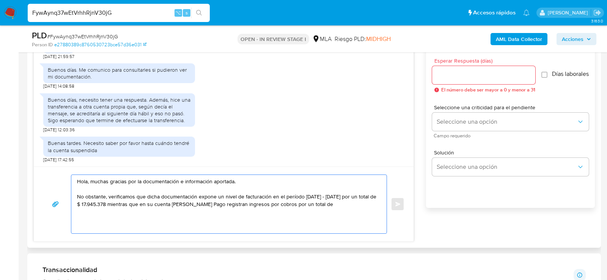
click at [185, 203] on textarea "Hola, muchas gracias por la documentación e información aportada. No obstante, …" at bounding box center [227, 204] width 300 height 58
click at [304, 204] on textarea "Hola, muchas gracias por la documentación e información aportada. No obstante, …" at bounding box center [227, 204] width 300 height 58
click at [287, 203] on textarea "Hola, muchas gracias por la documentación e información aportada. No obstante, …" at bounding box center [227, 204] width 300 height 58
drag, startPoint x: 303, startPoint y: 203, endPoint x: 326, endPoint y: 200, distance: 23.7
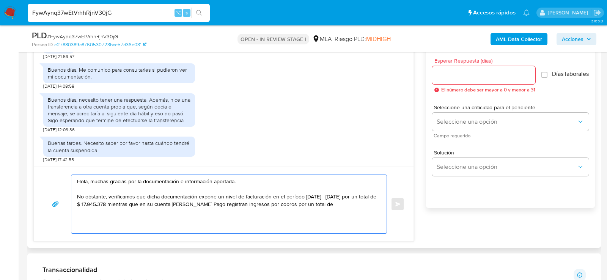
click at [327, 200] on textarea "Hola, muchas gracias por la documentación e información aportada. No obstante, …" at bounding box center [227, 204] width 300 height 58
click at [331, 202] on textarea "Hola, muchas gracias por la documentación e información aportada. No obstante, …" at bounding box center [227, 204] width 300 height 58
paste textarea "$111.200.986"
paste textarea "Por favor, necesitamos que nos envíen documentación que respalde la totalidad d…"
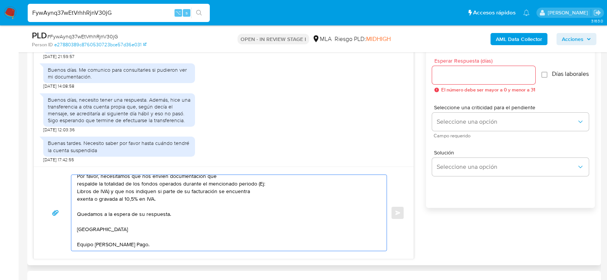
scroll to position [43, 0]
click at [77, 186] on textarea "Hola, muchas gracias por la documentación e información aportada. No obstante, …" at bounding box center [227, 213] width 300 height 76
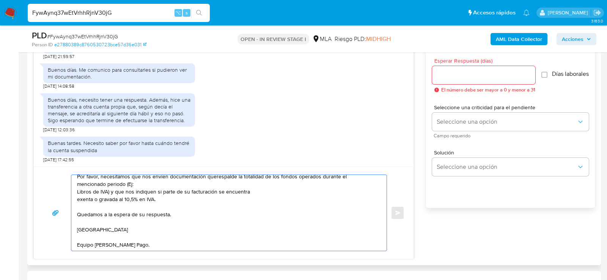
scroll to position [35, 0]
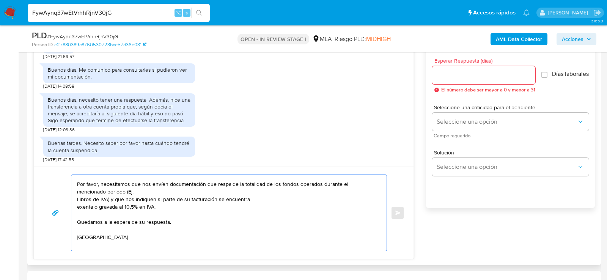
click at [79, 198] on textarea "Hola, muchas gracias por la documentación e información aportada. No obstante, …" at bounding box center [227, 213] width 300 height 76
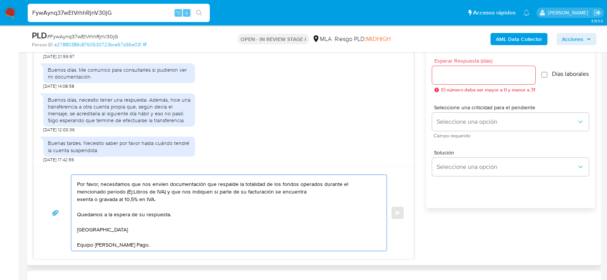
scroll to position [28, 0]
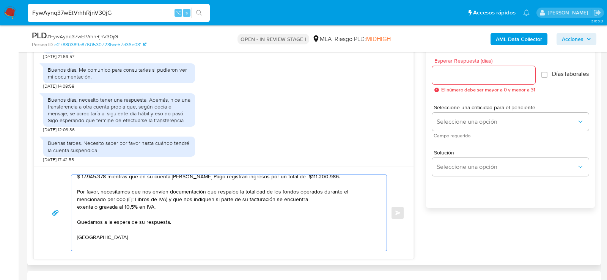
click at [77, 206] on textarea "Hola, muchas gracias por la documentación e información aportada. No obstante, …" at bounding box center [227, 213] width 300 height 76
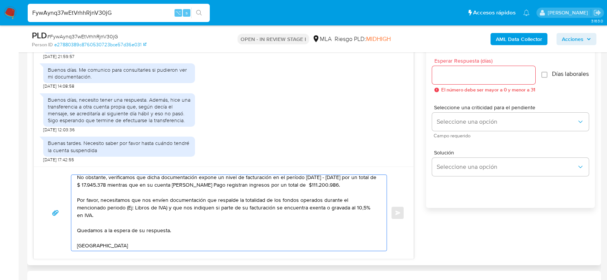
scroll to position [17, 0]
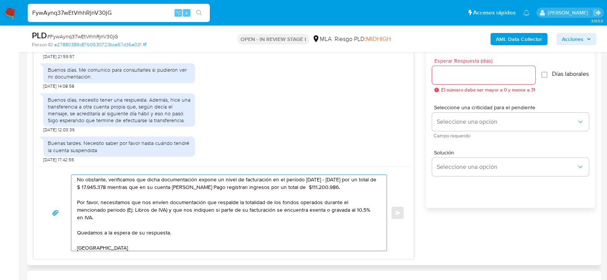
click at [176, 238] on textarea "Hola, muchas gracias por la documentación e información aportada. No obstante, …" at bounding box center [227, 213] width 300 height 76
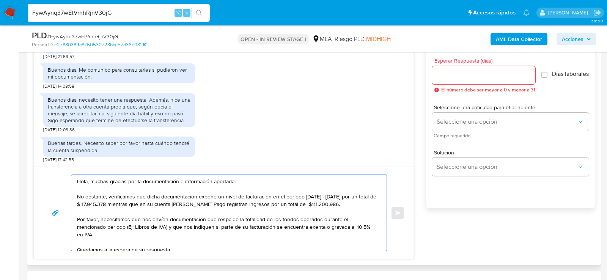
type textarea "Hola, muchas gracias por la documentación e información aportada. No obstante, …"
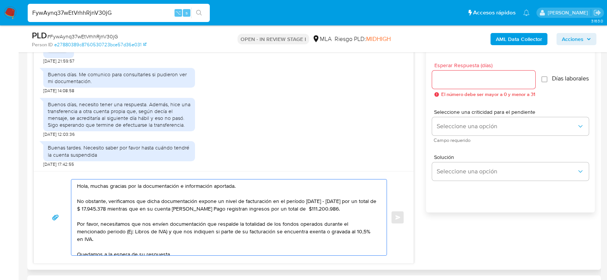
scroll to position [417, 0]
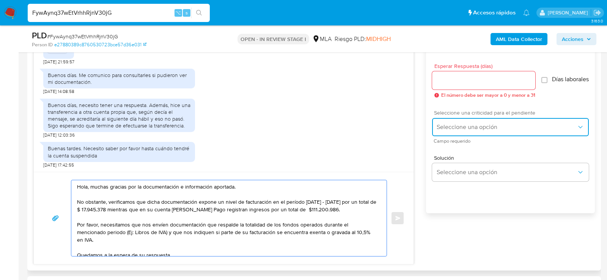
click at [459, 136] on button "Seleccione una opción" at bounding box center [510, 127] width 157 height 18
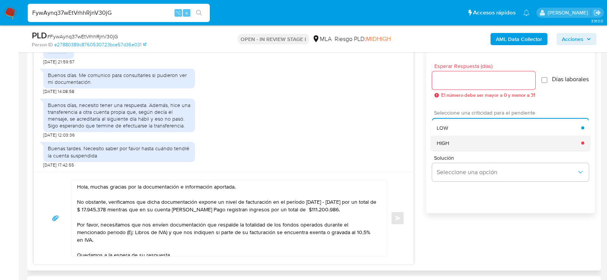
click at [454, 148] on div "HIGH" at bounding box center [509, 142] width 145 height 15
click at [449, 79] on input "Esperar Respuesta (días)" at bounding box center [483, 81] width 103 height 10
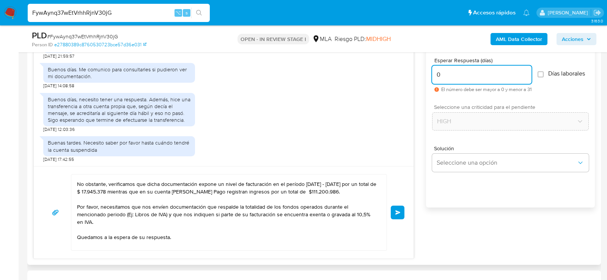
scroll to position [14, 0]
type input "0"
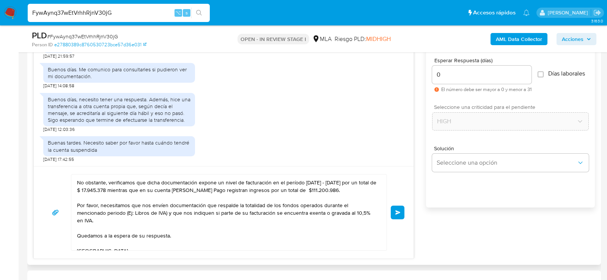
click at [403, 208] on button "Enviar" at bounding box center [398, 213] width 14 height 14
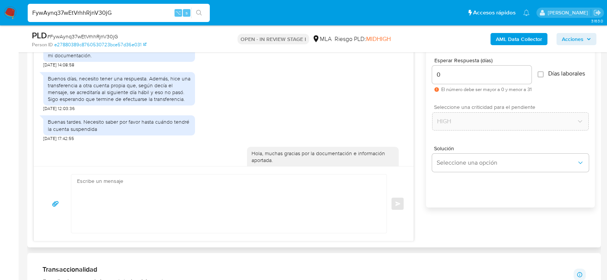
scroll to position [957, 0]
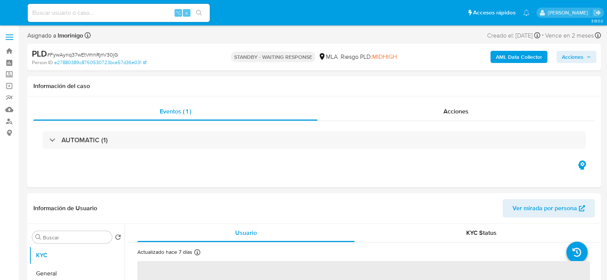
select select "10"
click at [97, 14] on input at bounding box center [119, 13] width 182 height 10
paste input "a0ZbEW5eRkrx9wGRx8kSH7p3"
type input "a0ZbEW5eRkrx9wGRx8kSH7p3"
select select "10"
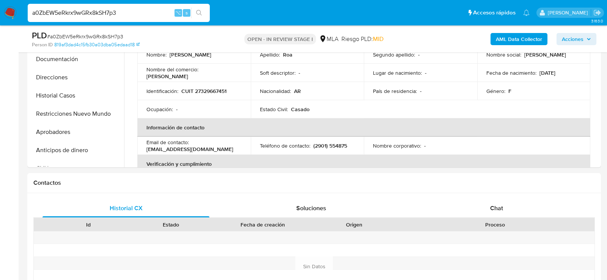
scroll to position [253, 0]
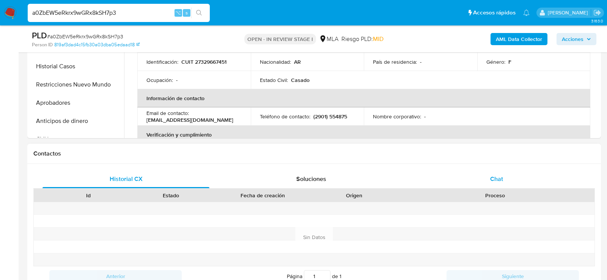
click at [448, 178] on div "Chat" at bounding box center [496, 179] width 167 height 18
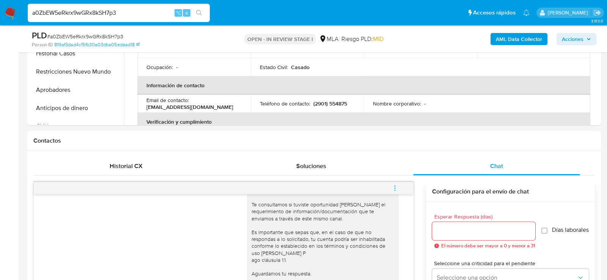
scroll to position [267, 0]
click at [126, 168] on span "Historial CX" at bounding box center [126, 165] width 33 height 9
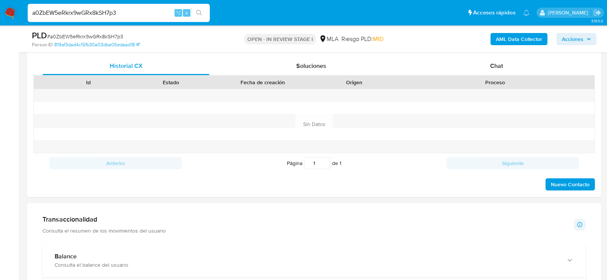
scroll to position [359, 0]
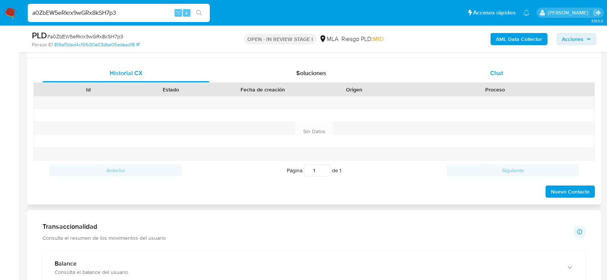
click at [466, 69] on div "Chat" at bounding box center [496, 73] width 167 height 18
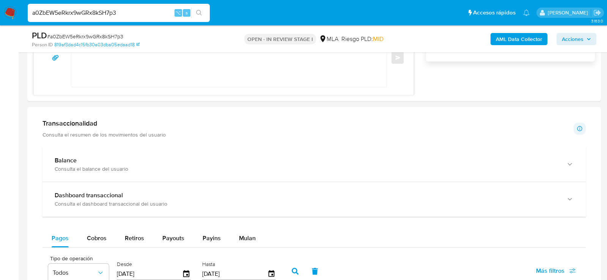
scroll to position [594, 0]
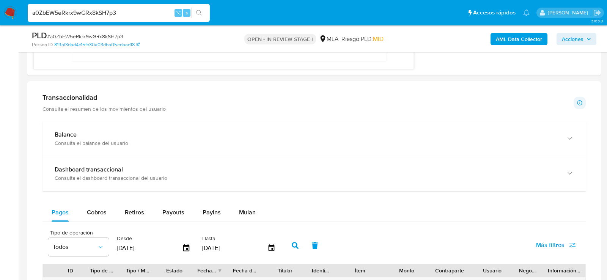
click at [90, 37] on span "# a0ZbEW5eRkrx9wGRx8kSH7p3" at bounding box center [85, 37] width 76 height 8
copy span "a0ZbEW5eRkrx9wGRx8kSH7p3"
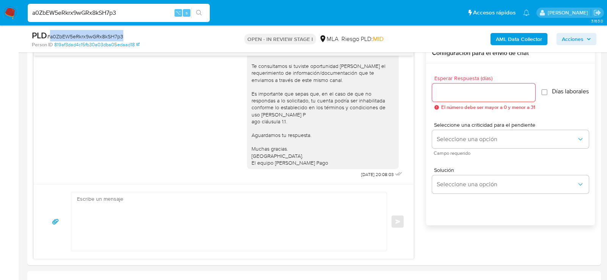
scroll to position [307, 0]
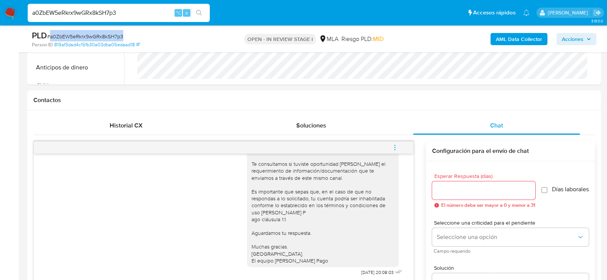
click at [395, 144] on icon "menu-action" at bounding box center [395, 147] width 7 height 7
click at [337, 133] on li "Cerrar conversación" at bounding box center [344, 132] width 78 height 14
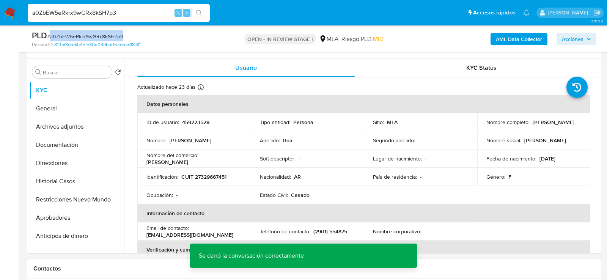
scroll to position [137, 0]
click at [89, 132] on button "Archivos adjuntos" at bounding box center [73, 127] width 89 height 18
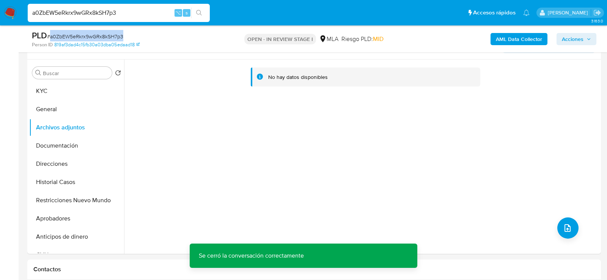
click at [509, 36] on b "AML Data Collector" at bounding box center [519, 39] width 46 height 12
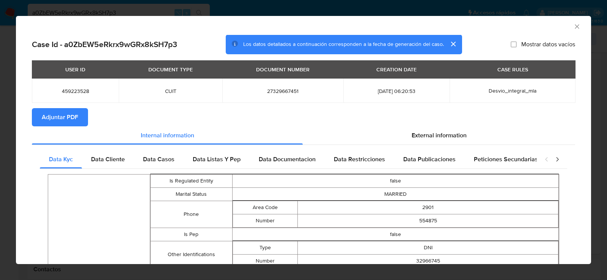
click at [67, 118] on span "Adjuntar PDF" at bounding box center [60, 117] width 36 height 17
click at [578, 25] on icon "Cerrar ventana" at bounding box center [577, 27] width 8 height 8
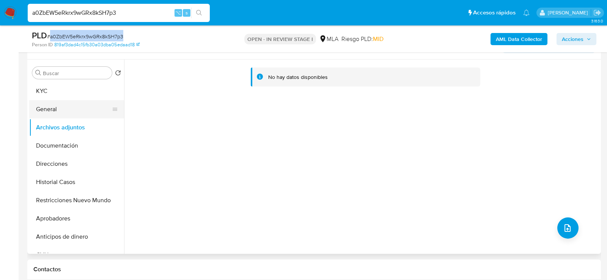
click at [68, 106] on button "General" at bounding box center [73, 109] width 89 height 18
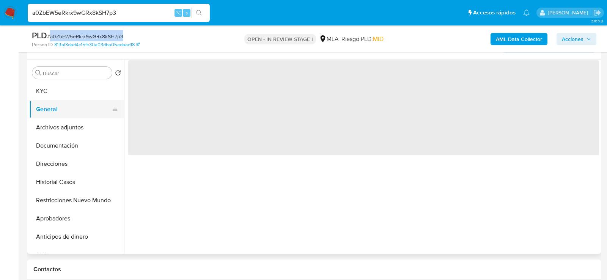
click at [68, 114] on button "General" at bounding box center [73, 109] width 89 height 18
click at [68, 120] on button "Archivos adjuntos" at bounding box center [73, 127] width 89 height 18
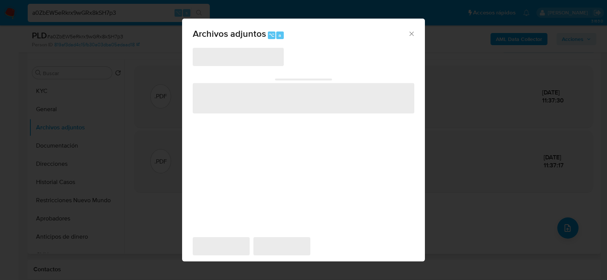
scroll to position [138, 0]
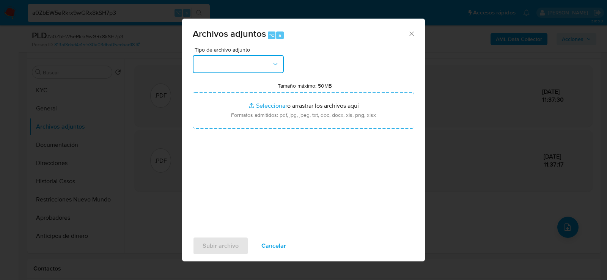
click at [250, 69] on button "button" at bounding box center [238, 64] width 91 height 18
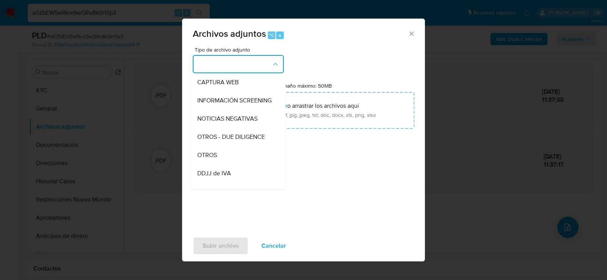
scroll to position [79, 0]
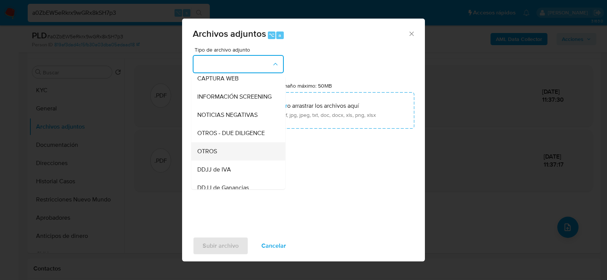
click at [239, 146] on div "OTROS" at bounding box center [235, 151] width 77 height 18
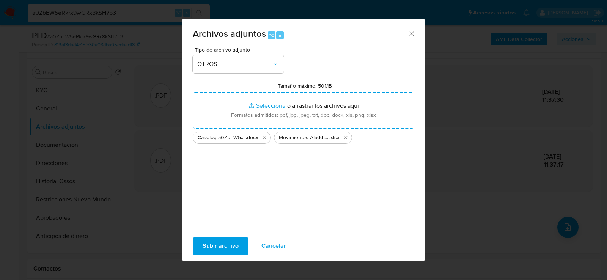
click at [217, 250] on span "Subir archivo" at bounding box center [221, 246] width 36 height 17
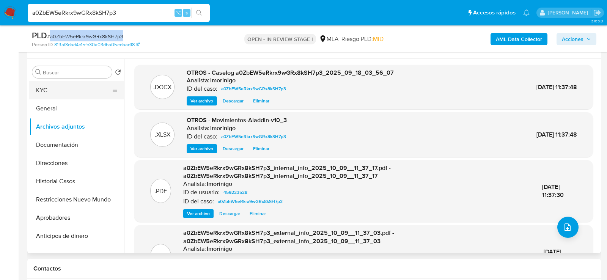
click at [67, 86] on button "KYC" at bounding box center [73, 90] width 89 height 18
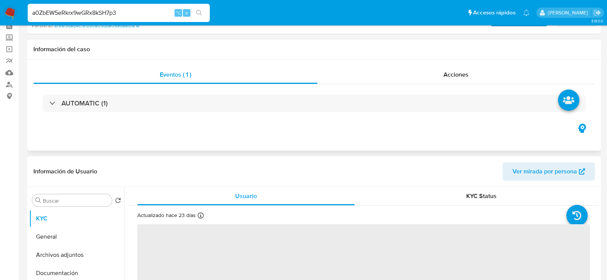
scroll to position [0, 0]
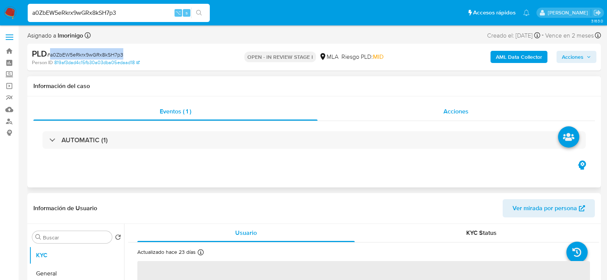
click at [400, 105] on div "Acciones" at bounding box center [457, 111] width 278 height 18
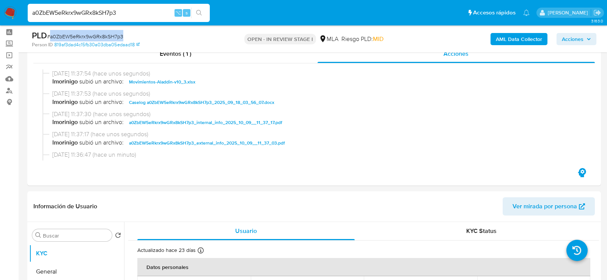
click at [595, 35] on button "Acciones" at bounding box center [577, 39] width 40 height 12
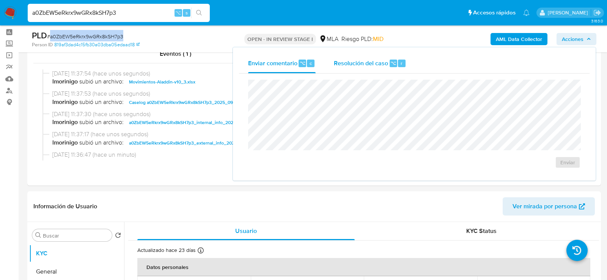
click at [386, 66] on span "Resolución del caso" at bounding box center [361, 62] width 54 height 9
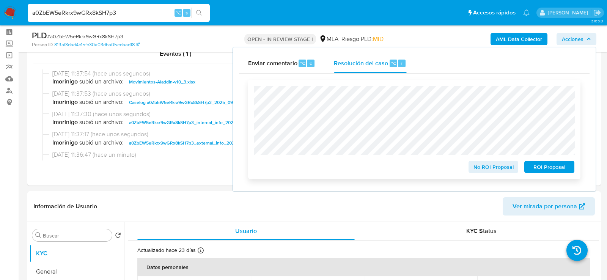
click at [506, 171] on span "No ROI Proposal" at bounding box center [493, 167] width 39 height 11
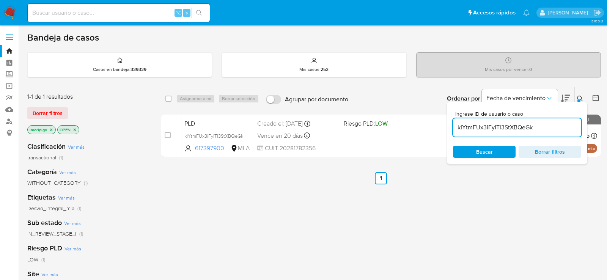
click at [485, 132] on div "kIYtmFUx3iFyITl3StXBQeGk" at bounding box center [517, 127] width 128 height 18
click at [483, 130] on input "kIYtmFUx3iFyITl3StXBQeGk" at bounding box center [517, 128] width 128 height 10
paste input "a0ZbEW5eRkrx9wGRx8kSH7p3"
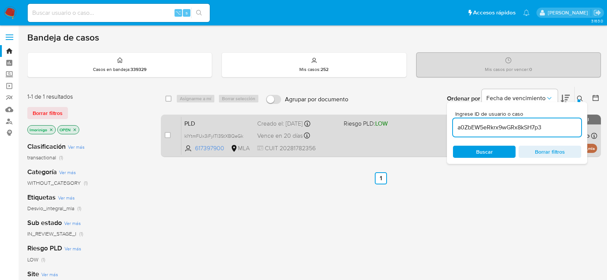
type input "a0ZbEW5eRkrx9wGRx8kSH7p3"
click at [170, 132] on input "checkbox" at bounding box center [168, 135] width 6 height 6
checkbox input "true"
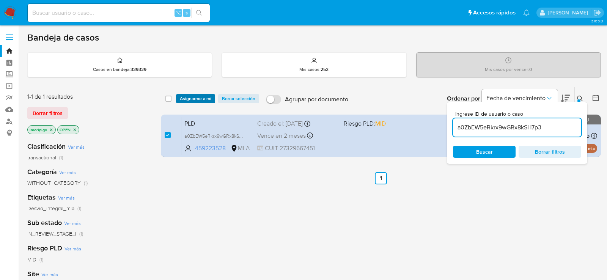
click at [188, 98] on span "Asignarme a mí" at bounding box center [195, 99] width 31 height 8
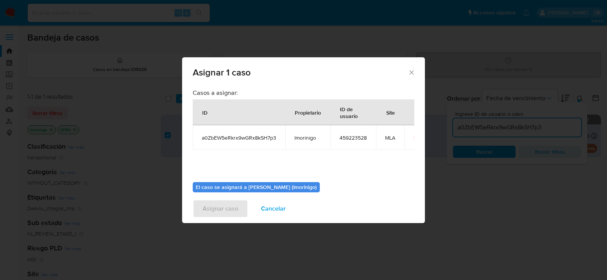
click at [269, 208] on span "Cancelar" at bounding box center [273, 208] width 25 height 17
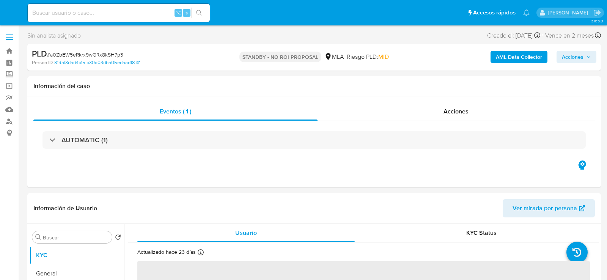
select select "10"
click at [100, 14] on input at bounding box center [119, 13] width 182 height 10
paste input "TbM8KbRl7LSYBRThcP7iDZ5l"
type input "TbM8KbRl7LSYBRThcP7iDZ5l"
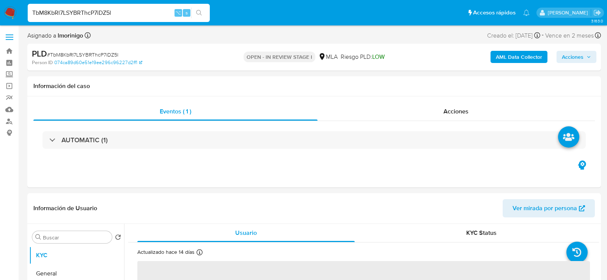
select select "10"
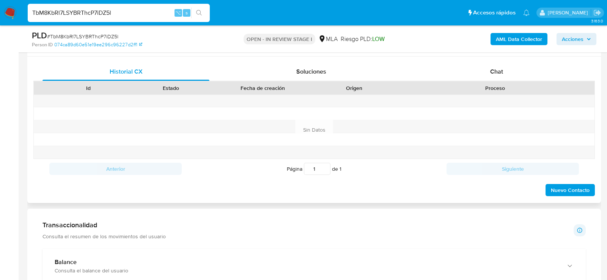
scroll to position [360, 0]
click at [498, 65] on div "Chat" at bounding box center [496, 72] width 167 height 18
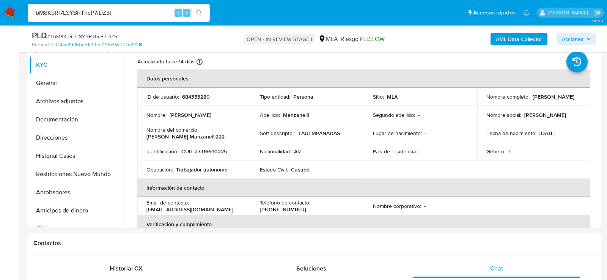
scroll to position [162, 0]
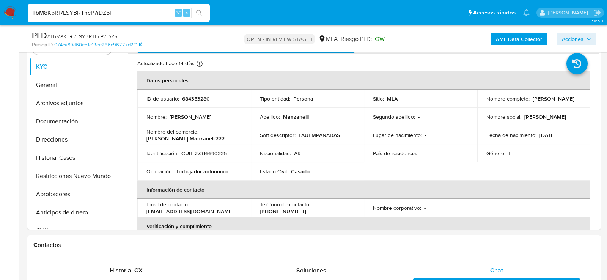
click at [116, 35] on span "# TbM8KbRl7LSYBRThcP7iDZ5l" at bounding box center [82, 37] width 71 height 8
copy span "TbM8KbRl7LSYBRThcP7iDZ5l"
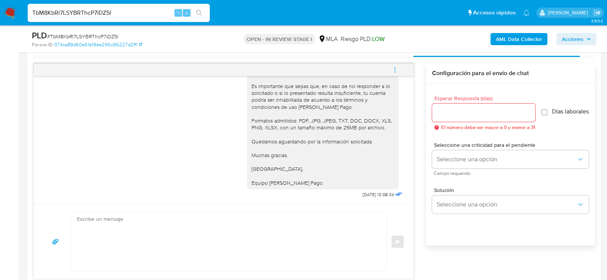
scroll to position [384, 0]
click at [268, 100] on div "Hola, muchas gracias por la información brindada. No obstante, es necesario que…" at bounding box center [323, 114] width 143 height 145
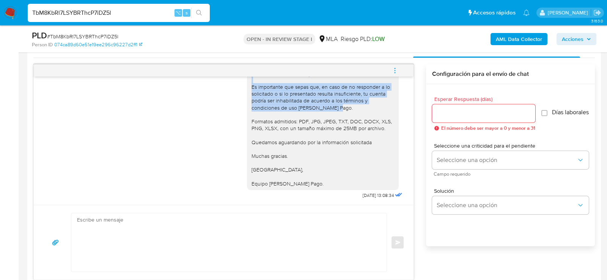
click at [268, 100] on div "Hola, muchas gracias por la información brindada. No obstante, es necesario que…" at bounding box center [323, 114] width 143 height 145
copy div "Es importante que sepas que, en caso de no responder a lo solicitado o si lo pr…"
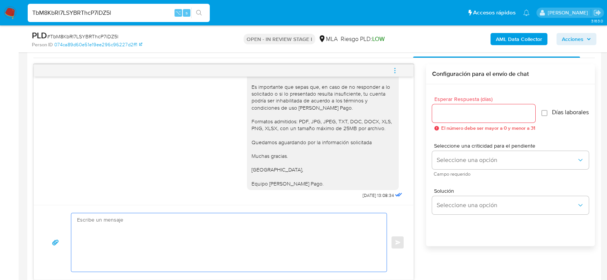
click at [240, 216] on textarea at bounding box center [227, 242] width 300 height 58
paste textarea "Es importante que sepas que, en caso de no responder a lo solicitado o si lo pr…"
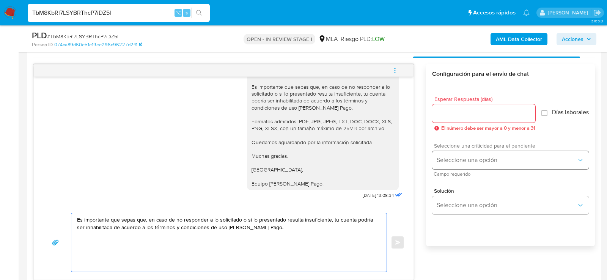
type textarea "Es importante que sepas que, en caso de no responder a lo solicitado o si lo pr…"
click at [450, 169] on button "Seleccione una opción" at bounding box center [510, 160] width 157 height 18
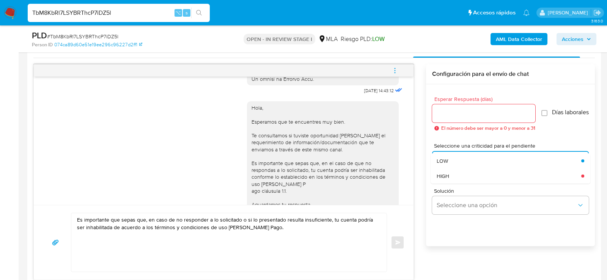
scroll to position [672, 0]
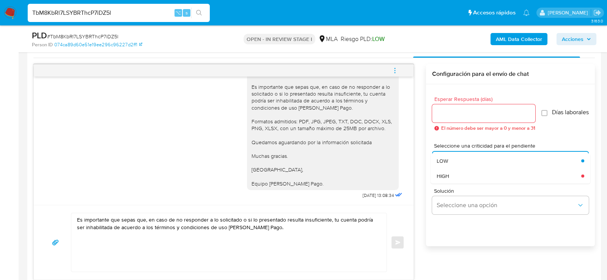
click at [274, 228] on textarea "Es importante que sepas que, en caso de no responder a lo solicitado o si lo pr…" at bounding box center [227, 242] width 300 height 58
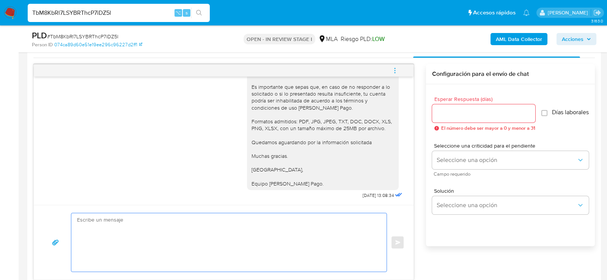
paste textarea "Hola, esperamos que te encuentres muy bien. Te consultamos si tuviste oportunid…"
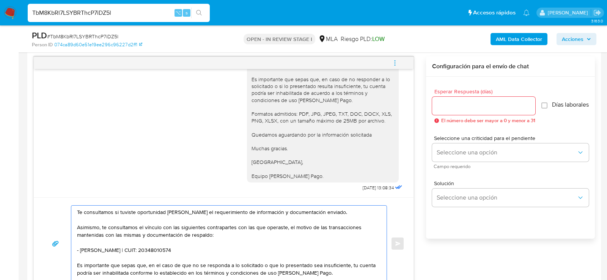
scroll to position [17, 0]
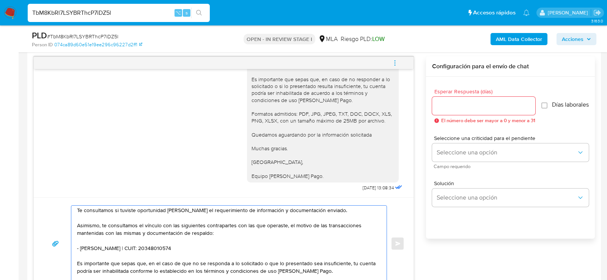
click at [189, 257] on textarea "Hola, esperamos que te encuentres muy bien. Te consultamos si tuviste oportunid…" at bounding box center [227, 244] width 300 height 76
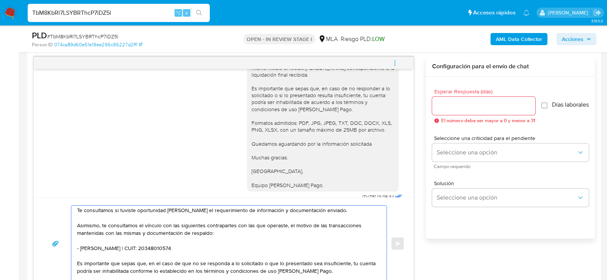
scroll to position [650, 0]
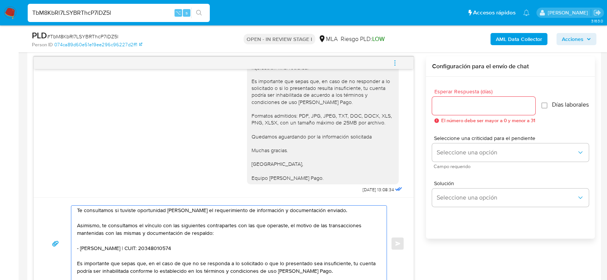
paste textarea "Caliva Brian Alexi"
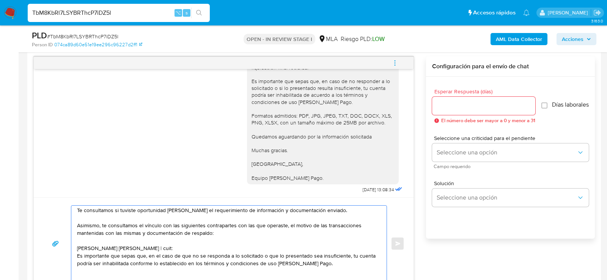
paste textarea "20378502323"
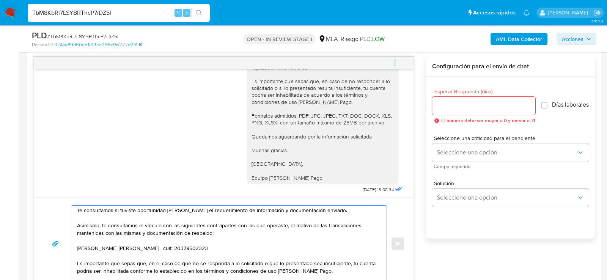
paste textarea "Rita Celeste Fernandez"
paste textarea "27365679423"
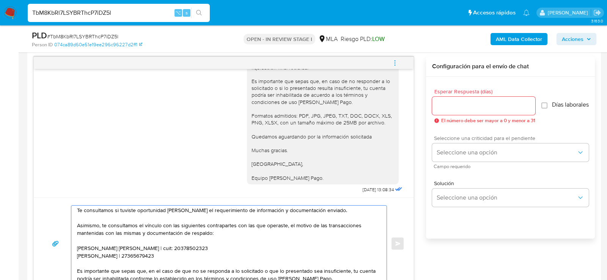
type textarea "Hola, esperamos que te encuentres muy bien. Te consultamos si tuviste oportunid…"
click at [475, 146] on div "Seleccione una criticidad para el pendiente Seleccione una opción Campo requeri…" at bounding box center [510, 151] width 157 height 33
click at [473, 154] on span "Seleccione una opción" at bounding box center [507, 153] width 140 height 8
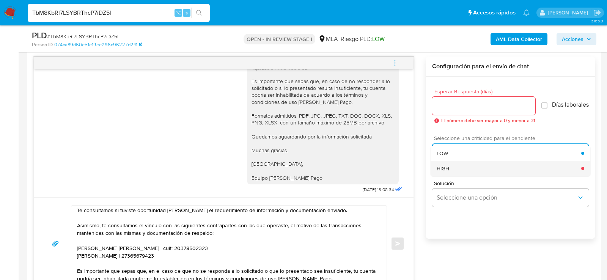
click at [461, 176] on div "HIGH" at bounding box center [509, 168] width 145 height 15
click at [457, 115] on div "Esperar Respuesta (días) El número debe ser mayor a 0 y menor a 31" at bounding box center [483, 106] width 103 height 35
click at [457, 108] on input "Esperar Respuesta (días)" at bounding box center [483, 106] width 103 height 10
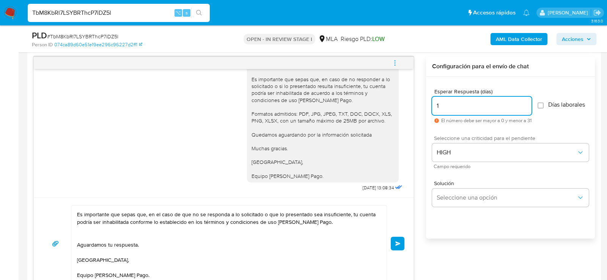
scroll to position [77, 0]
type input "1"
click at [324, 220] on textarea "Hola, esperamos que te encuentres muy bien. Te consultamos si tuviste oportunid…" at bounding box center [227, 244] width 300 height 76
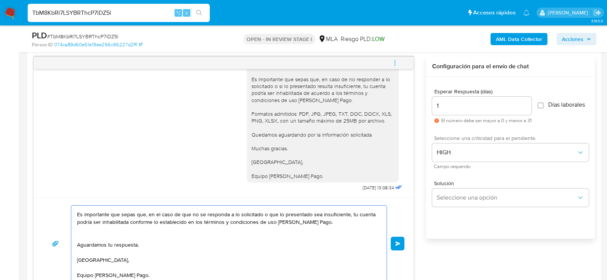
click at [324, 220] on textarea "Hola, esperamos que te encuentres muy bien. Te consultamos si tuviste oportunid…" at bounding box center [227, 244] width 300 height 76
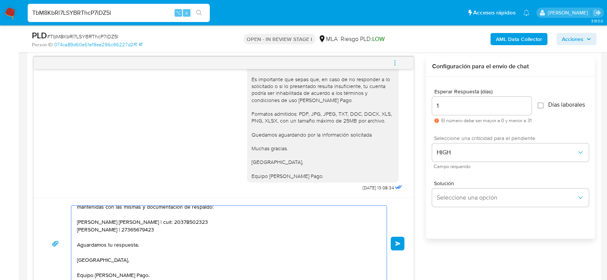
scroll to position [0, 0]
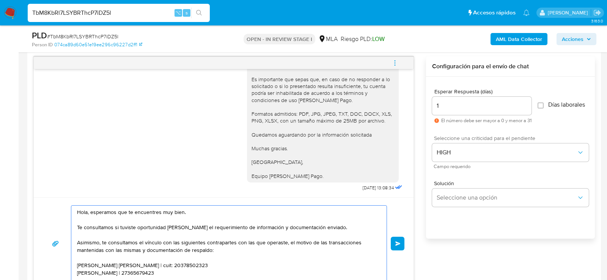
click at [102, 218] on textarea "Hola, esperamos que te encuentres muy bien. Te consultamos si tuviste oportunid…" at bounding box center [227, 244] width 300 height 76
paste textarea "Es importante que sepas que, en el caso de que no se responda a lo solicitado o…"
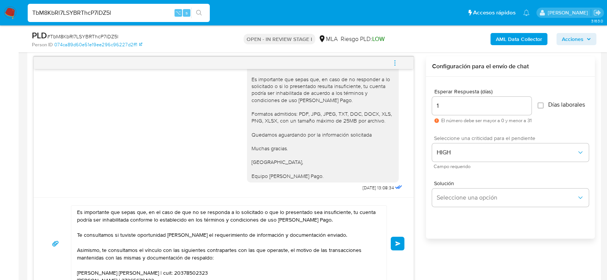
click at [76, 219] on div "Es importante que sepas que, en el caso de que no se responda a lo solicitado o…" at bounding box center [227, 244] width 312 height 76
click at [77, 219] on textarea "Es importante que sepas que, en el caso de que no se responda a lo solicitado o…" at bounding box center [227, 244] width 300 height 76
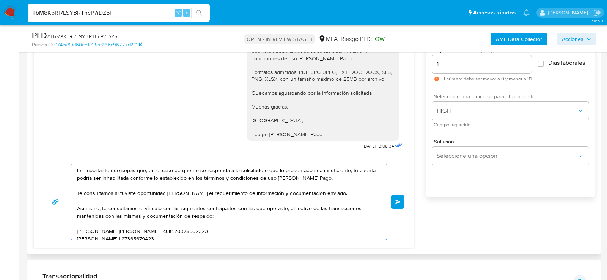
scroll to position [433, 0]
type textarea "Es importante que sepas que, en el caso de que no se responda a lo solicitado o…"
click at [392, 202] on button "Enviar" at bounding box center [398, 202] width 14 height 14
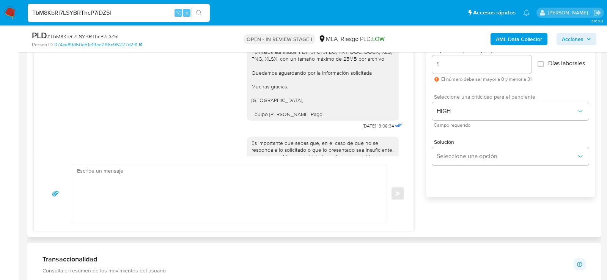
scroll to position [839, 0]
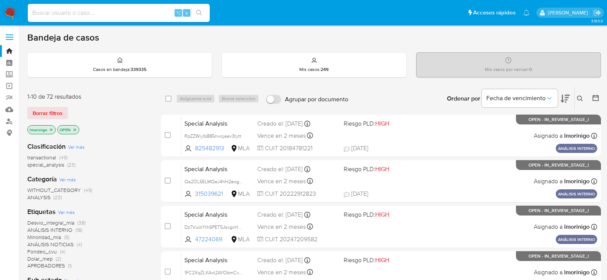
click at [139, 18] on div "⌥ s" at bounding box center [119, 13] width 182 height 18
click at [135, 14] on input at bounding box center [119, 13] width 182 height 10
paste input "C5HU70mYq6ECthnowTLlsULG"
type input "C5HU70mYq6ECthnowTLlsULG"
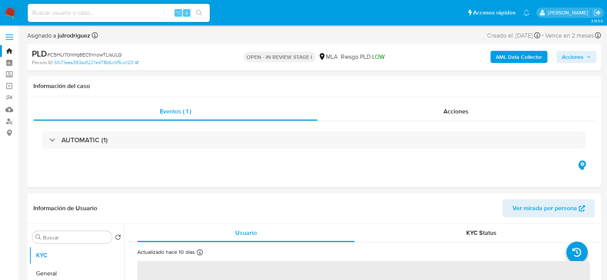
select select "10"
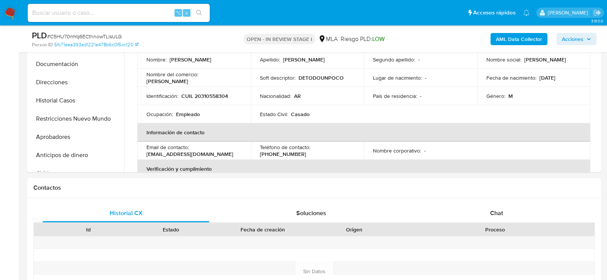
scroll to position [222, 0]
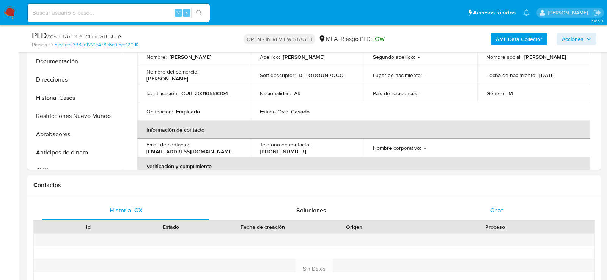
click at [495, 201] on div "Chat" at bounding box center [496, 210] width 167 height 18
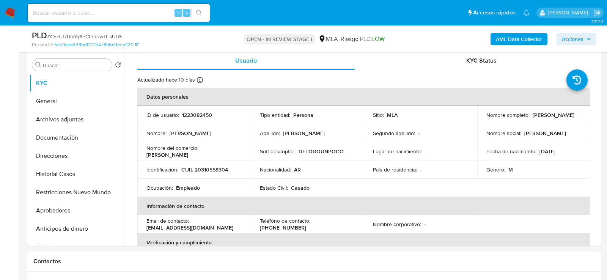
scroll to position [150, 0]
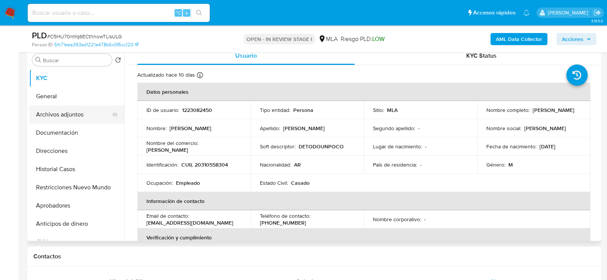
click at [59, 106] on button "Archivos adjuntos" at bounding box center [73, 114] width 89 height 18
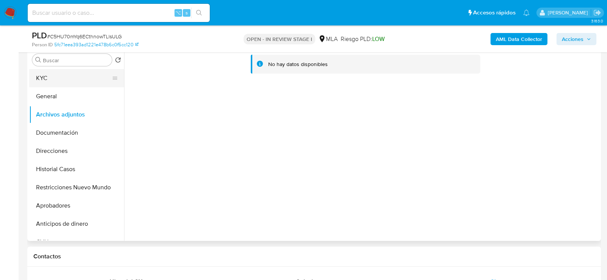
click at [52, 77] on button "KYC" at bounding box center [73, 78] width 89 height 18
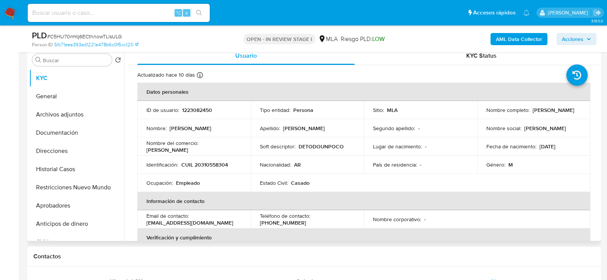
drag, startPoint x: 531, startPoint y: 110, endPoint x: 579, endPoint y: 110, distance: 48.6
click at [579, 110] on td "Nombre completo : [PERSON_NAME]" at bounding box center [533, 110] width 113 height 18
copy p "[PERSON_NAME]"
click at [209, 162] on p "CUIL 20310558304" at bounding box center [204, 164] width 47 height 7
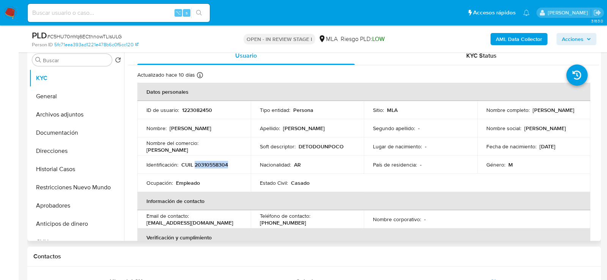
copy p "20310558304"
click at [113, 36] on span "# C5HU70mYq6ECthnowTLlsULG" at bounding box center [84, 37] width 75 height 8
copy span "C5HU70mYq6ECthnowTLlsULG"
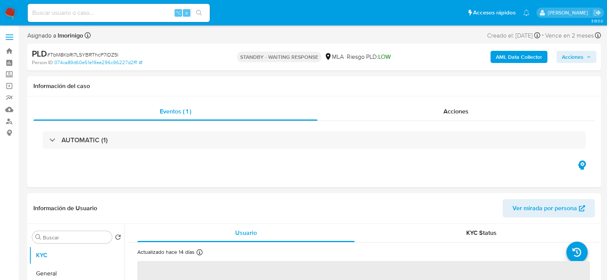
select select "10"
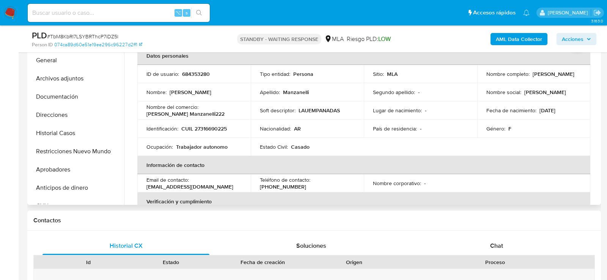
scroll to position [198, 0]
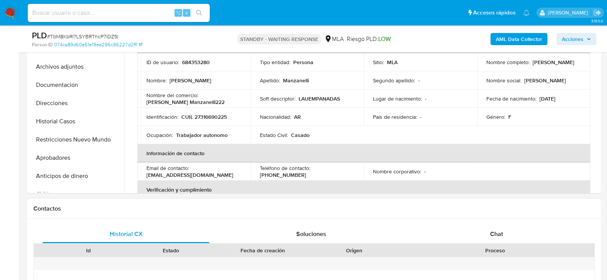
click at [499, 224] on div "Historial CX Soluciones Chat Id Estado Fecha de creación Origen Proceso Anterio…" at bounding box center [314, 283] width 574 height 128
click at [499, 226] on div "Chat" at bounding box center [496, 234] width 167 height 18
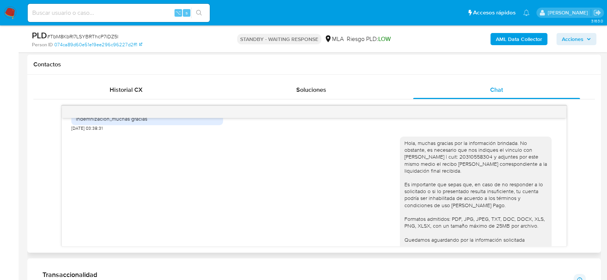
scroll to position [600, 0]
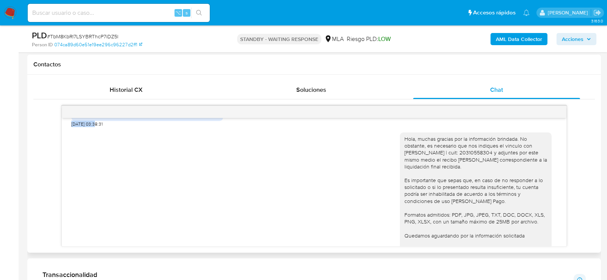
drag, startPoint x: 96, startPoint y: 144, endPoint x: 65, endPoint y: 143, distance: 31.1
click at [65, 143] on div "17/09/2025 14:43:12 Hola, Esperamos que te encuentres muy bien. Te consultamos …" at bounding box center [314, 182] width 505 height 128
copy span "23/09/2025"
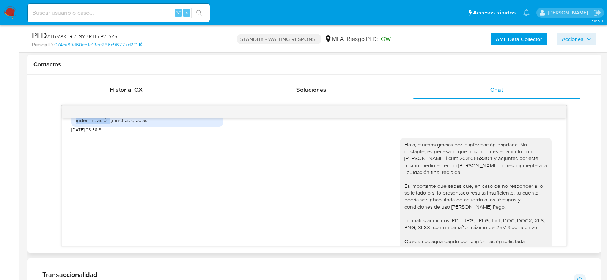
drag, startPoint x: 126, startPoint y: 127, endPoint x: 108, endPoint y: 141, distance: 23.0
click at [108, 124] on div "Hola buenas noches ,,la plata que manejo en mi cuenta es porque a mi marido lo …" at bounding box center [147, 113] width 143 height 21
copy div "la plata que manejo en mi cuenta es porque a mi marido lo echaron y me transfie…"
